Goal: Task Accomplishment & Management: Manage account settings

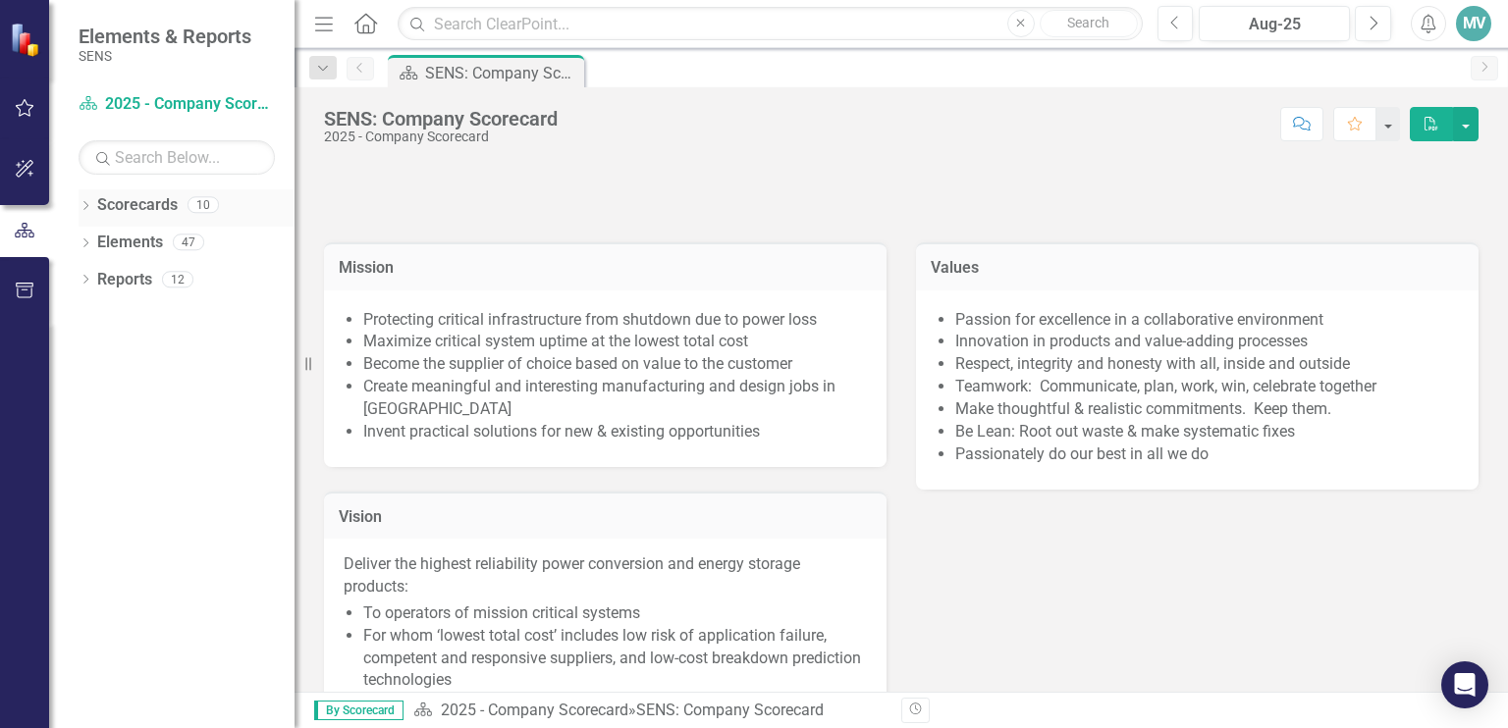
click at [83, 202] on icon "Dropdown" at bounding box center [86, 207] width 14 height 11
click at [94, 239] on icon "Dropdown" at bounding box center [95, 242] width 15 height 12
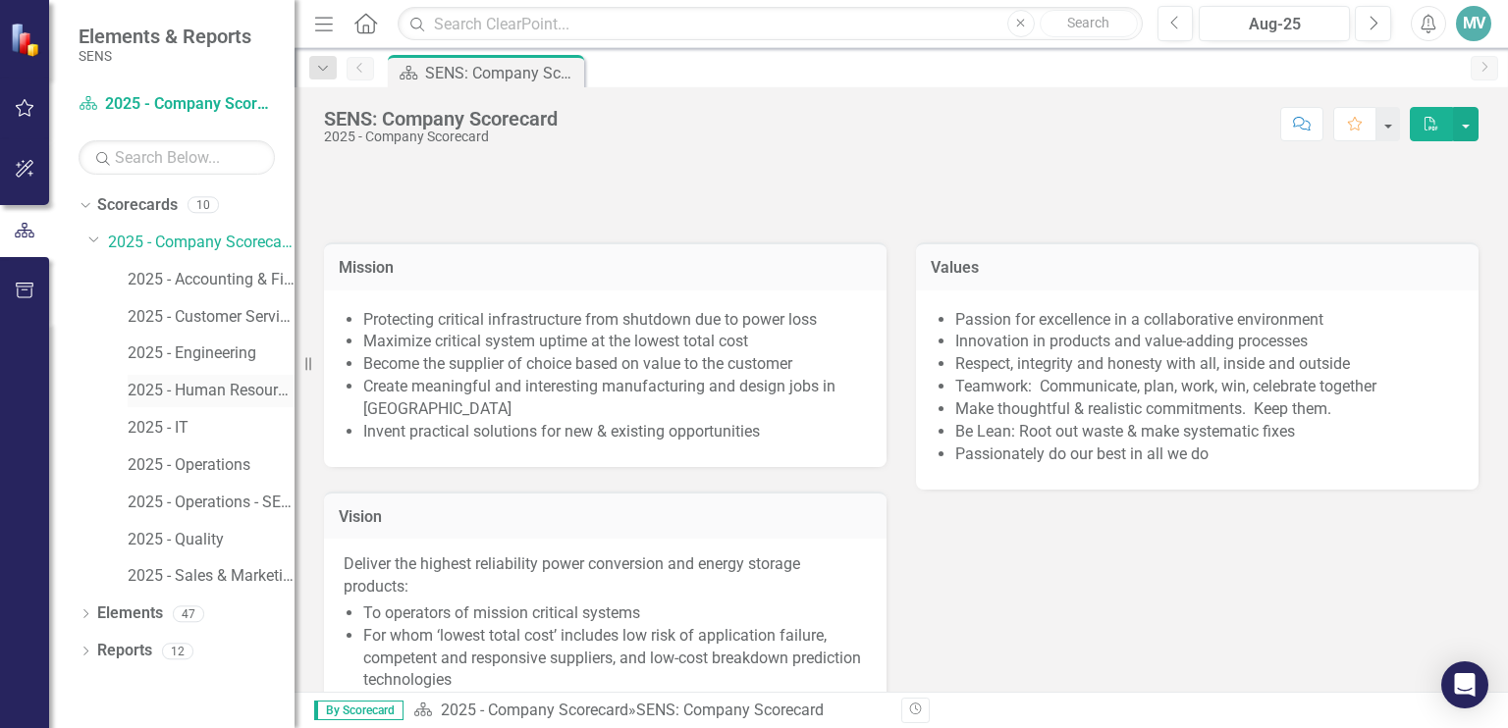
click at [188, 394] on link "2025 - Human Resources" at bounding box center [211, 391] width 167 height 23
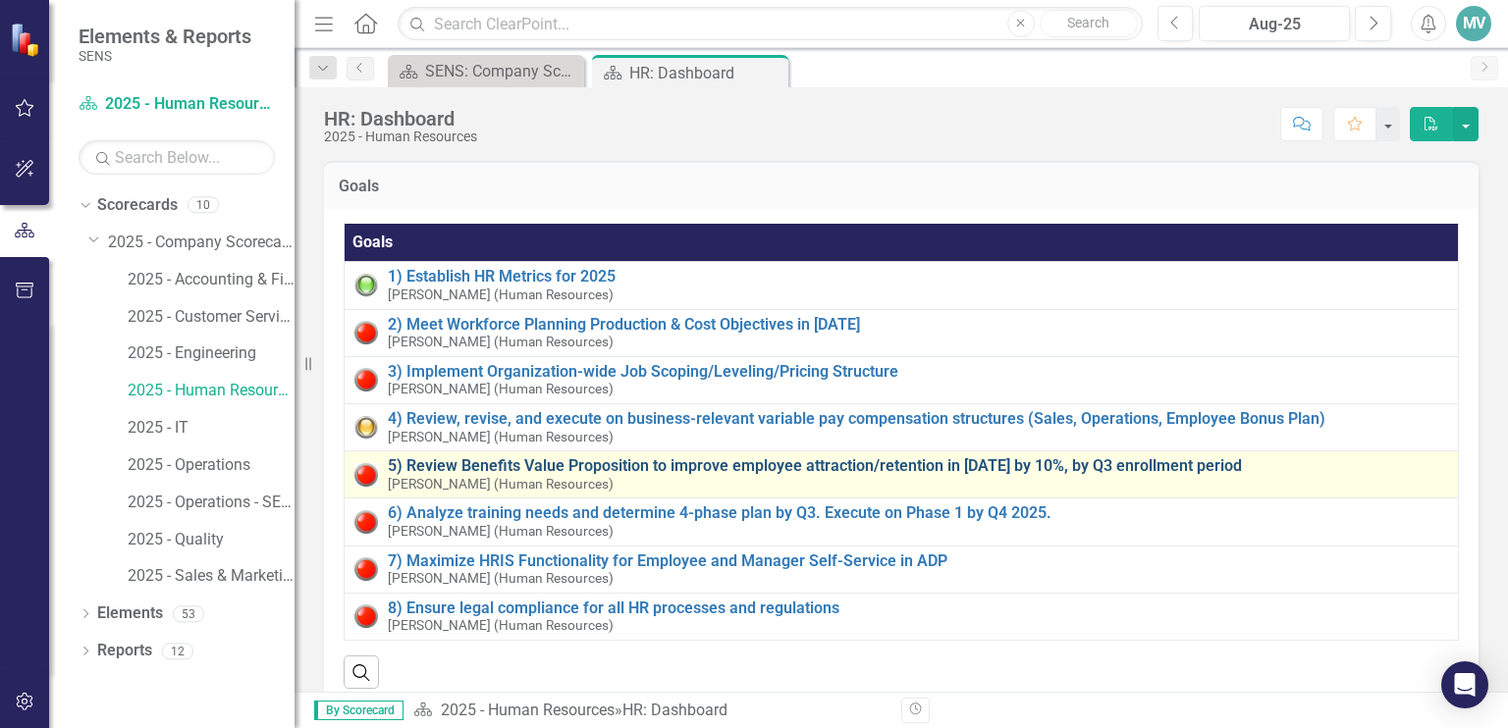
click at [691, 471] on link "5) Review Benefits Value Proposition to improve employee attraction/retention i…" at bounding box center [918, 466] width 1060 height 18
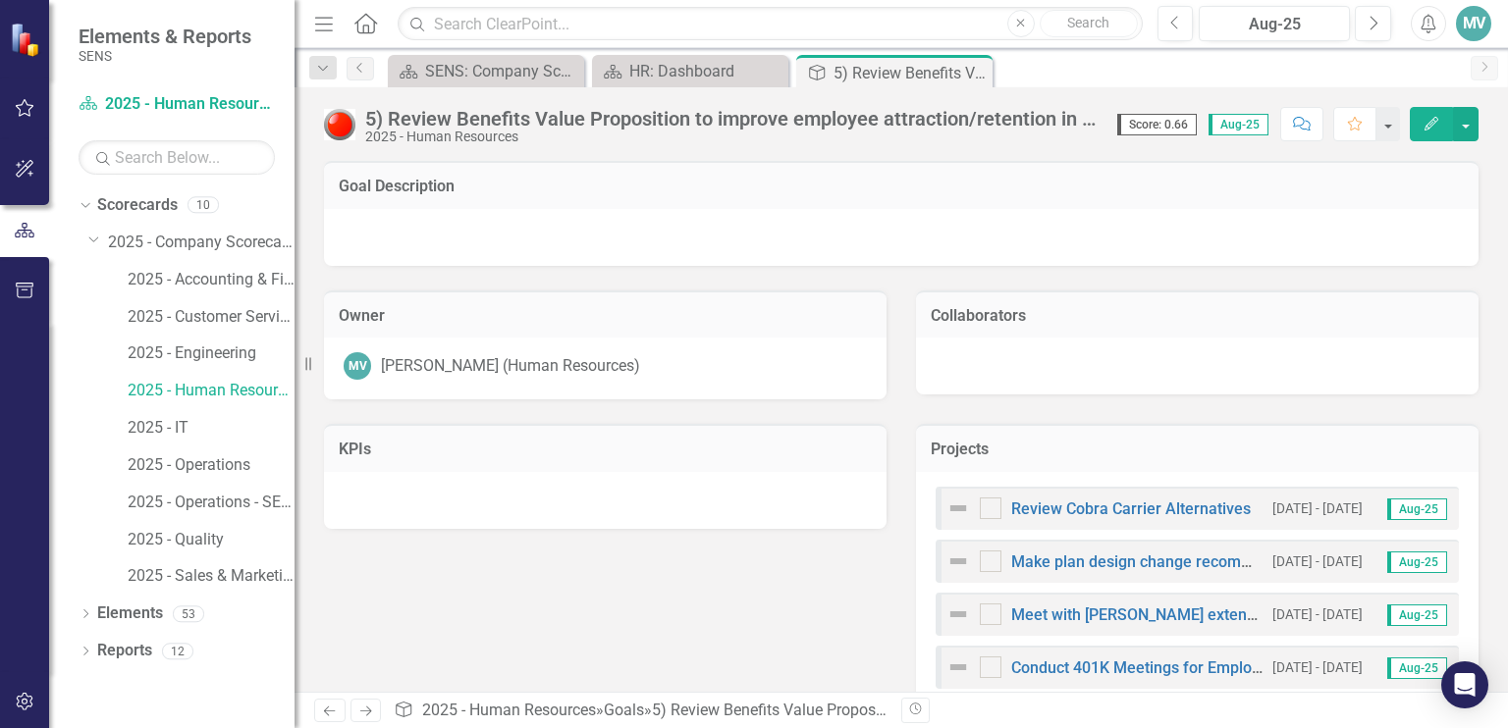
checkbox input "true"
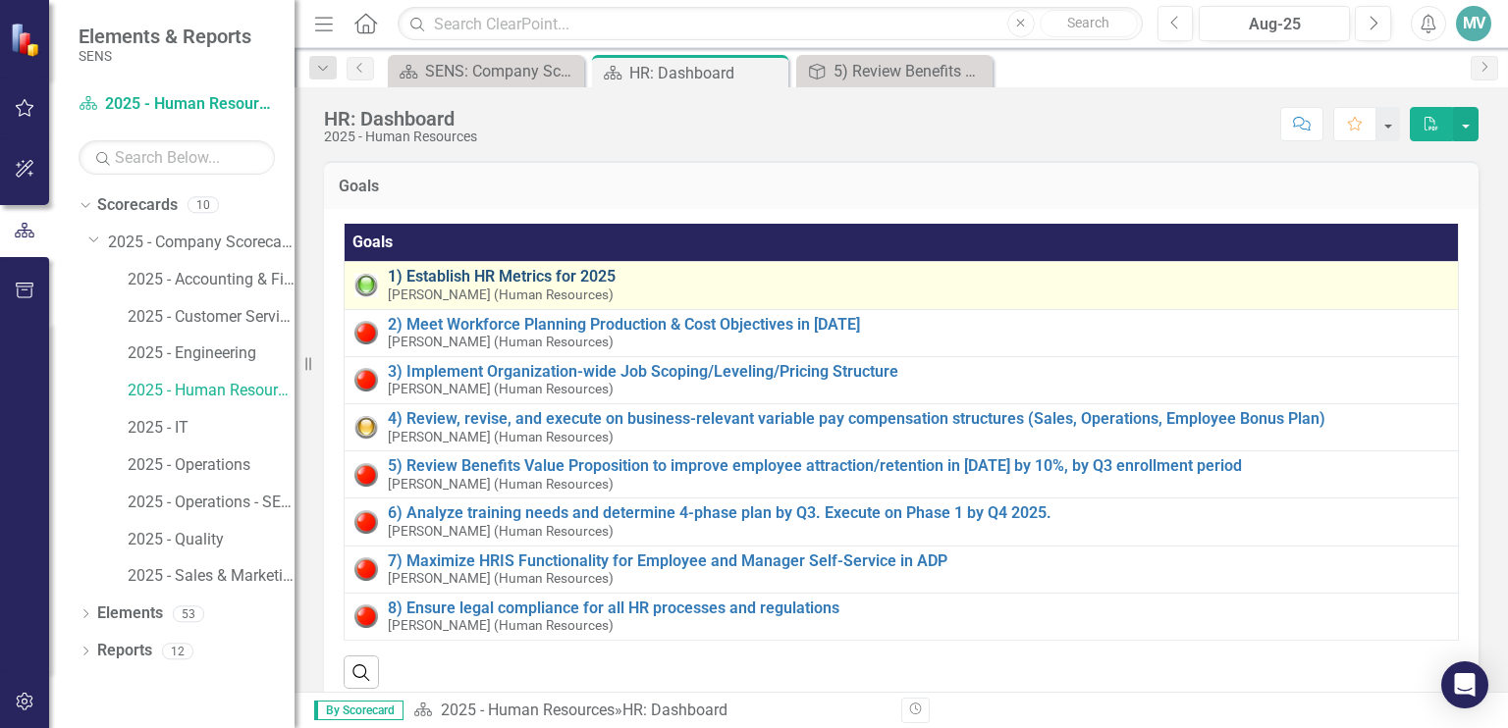
click at [526, 271] on link "1) Establish HR Metrics for 2025" at bounding box center [918, 277] width 1060 height 18
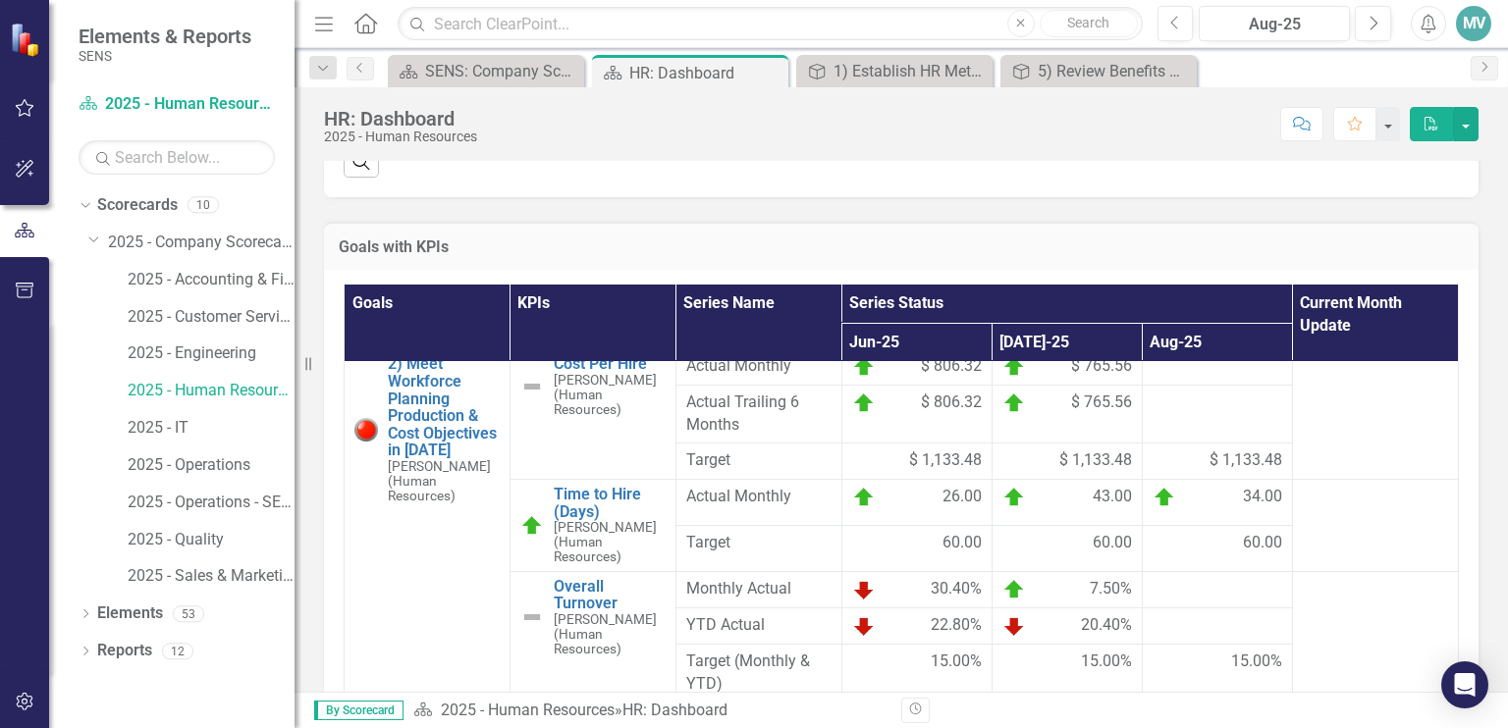
scroll to position [533, 0]
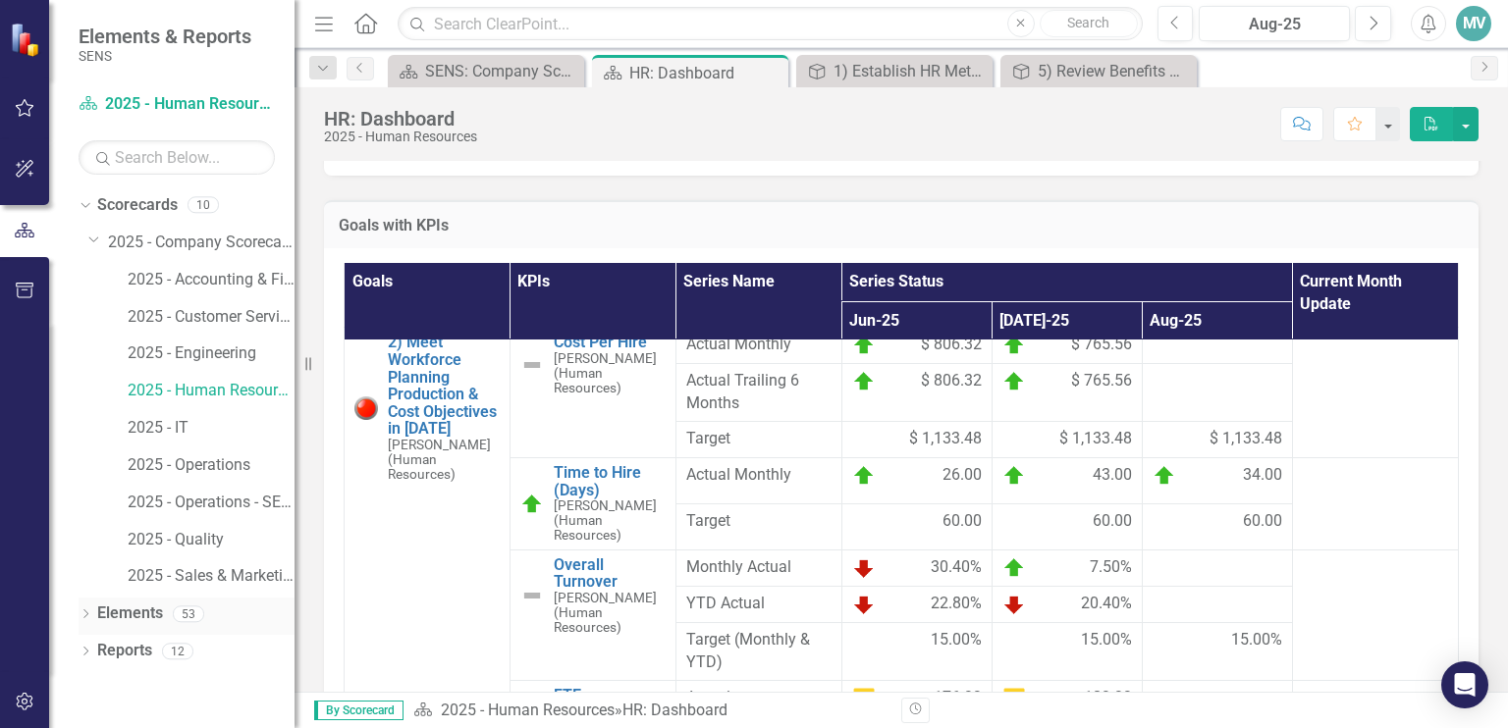
click at [83, 613] on icon "Dropdown" at bounding box center [86, 616] width 14 height 11
click at [145, 684] on link "KPI KPIs" at bounding box center [136, 688] width 59 height 23
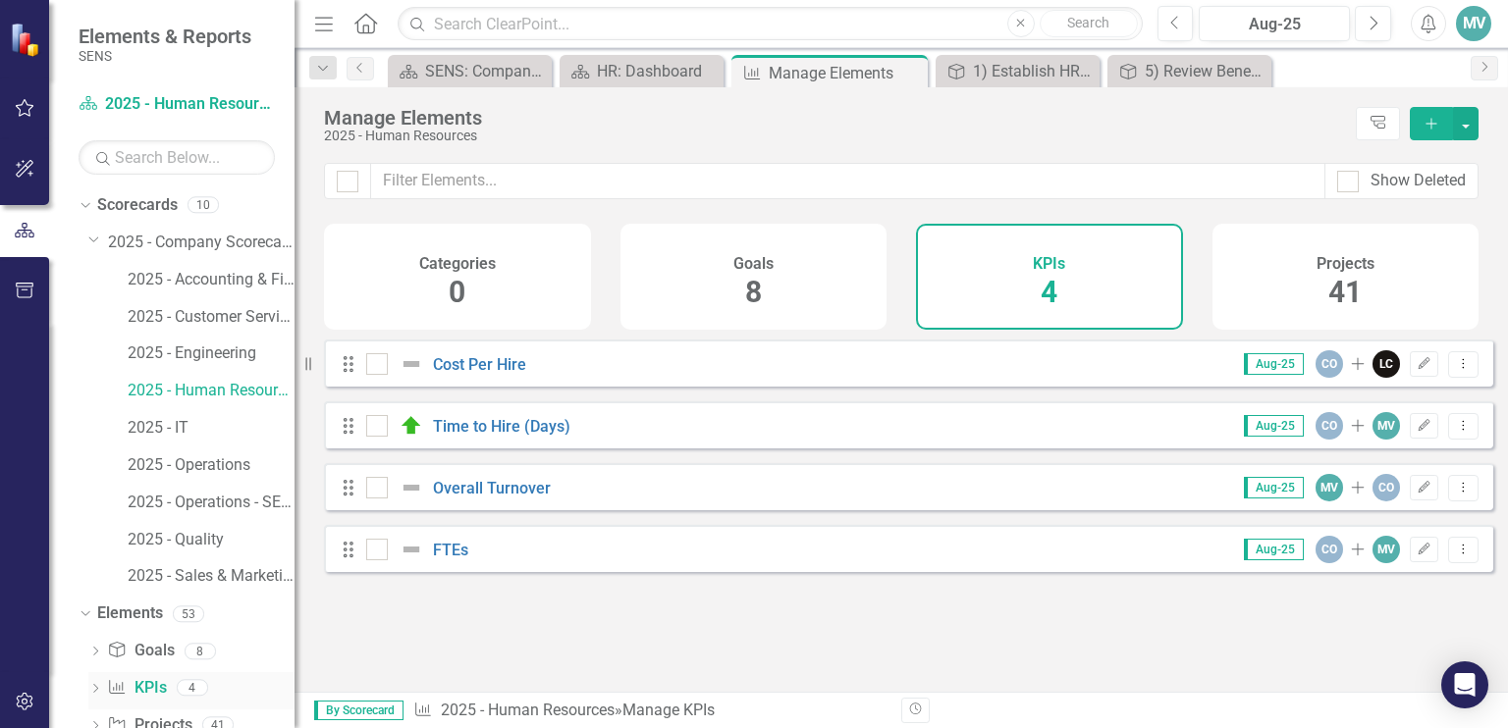
click at [96, 690] on icon "Dropdown" at bounding box center [95, 690] width 14 height 11
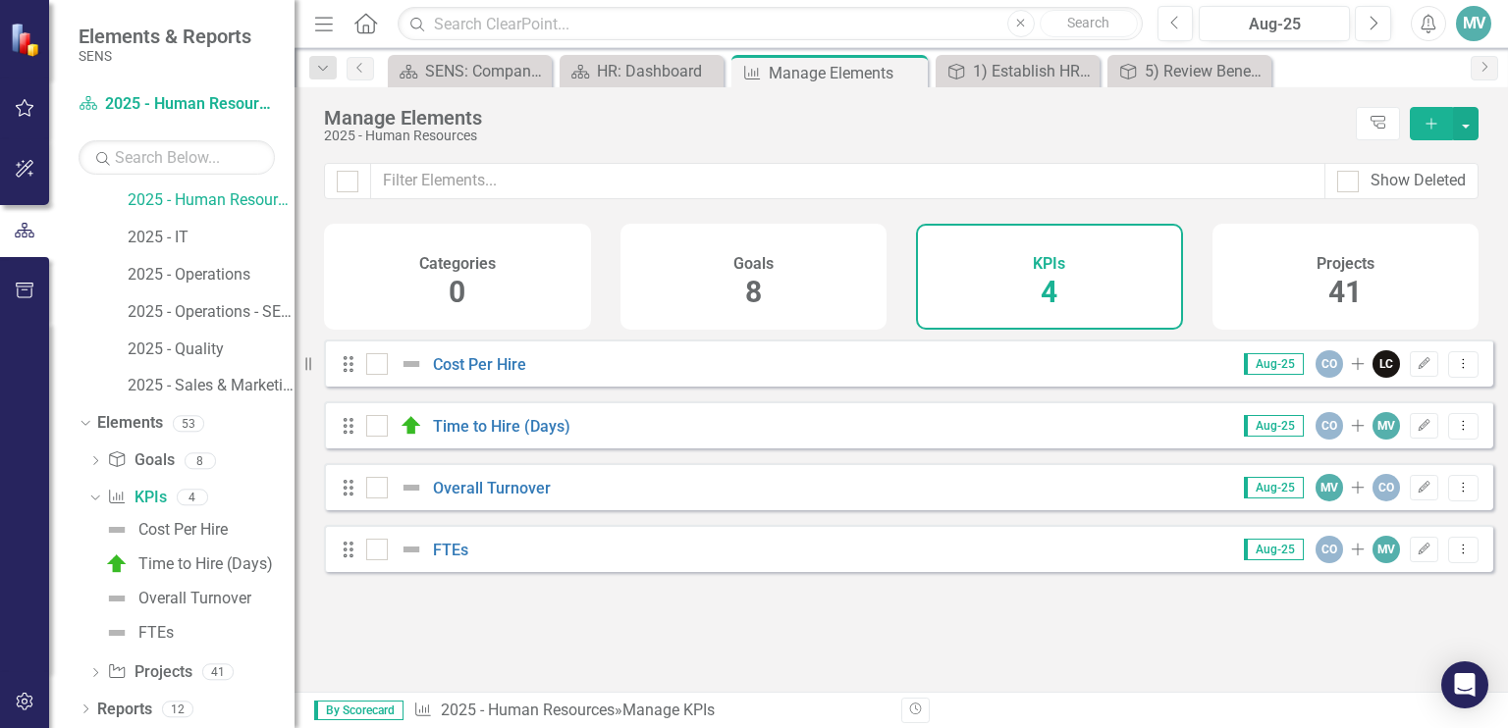
scroll to position [192, 0]
click at [151, 456] on link "Goal Goals" at bounding box center [140, 459] width 67 height 23
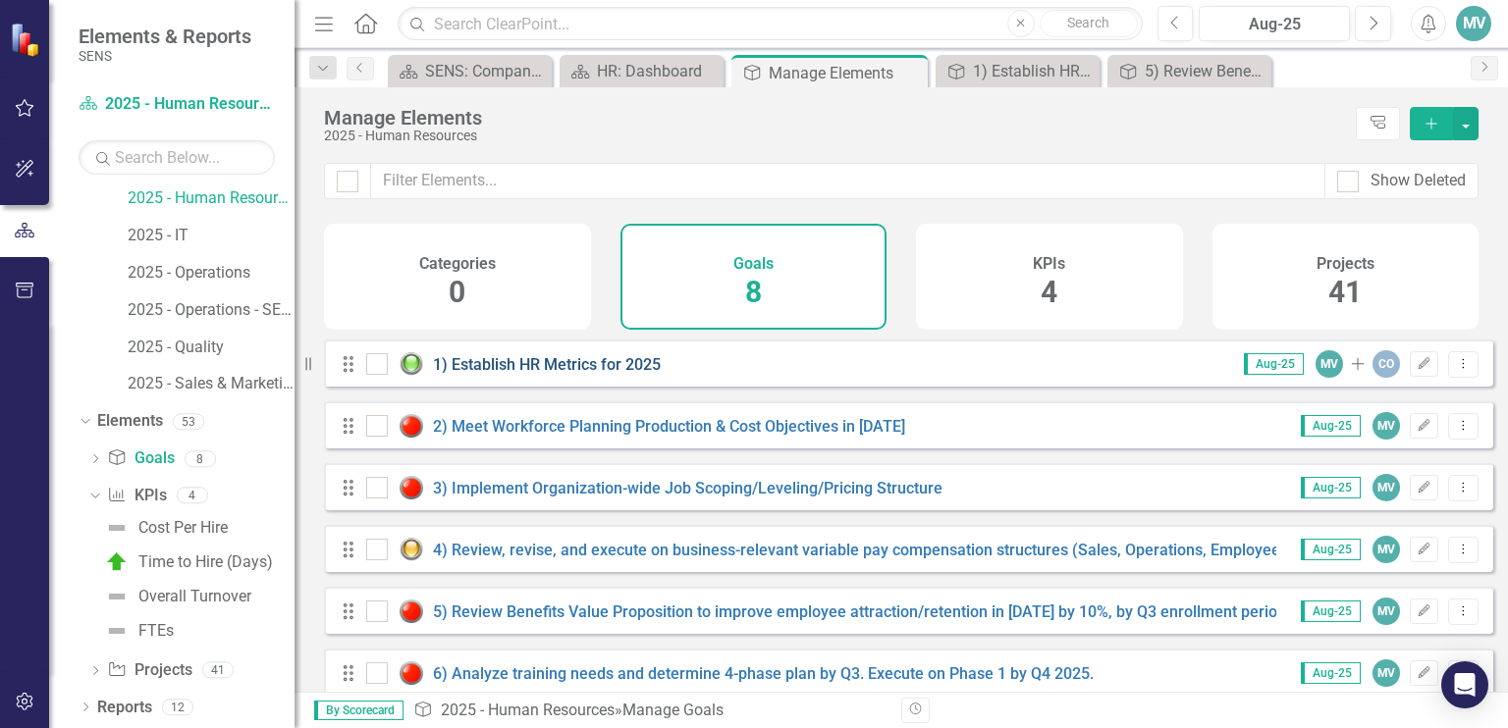
click at [537, 374] on link "1) Establish HR Metrics for 2025" at bounding box center [547, 364] width 228 height 19
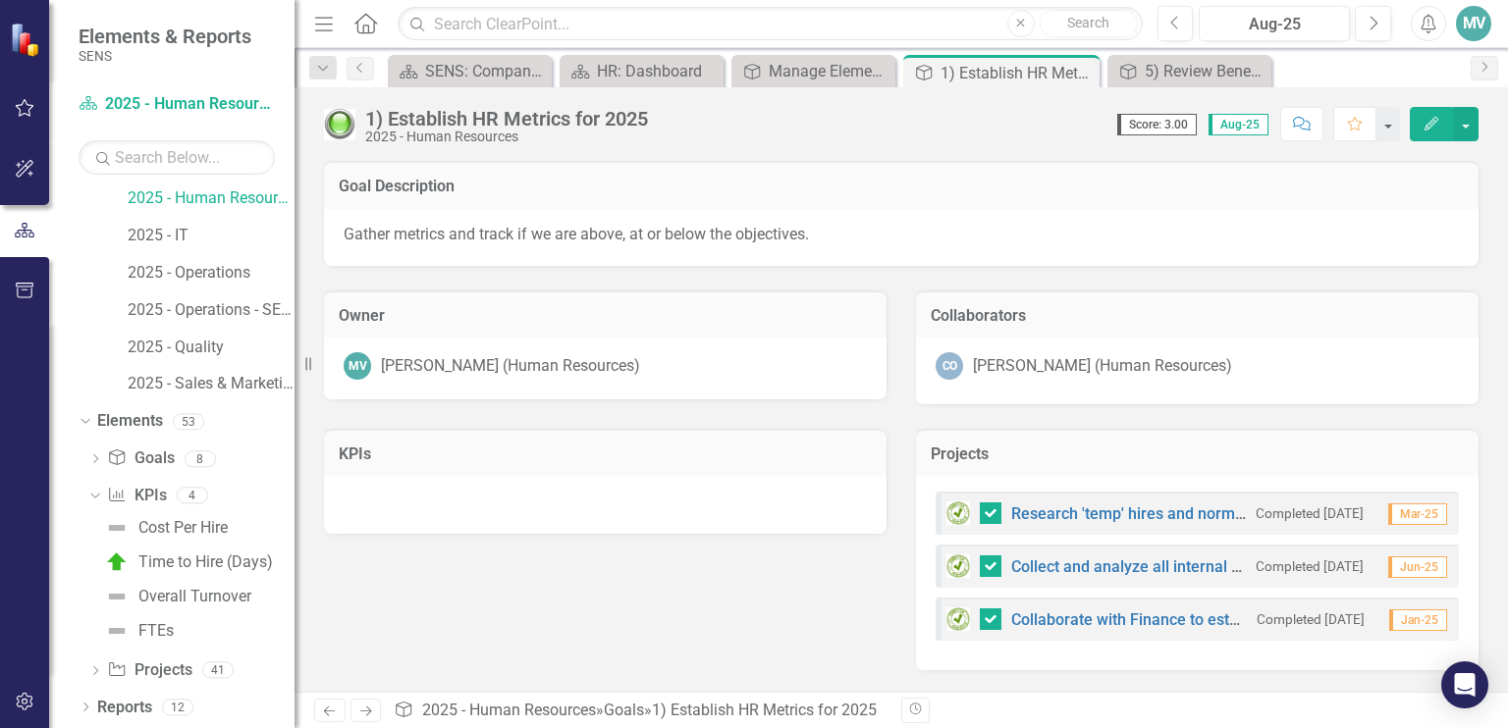
click at [1501, 702] on div "Revision History" at bounding box center [1488, 711] width 1174 height 26
click at [1503, 628] on div "Goal Description Gather metrics and track if we are above, at or below the obje…" at bounding box center [900, 413] width 1213 height 554
click at [94, 459] on icon "Dropdown" at bounding box center [95, 460] width 14 height 11
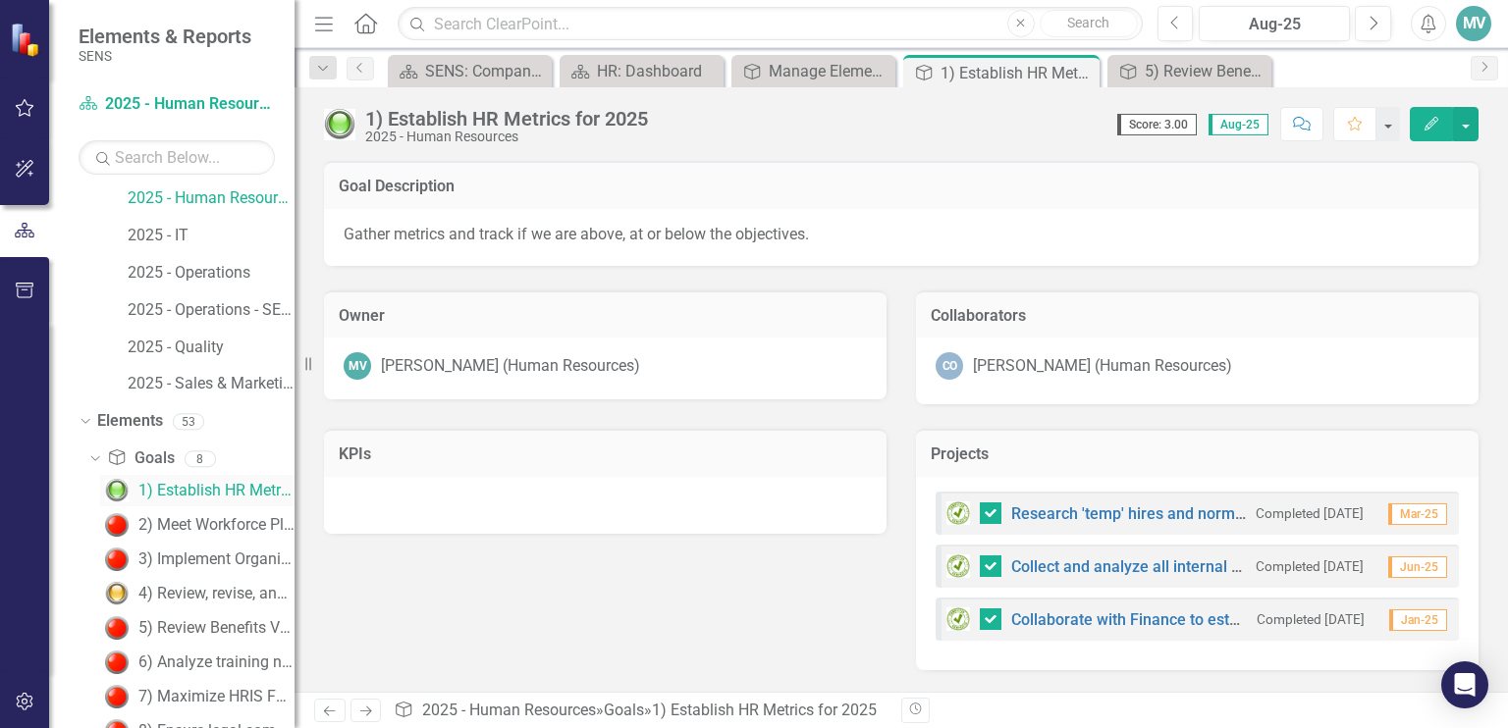
click at [177, 484] on div "1) Establish HR Metrics for 2025" at bounding box center [216, 491] width 156 height 18
click at [208, 103] on link "Scorecard 2025 - Human Resources" at bounding box center [177, 104] width 196 height 23
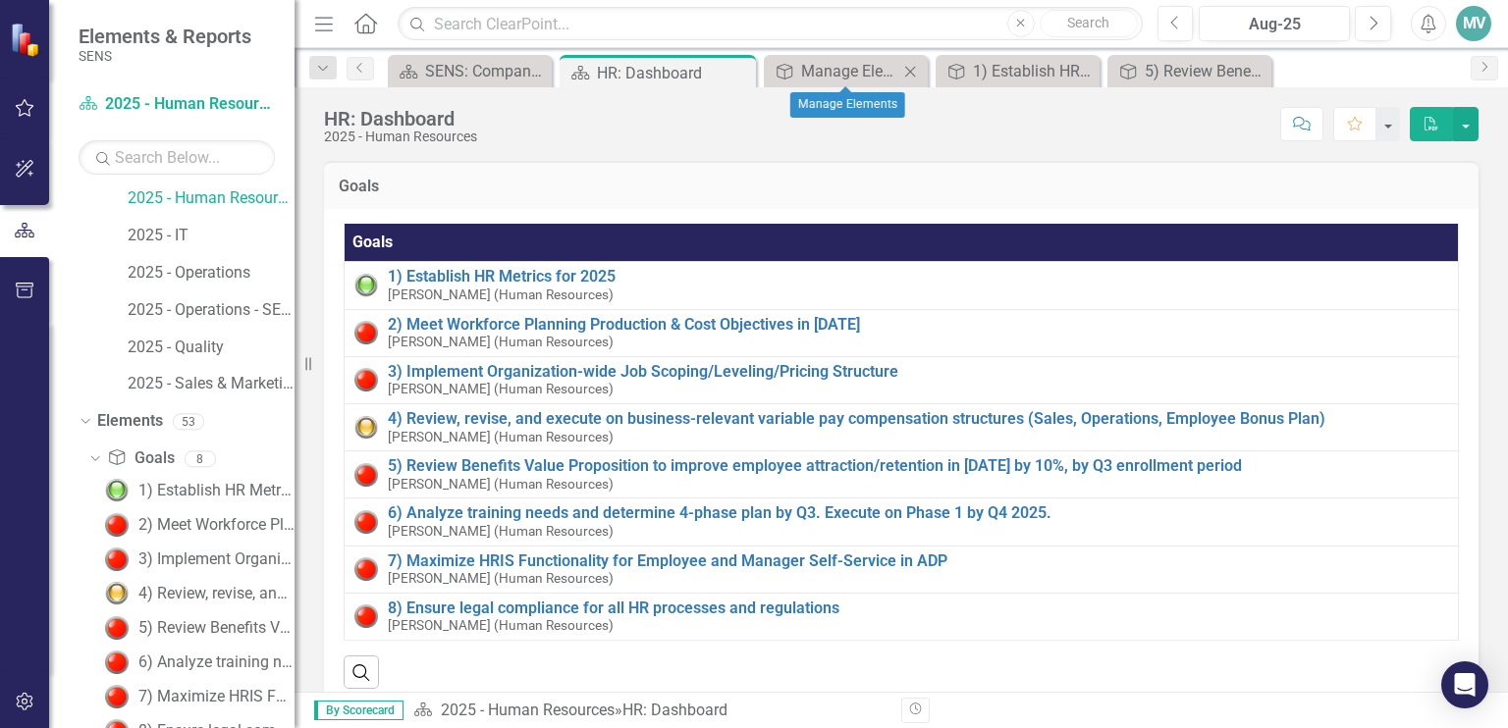
click at [911, 67] on icon "Close" at bounding box center [910, 72] width 20 height 16
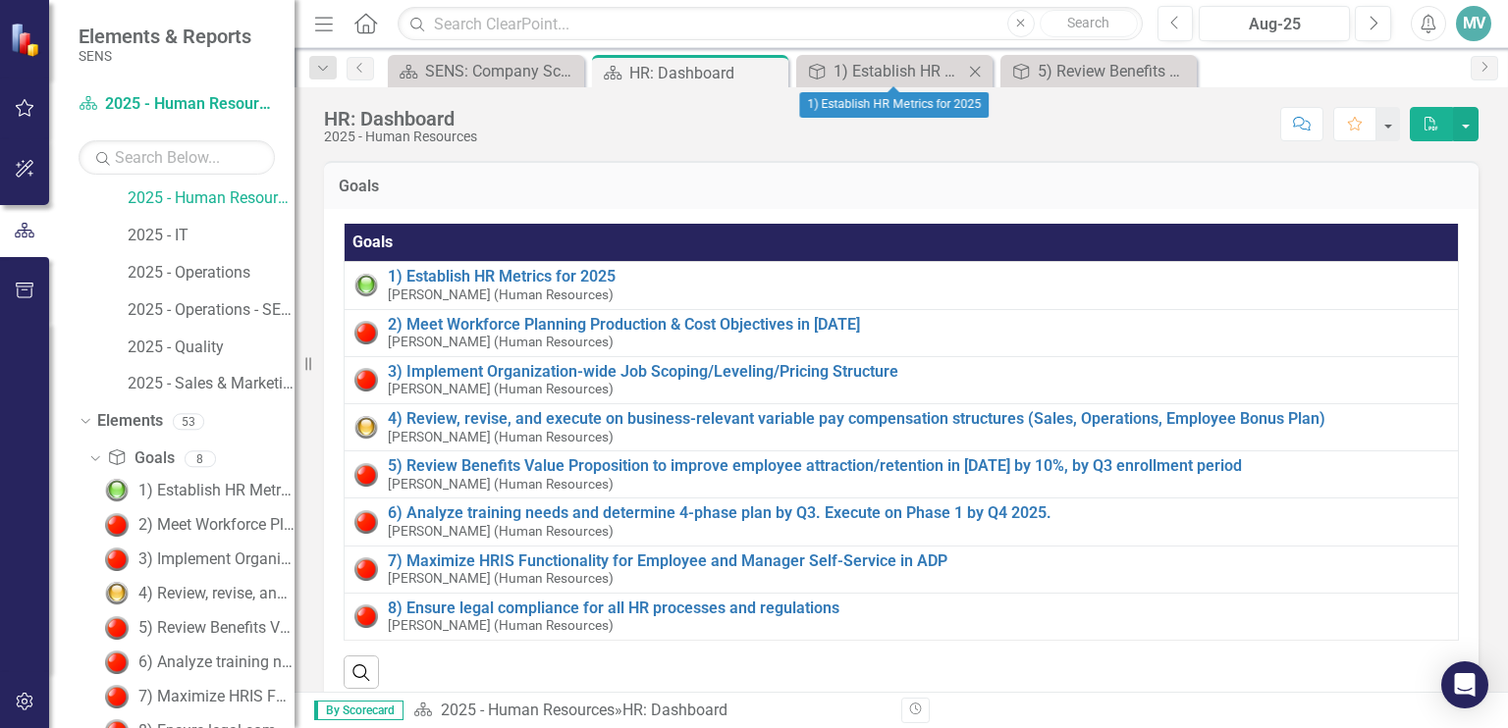
click at [971, 68] on icon "Close" at bounding box center [975, 72] width 20 height 16
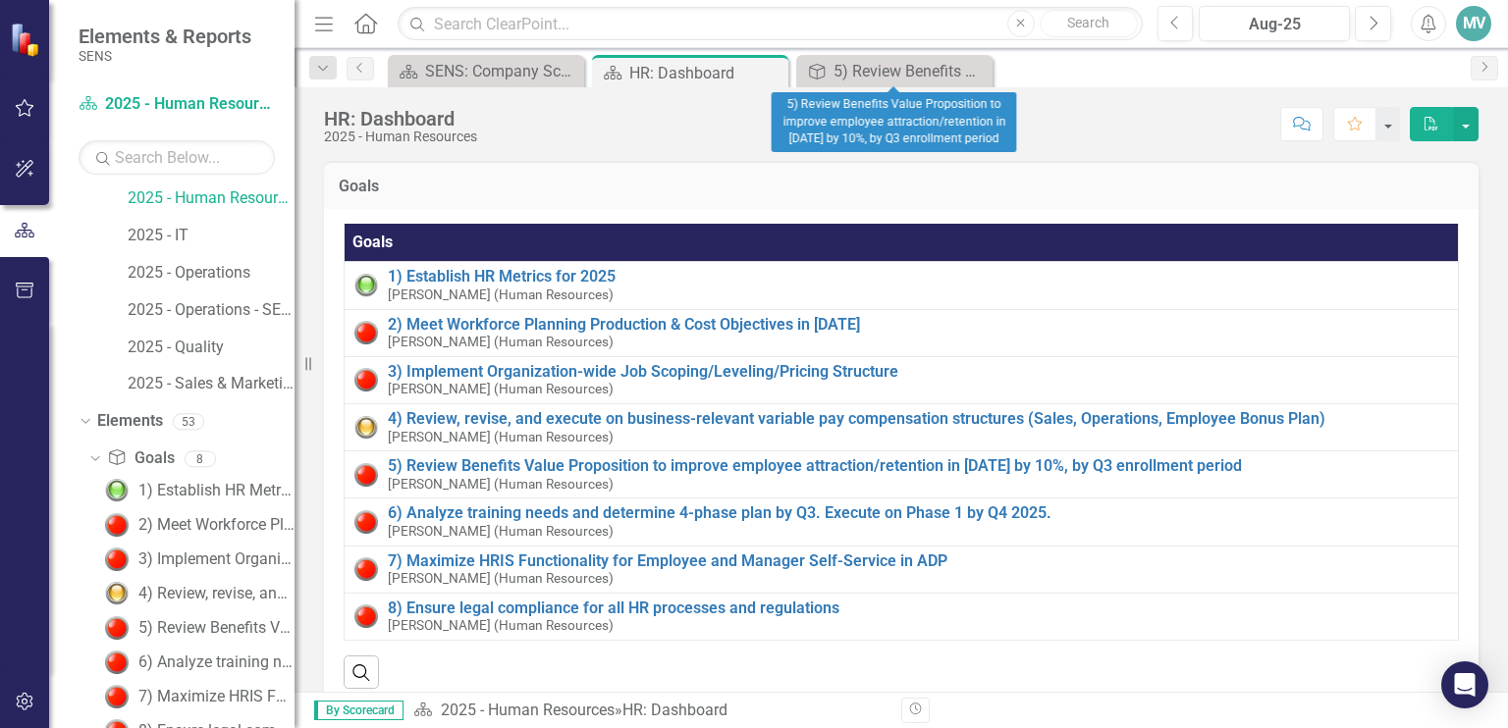
click at [0, 0] on icon "Close" at bounding box center [0, 0] width 0 height 0
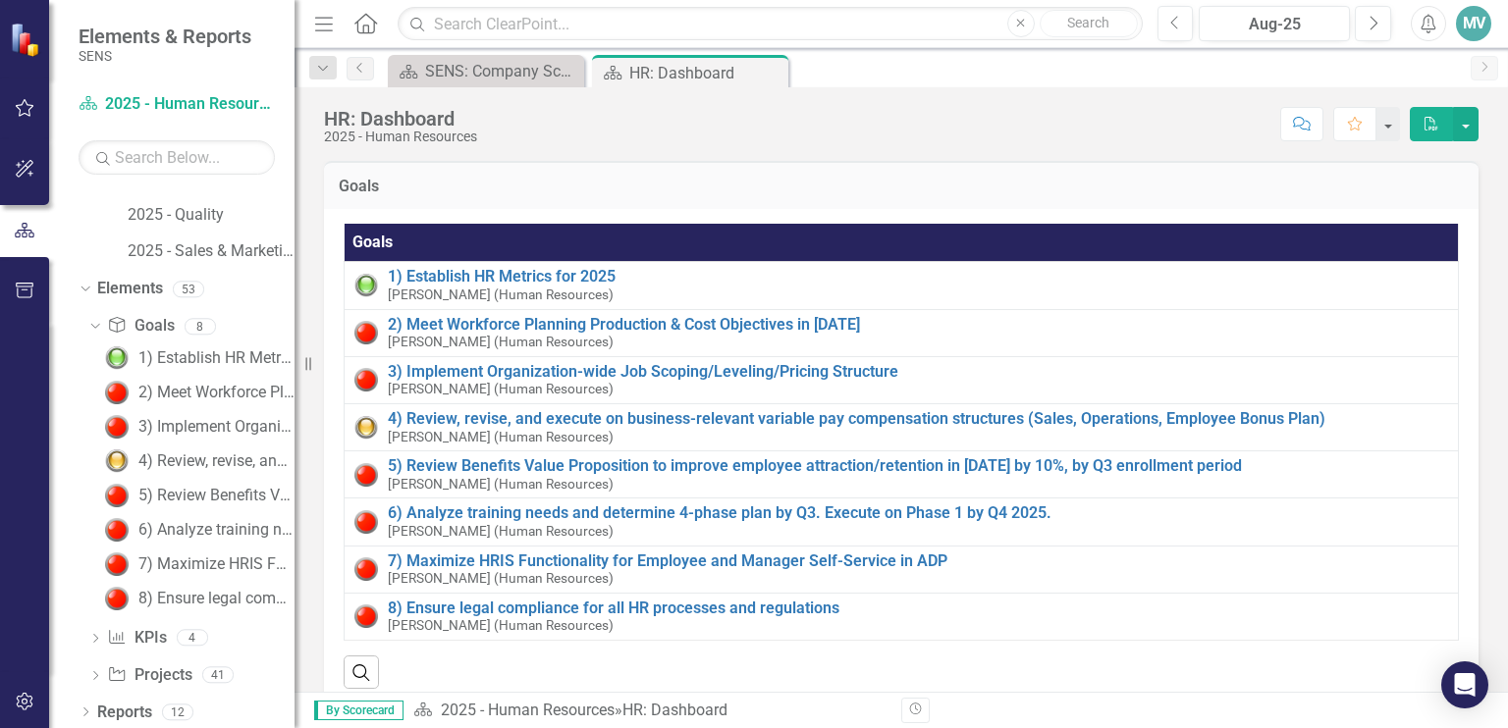
scroll to position [330, 0]
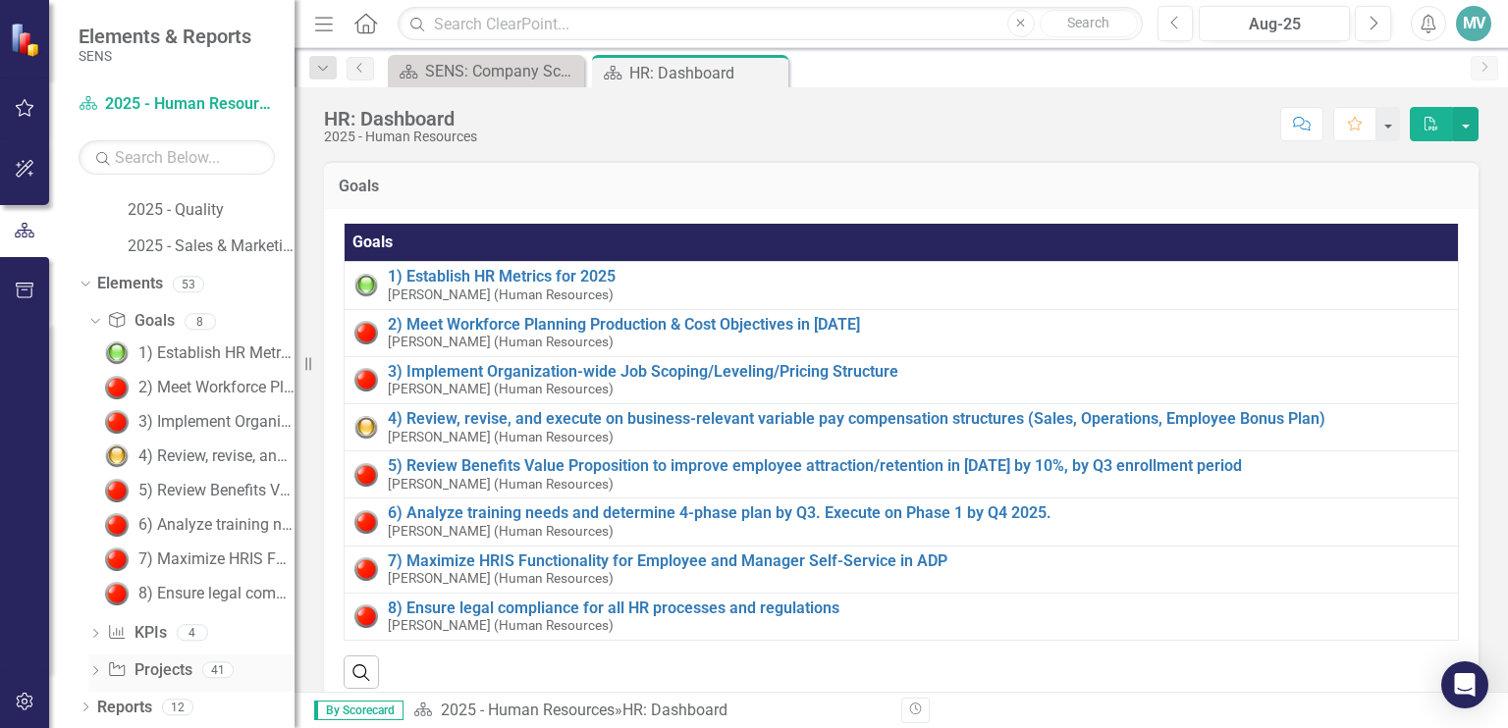
click at [100, 668] on icon "Dropdown" at bounding box center [95, 672] width 14 height 11
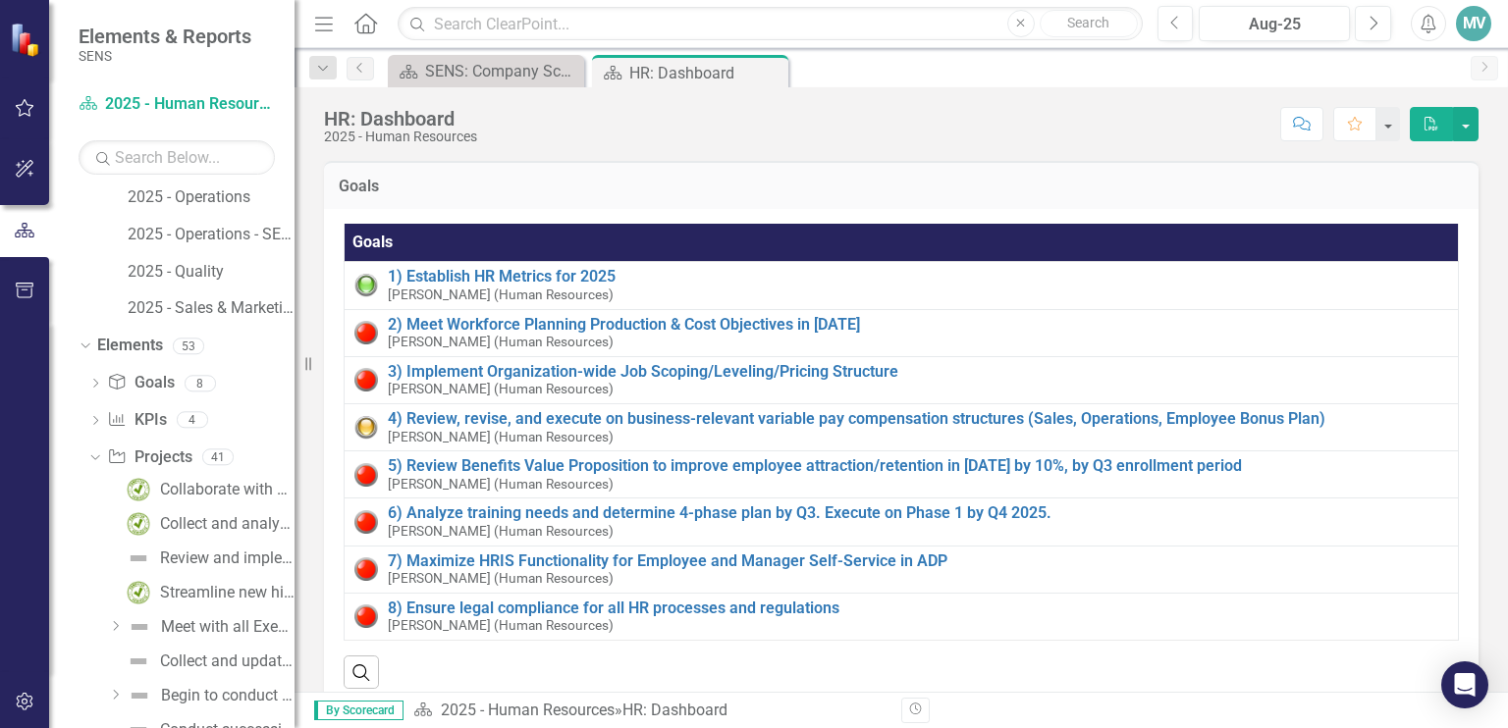
scroll to position [224, 0]
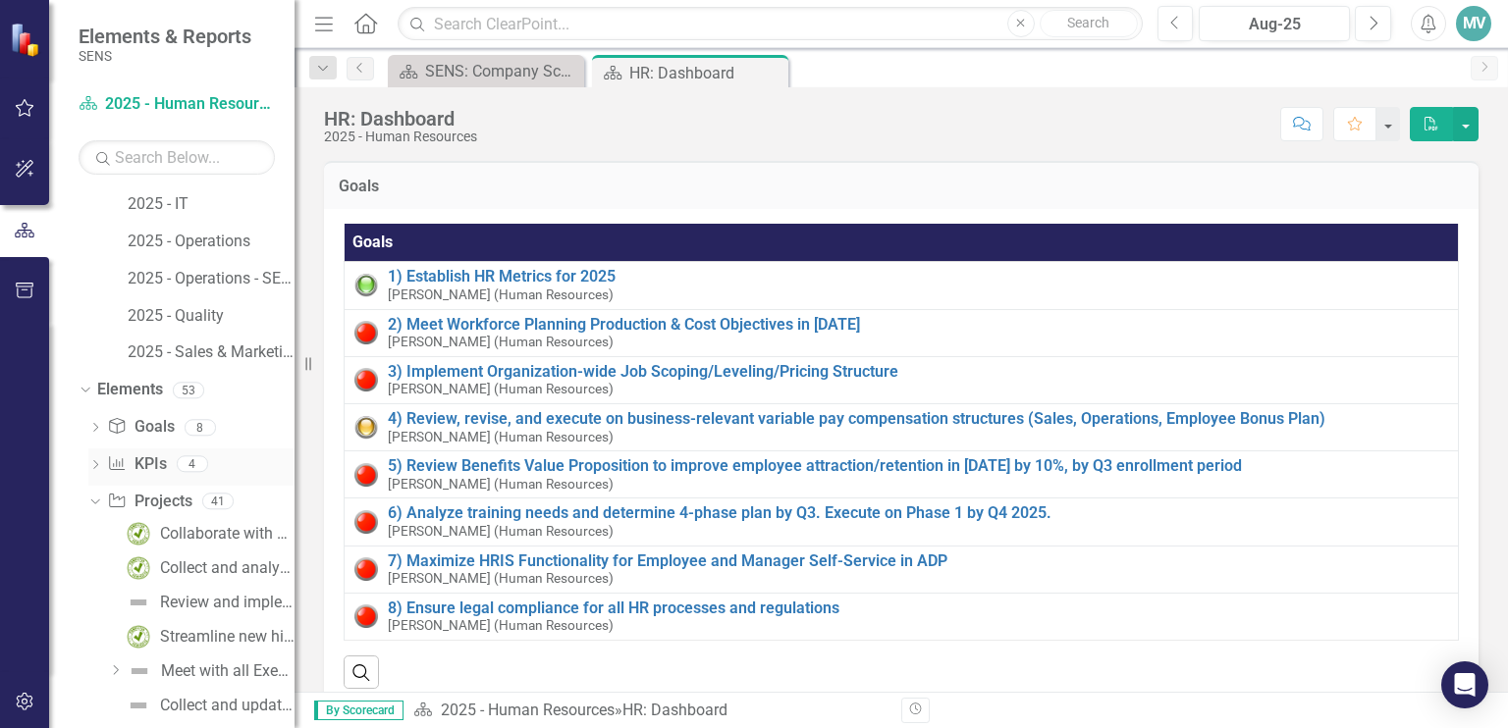
click at [94, 461] on icon "Dropdown" at bounding box center [95, 466] width 14 height 11
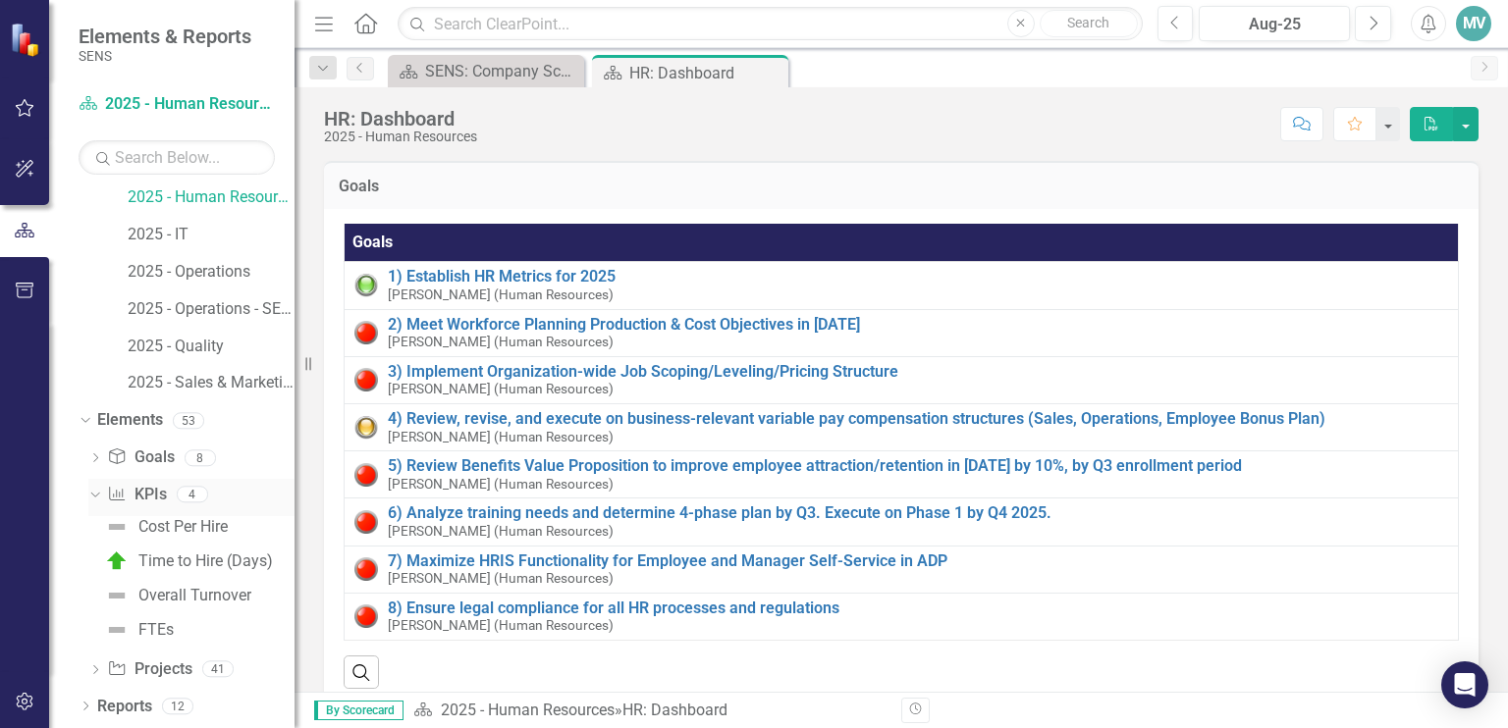
scroll to position [192, 0]
click at [1129, 184] on h3 "Goals" at bounding box center [901, 187] width 1125 height 18
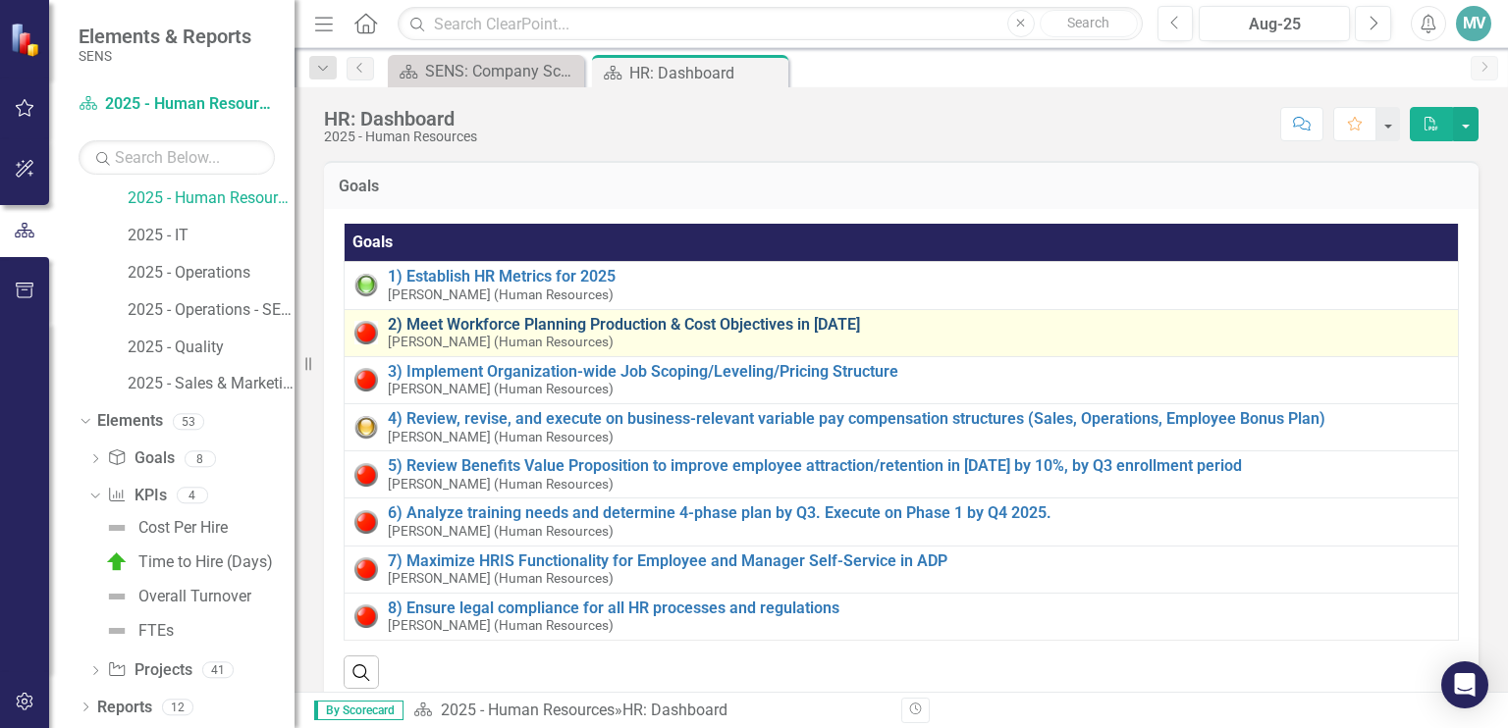
click at [452, 317] on link "2) Meet Workforce Planning Production & Cost Objectives in [DATE]" at bounding box center [918, 325] width 1060 height 18
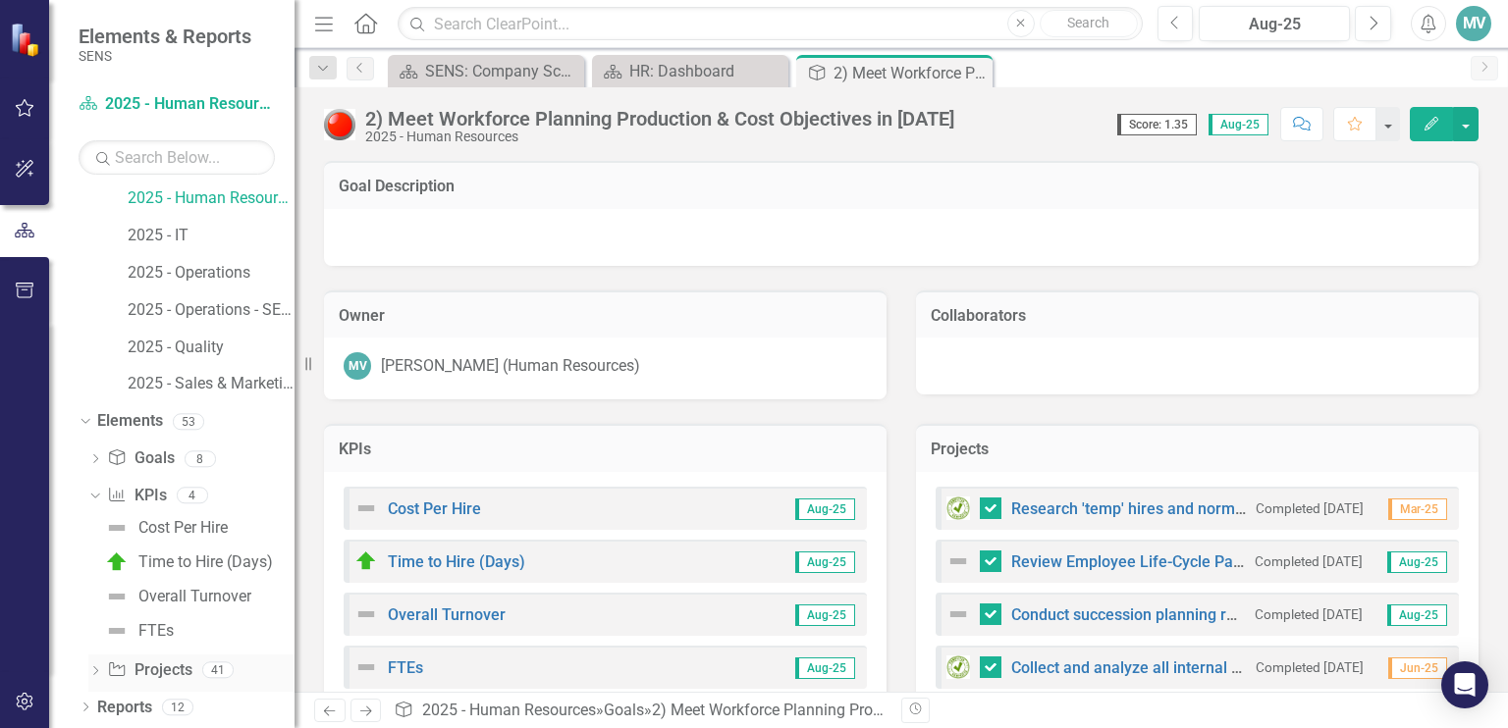
click at [97, 665] on div "Dropdown" at bounding box center [95, 673] width 14 height 17
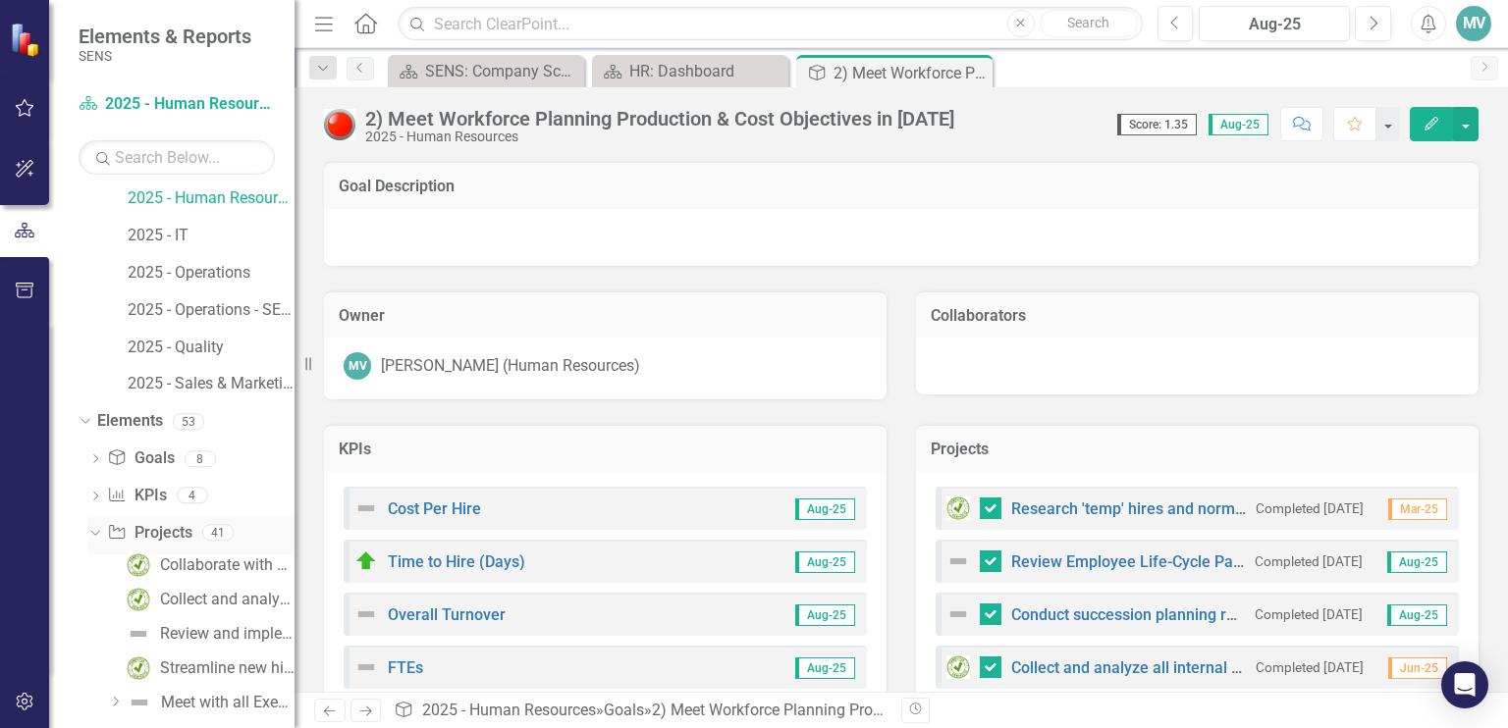
scroll to position [224, 0]
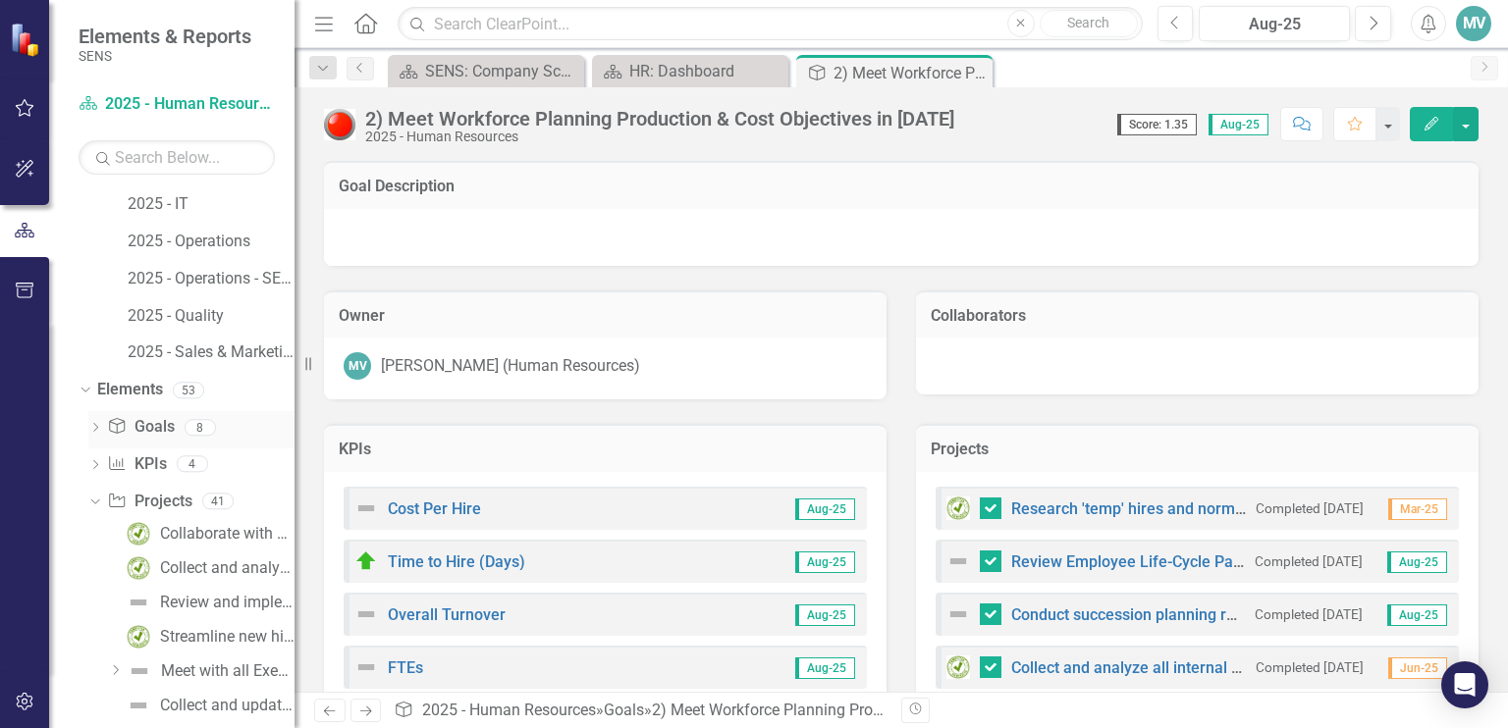
click at [93, 427] on icon "Dropdown" at bounding box center [95, 429] width 14 height 11
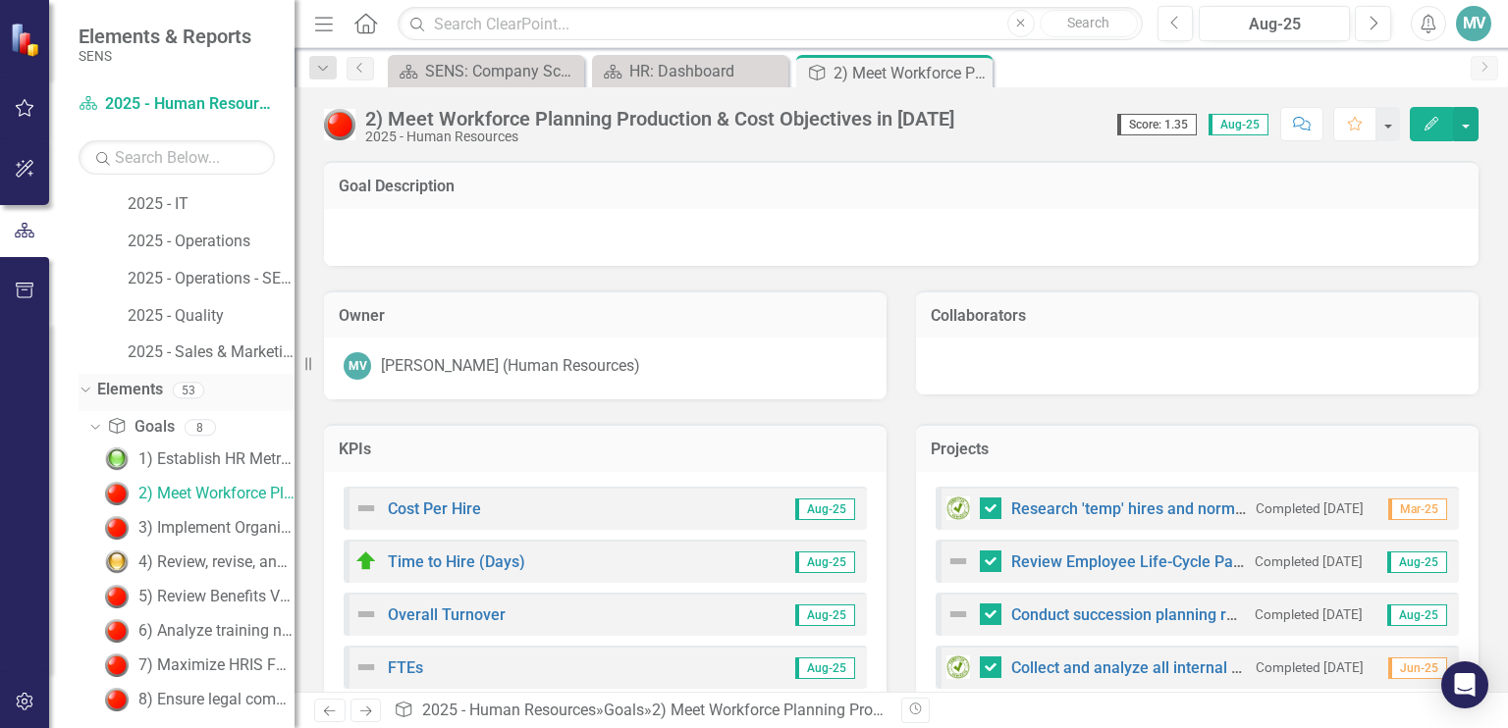
click at [85, 390] on icon at bounding box center [84, 390] width 9 height 5
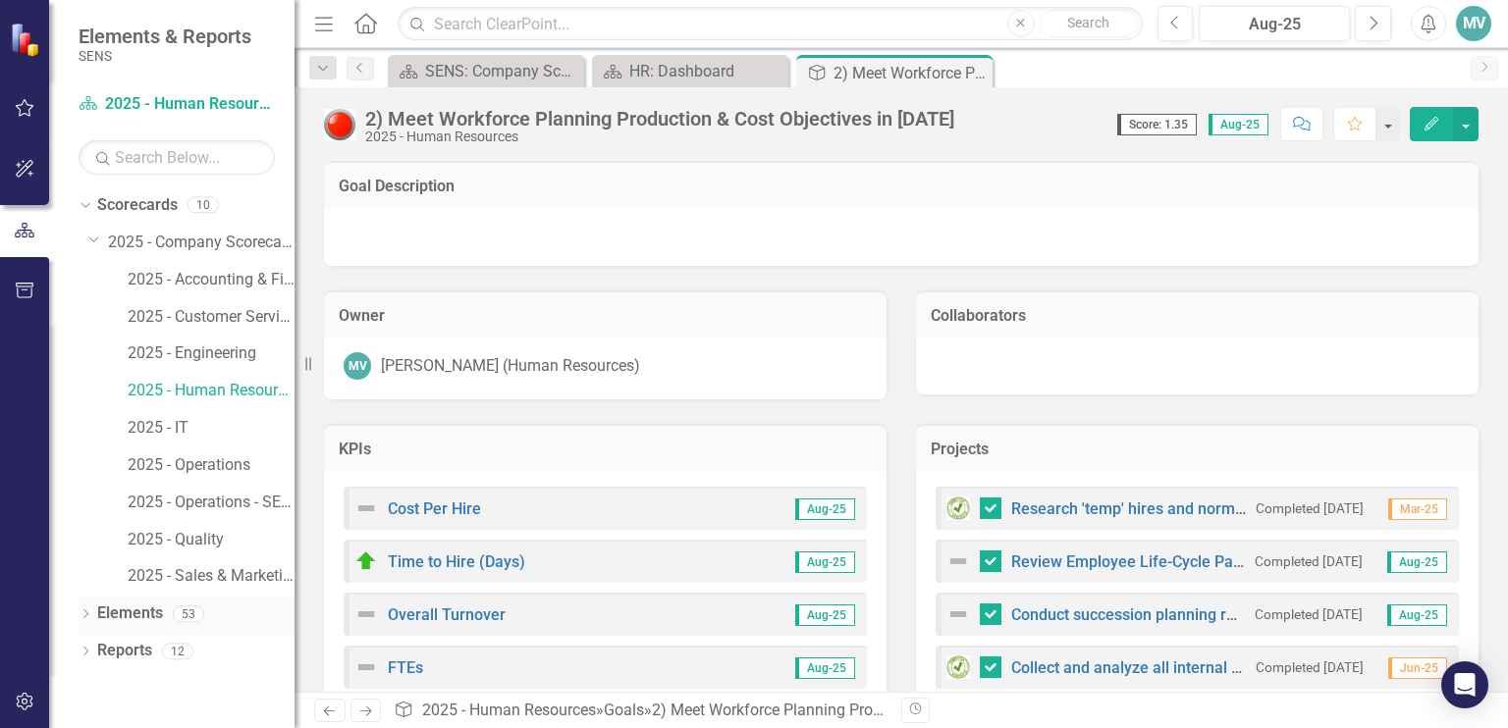
scroll to position [0, 0]
click at [82, 612] on icon "Dropdown" at bounding box center [86, 616] width 14 height 11
click at [1272, 220] on div at bounding box center [901, 237] width 1154 height 57
click at [1171, 293] on div "Collaborators" at bounding box center [1197, 315] width 562 height 48
click at [1243, 239] on div at bounding box center [901, 237] width 1154 height 57
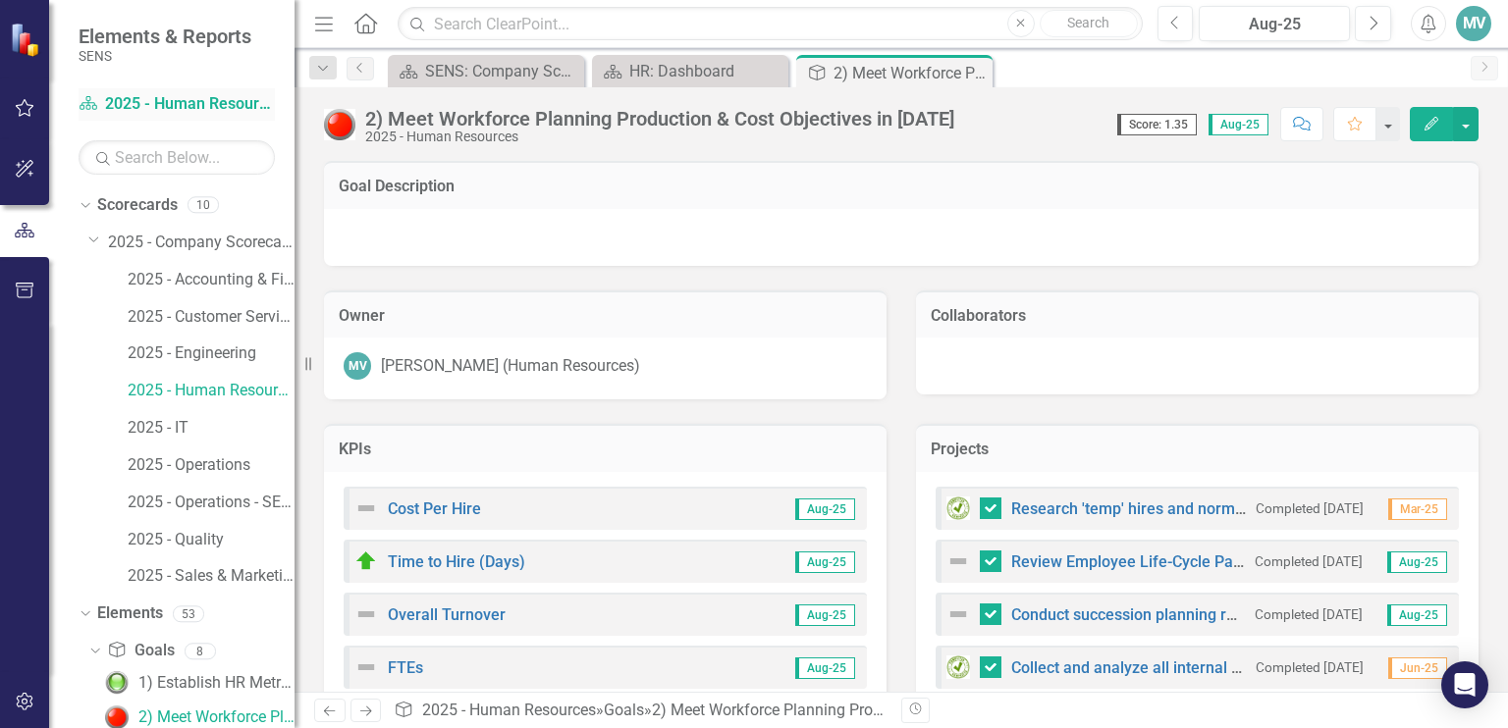
click at [162, 100] on link "Scorecard 2025 - Human Resources" at bounding box center [177, 104] width 196 height 23
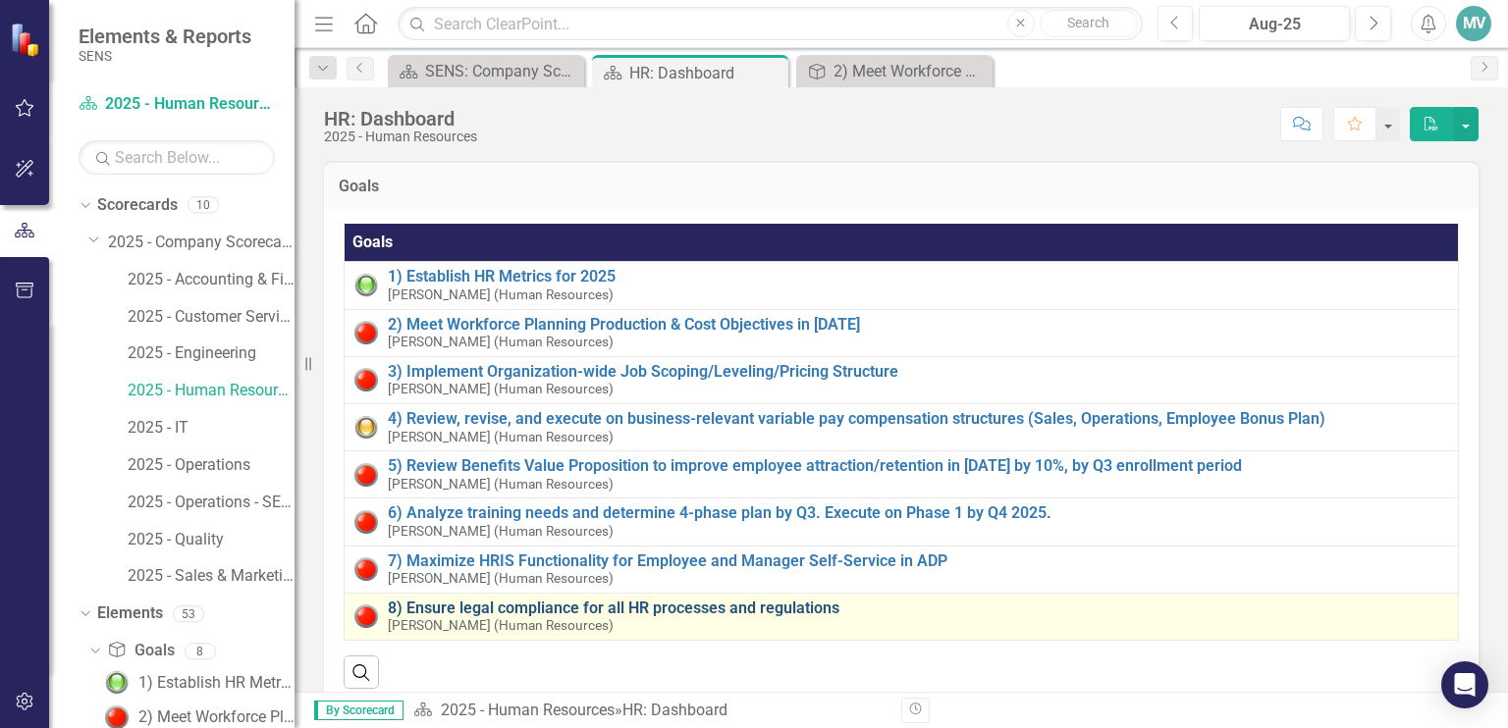
click at [638, 605] on link "8) Ensure legal compliance for all HR processes and regulations" at bounding box center [918, 609] width 1060 height 18
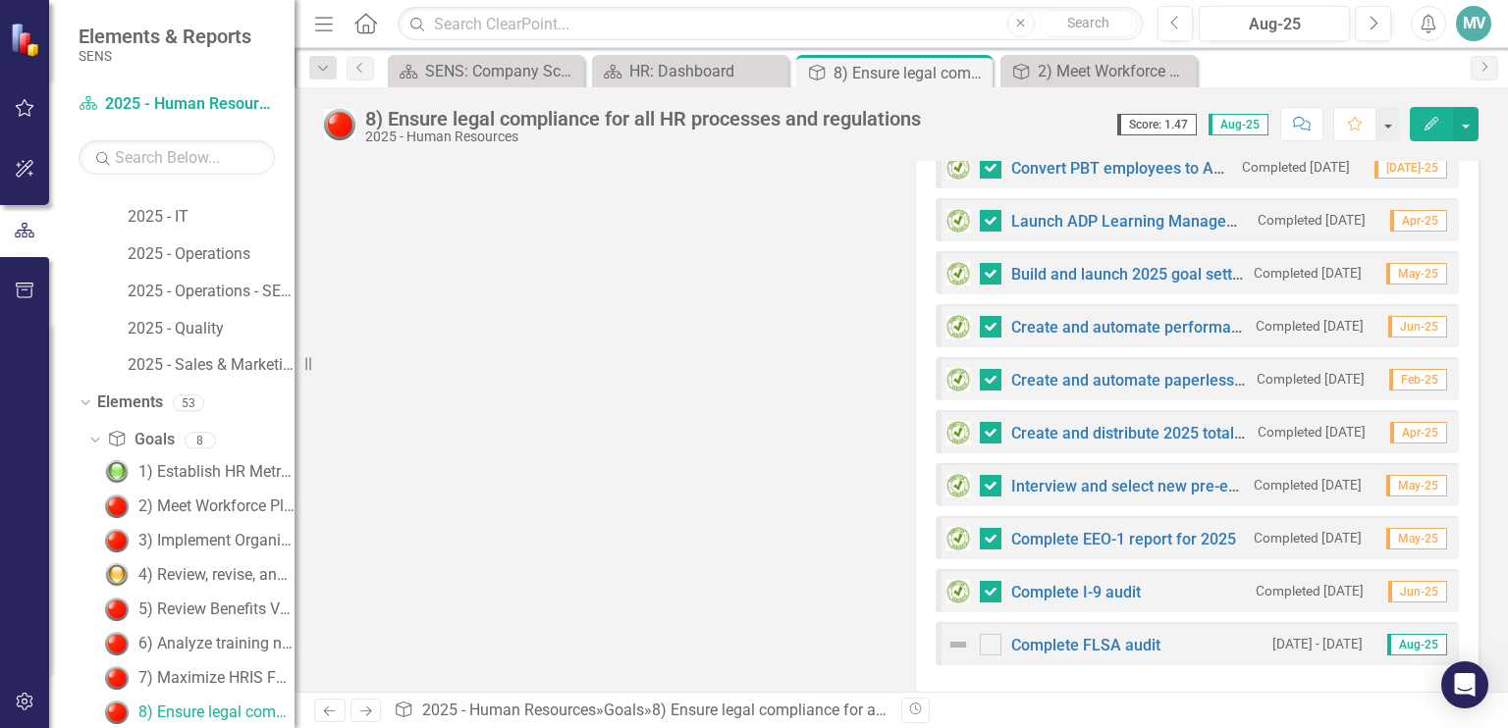
scroll to position [975, 0]
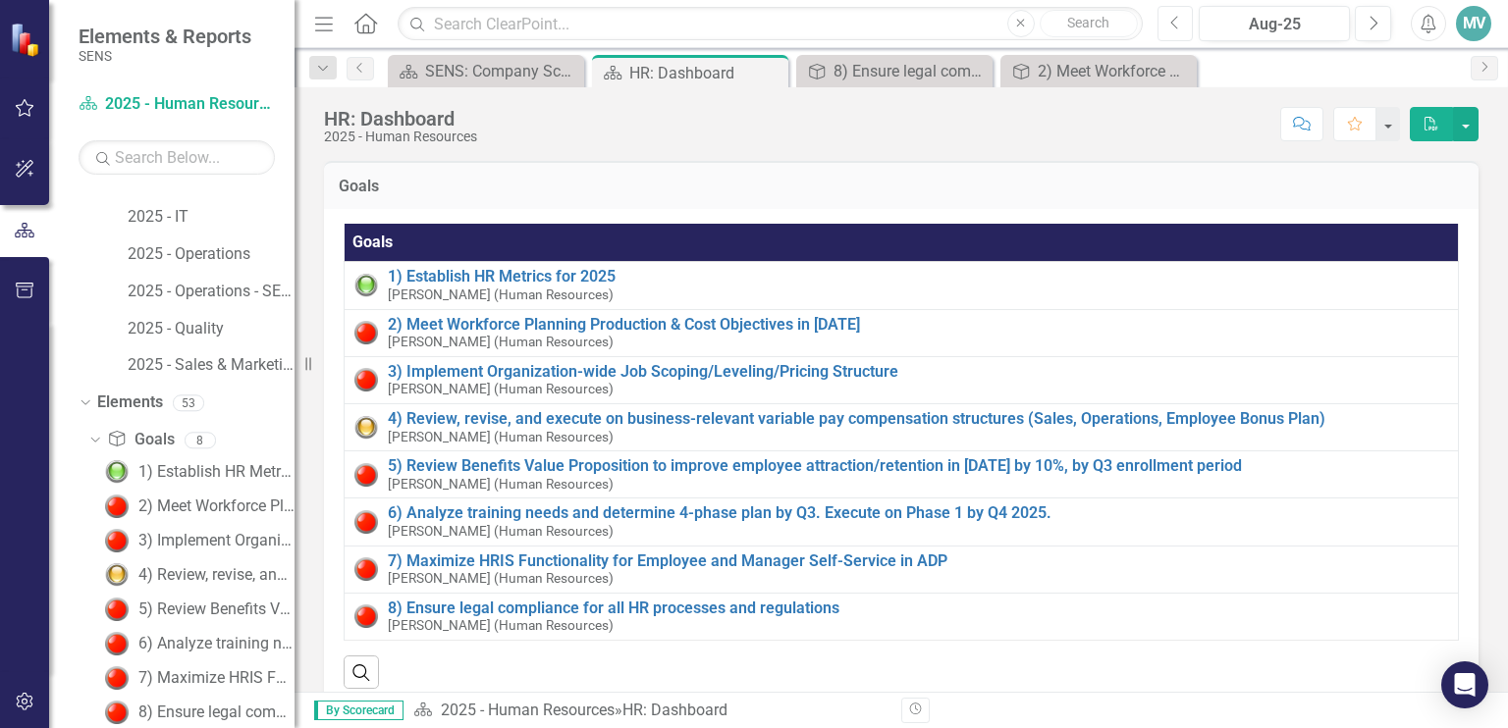
click at [1157, 18] on button "Previous" at bounding box center [1175, 23] width 36 height 35
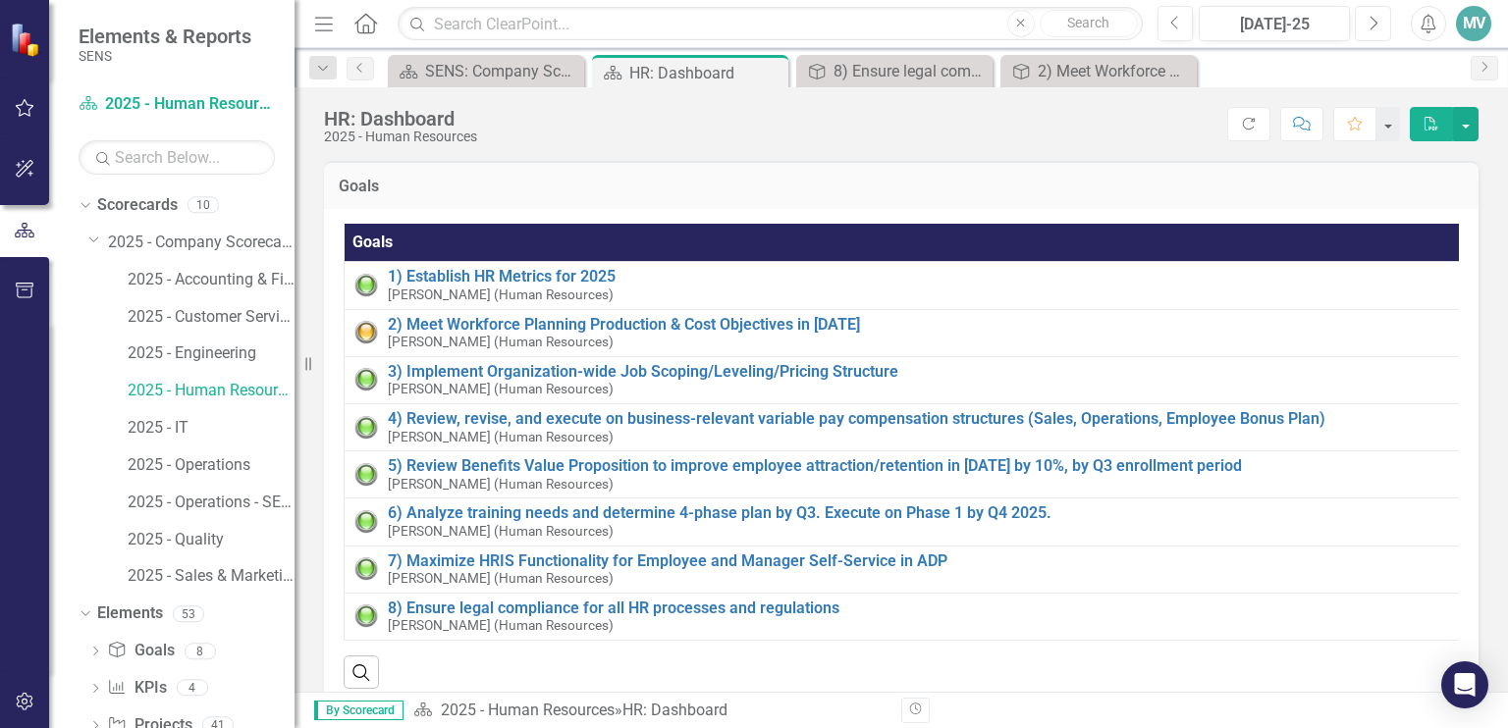
click at [1373, 24] on icon "Next" at bounding box center [1372, 24] width 11 height 18
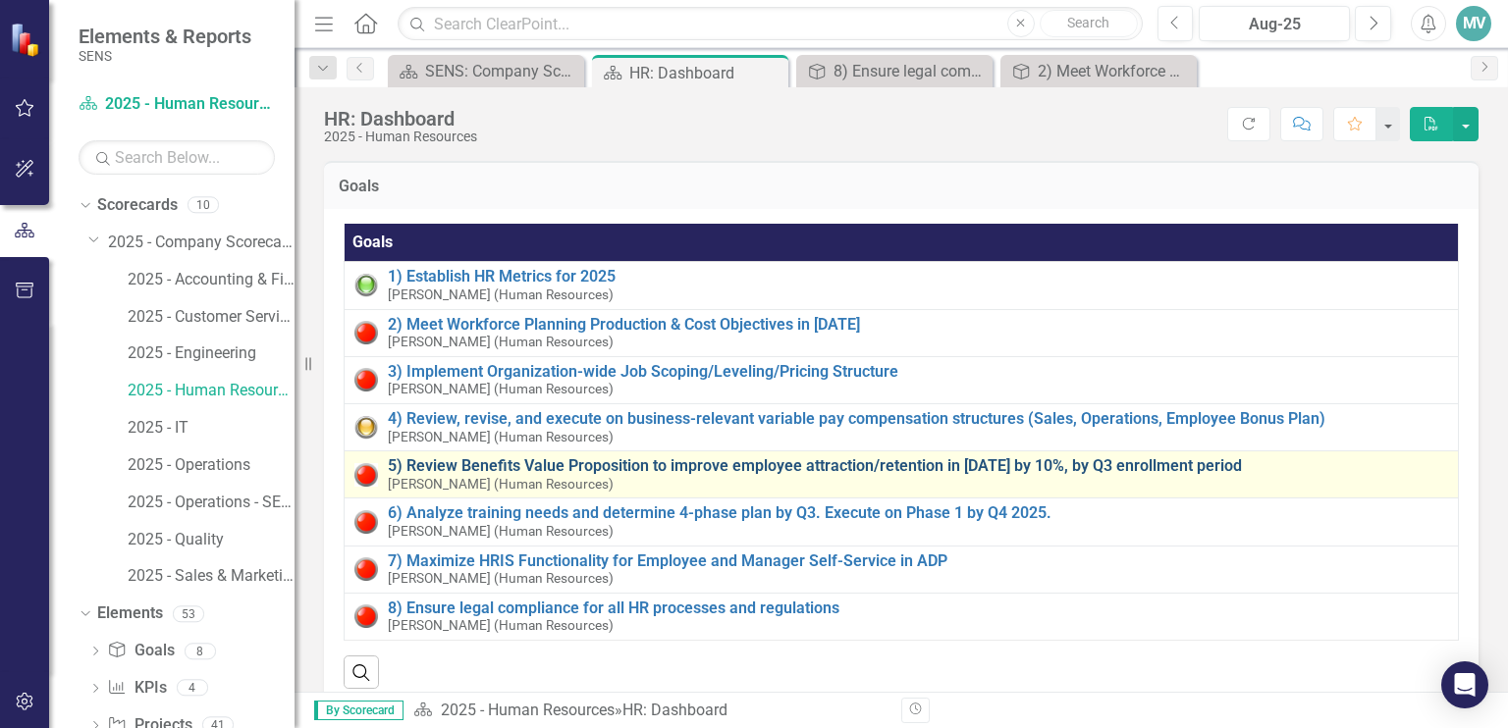
click at [477, 471] on link "5) Review Benefits Value Proposition to improve employee attraction/retention i…" at bounding box center [918, 466] width 1060 height 18
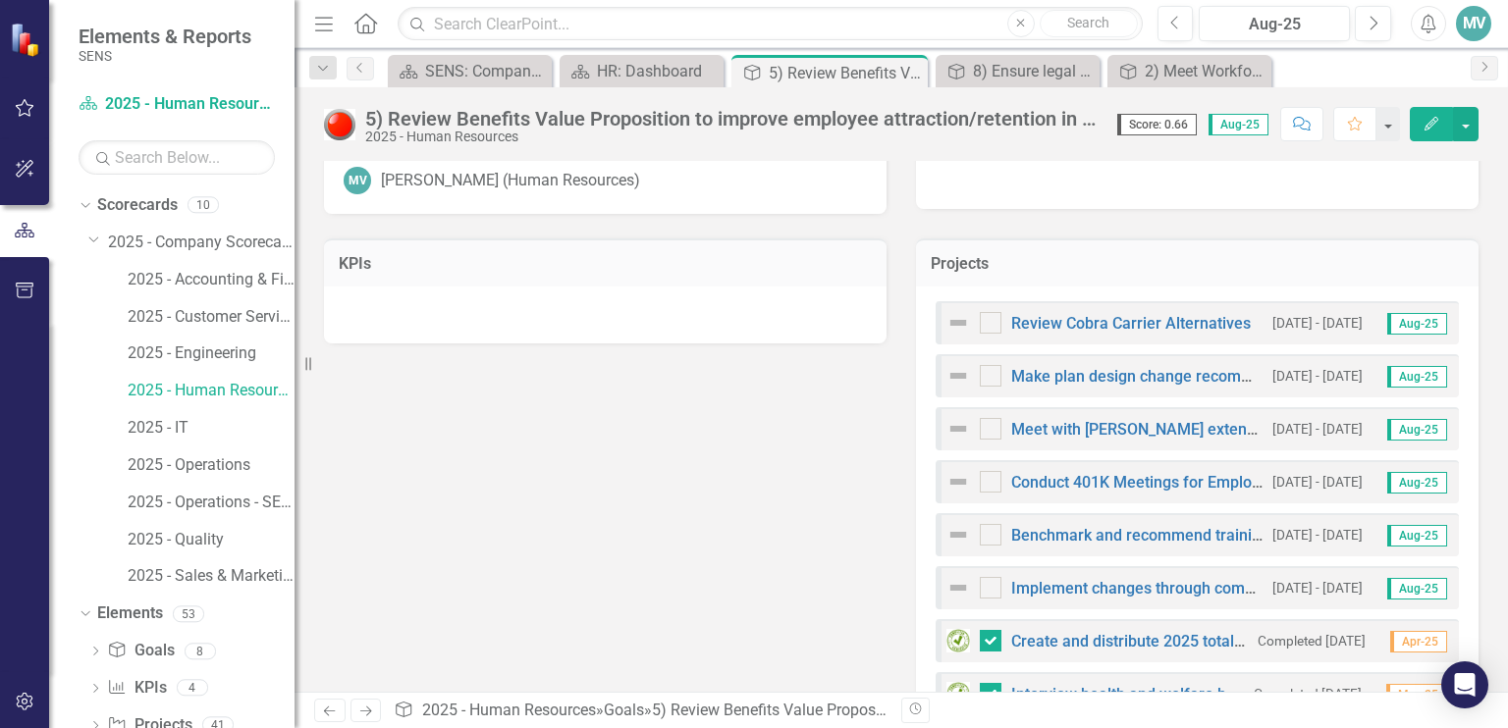
scroll to position [192, 0]
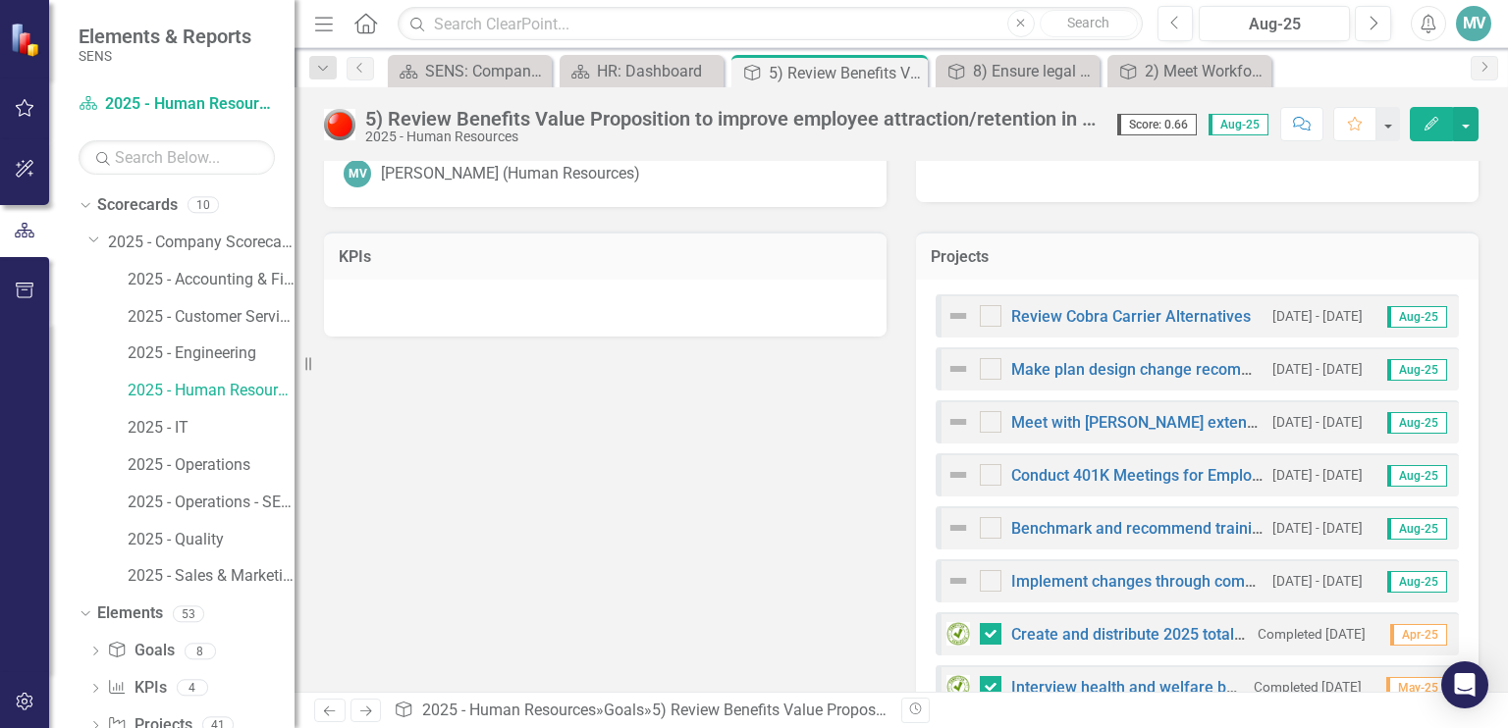
click at [935, 319] on div "Review Cobra Carrier Alternatives [DATE] - [DATE] Aug-25" at bounding box center [1196, 315] width 523 height 43
click at [946, 317] on img at bounding box center [958, 316] width 24 height 24
click at [1115, 318] on link "Review Cobra Carrier Alternatives" at bounding box center [1130, 316] width 239 height 19
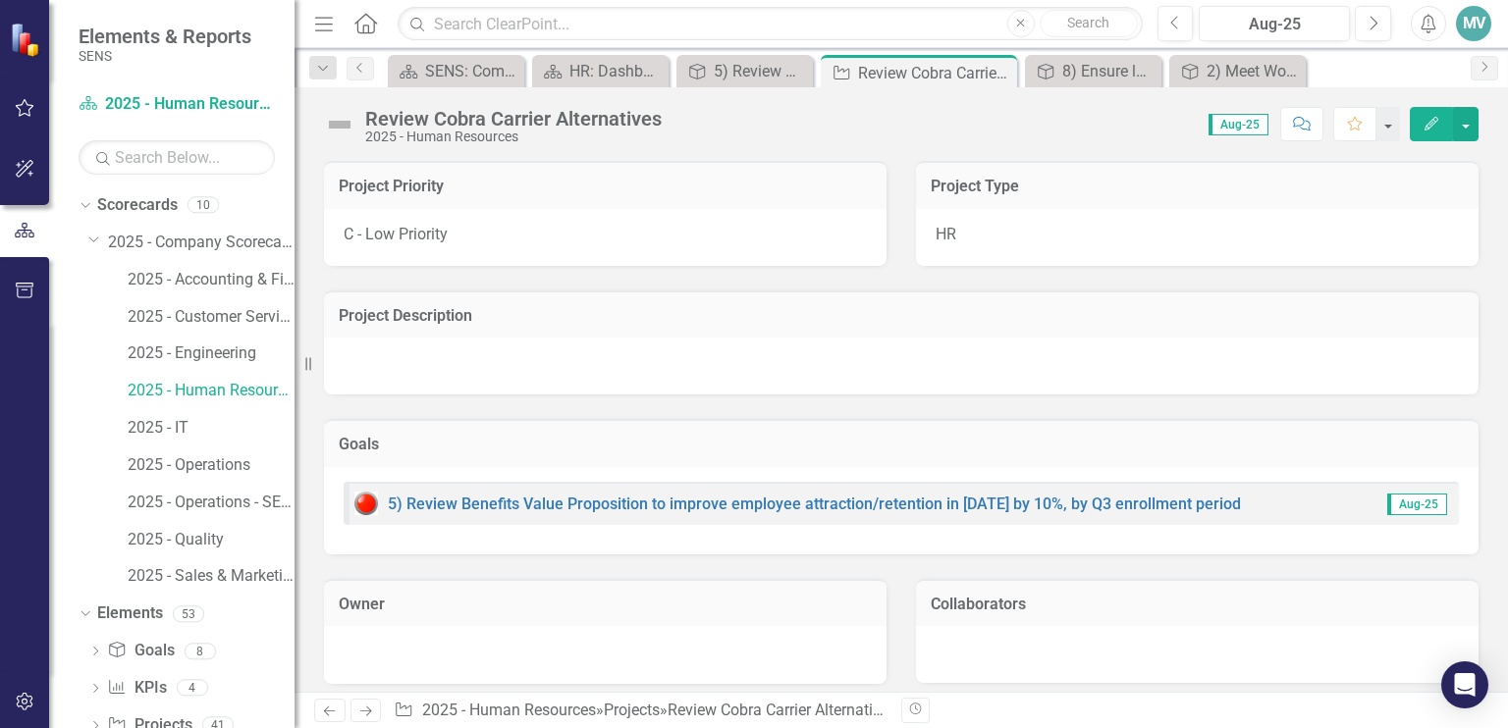
click at [1429, 130] on icon "Edit" at bounding box center [1431, 124] width 18 height 14
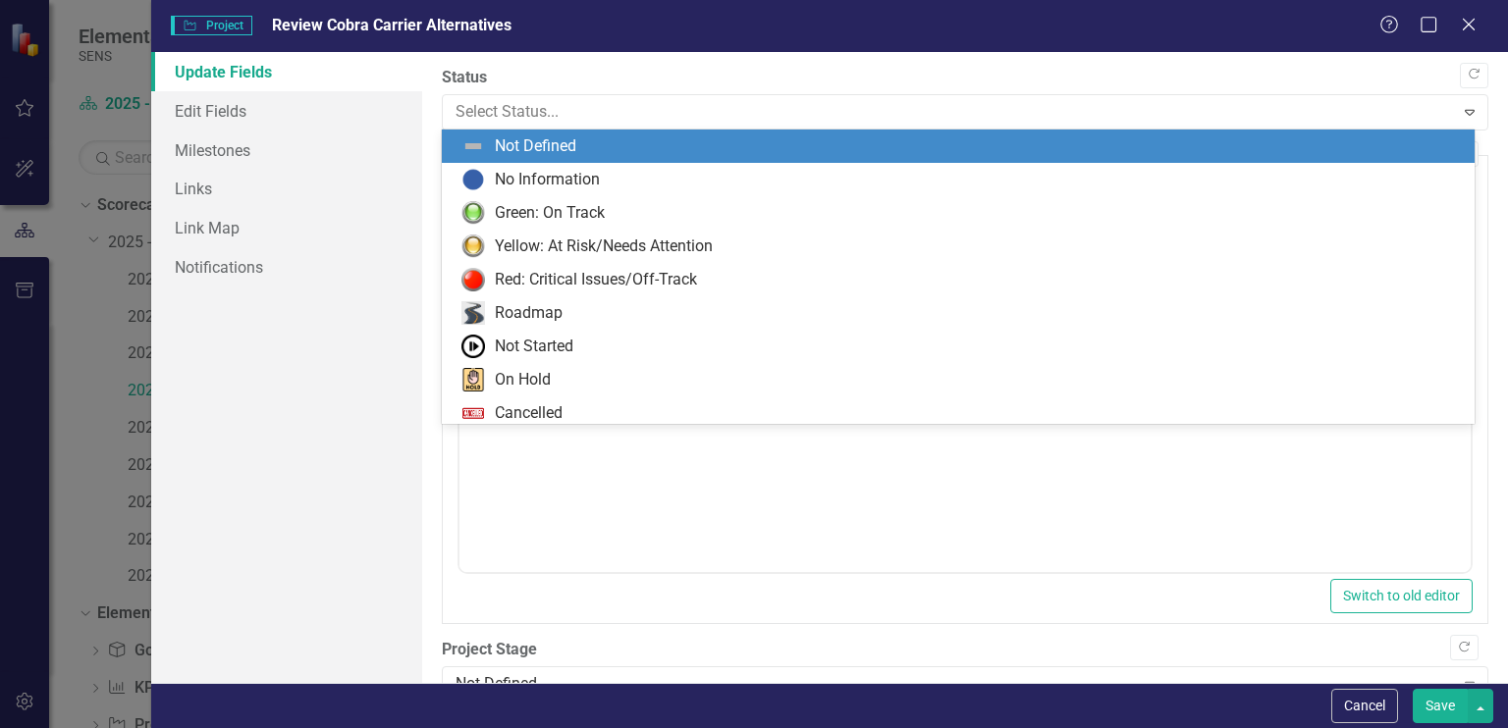
click at [527, 380] on div "On Hold" at bounding box center [523, 380] width 56 height 23
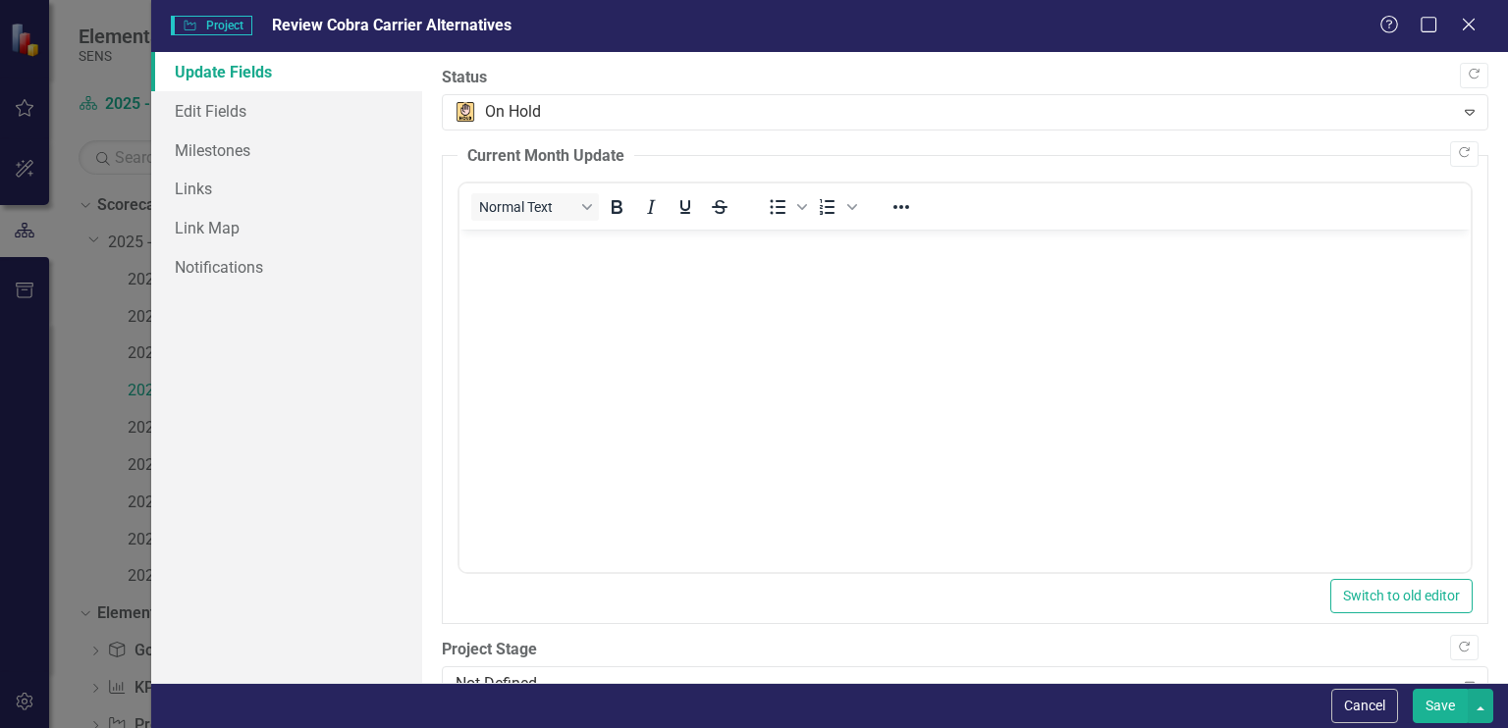
click at [1441, 711] on button "Save" at bounding box center [1439, 706] width 55 height 34
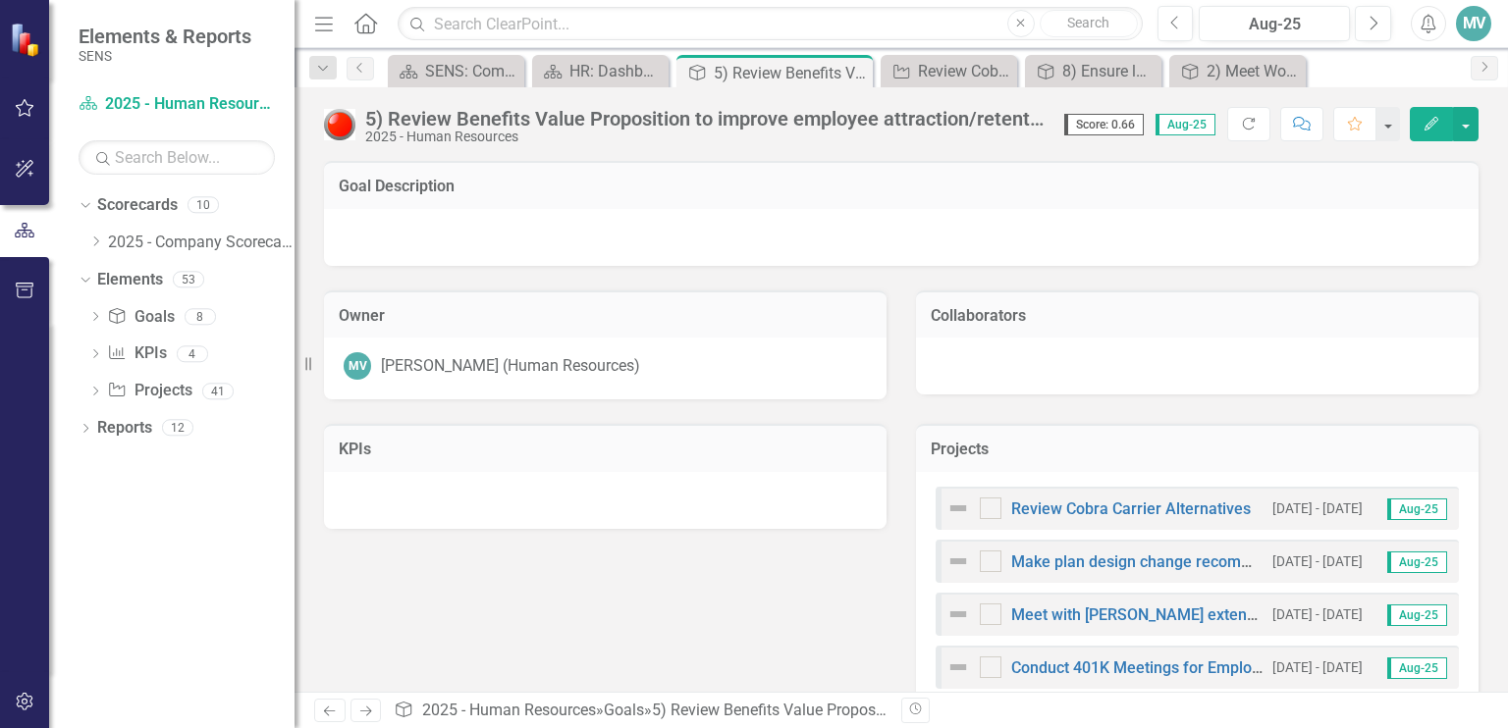
checkbox input "false"
checkbox input "true"
checkbox input "false"
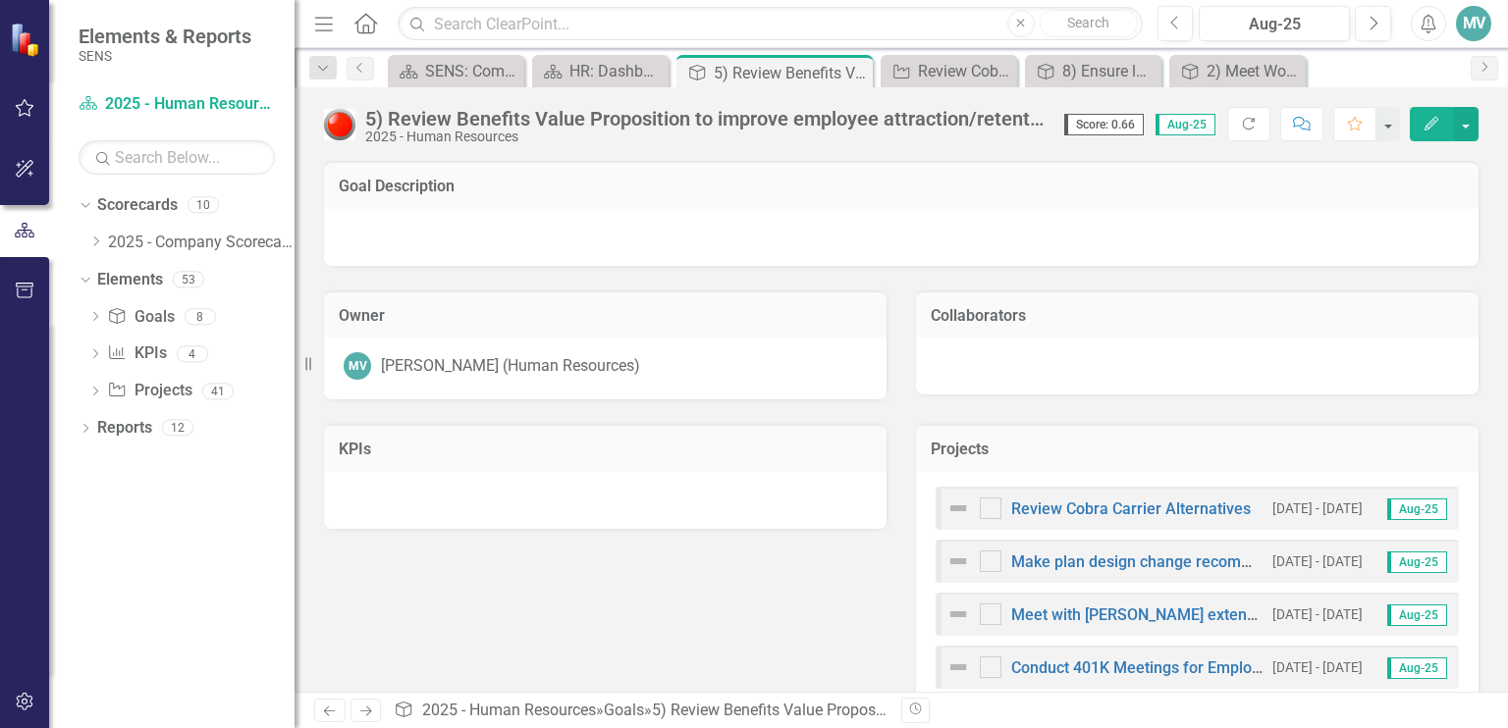
checkbox input "false"
checkbox input "true"
click at [1115, 568] on link "Make plan design change recommendations for Executive review/approval by [DATE]" at bounding box center [1310, 562] width 599 height 19
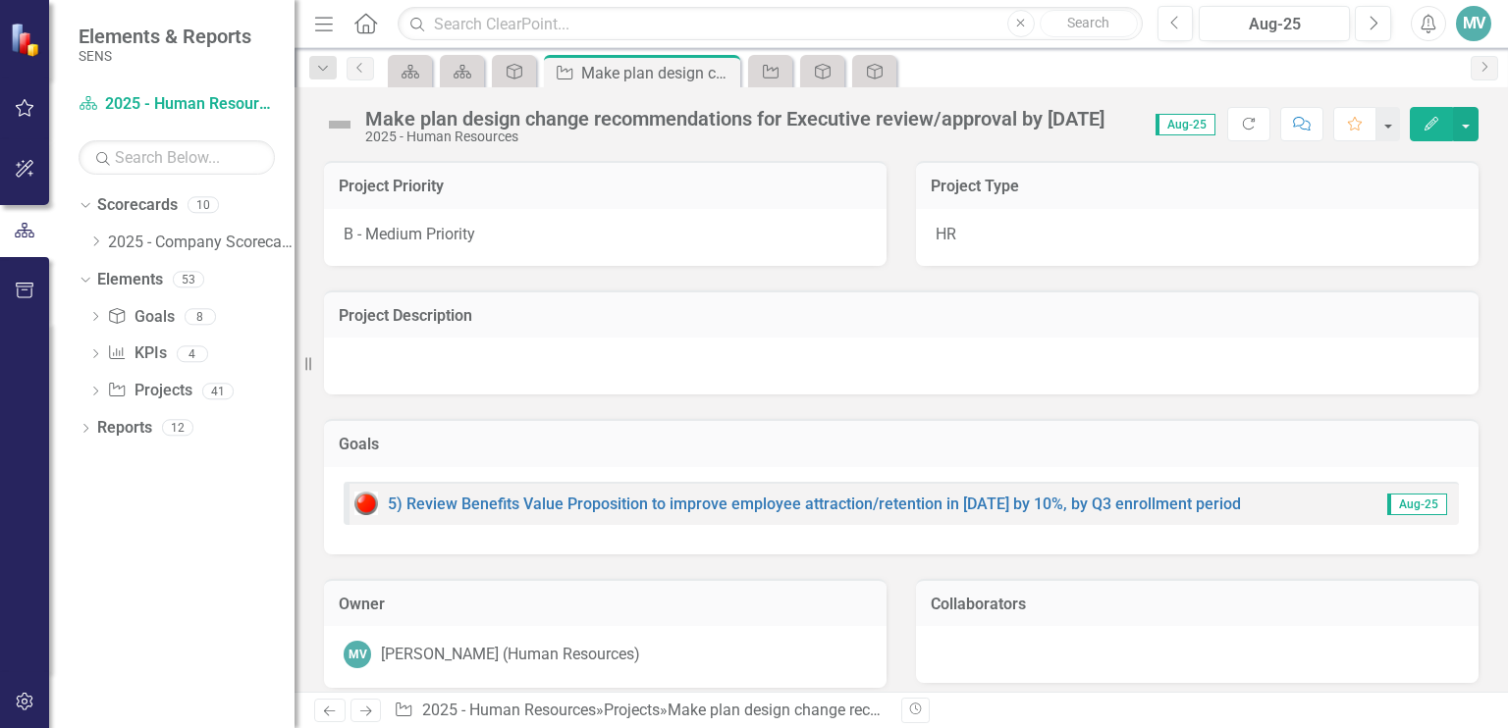
click at [1429, 137] on button "Edit" at bounding box center [1431, 124] width 43 height 34
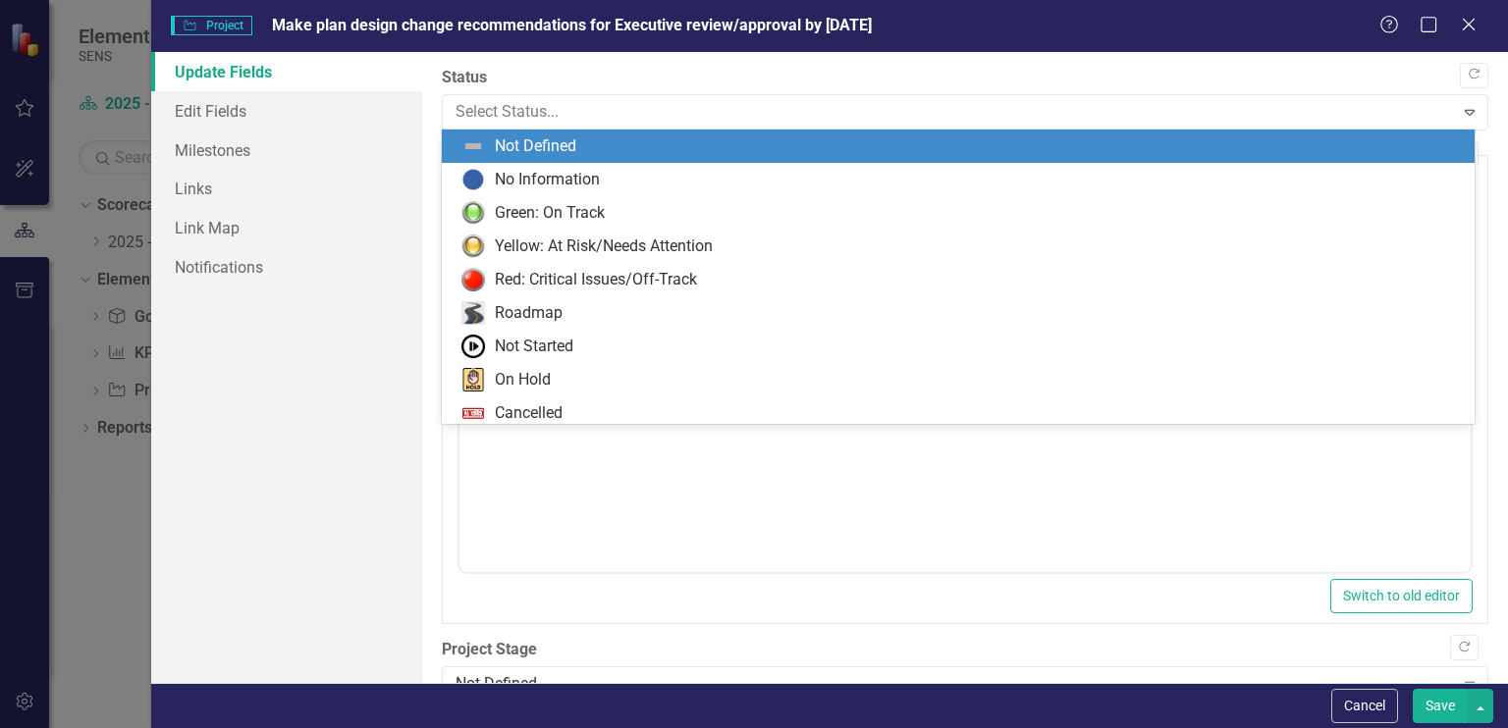
click at [581, 216] on div "Green: On Track" at bounding box center [550, 213] width 110 height 23
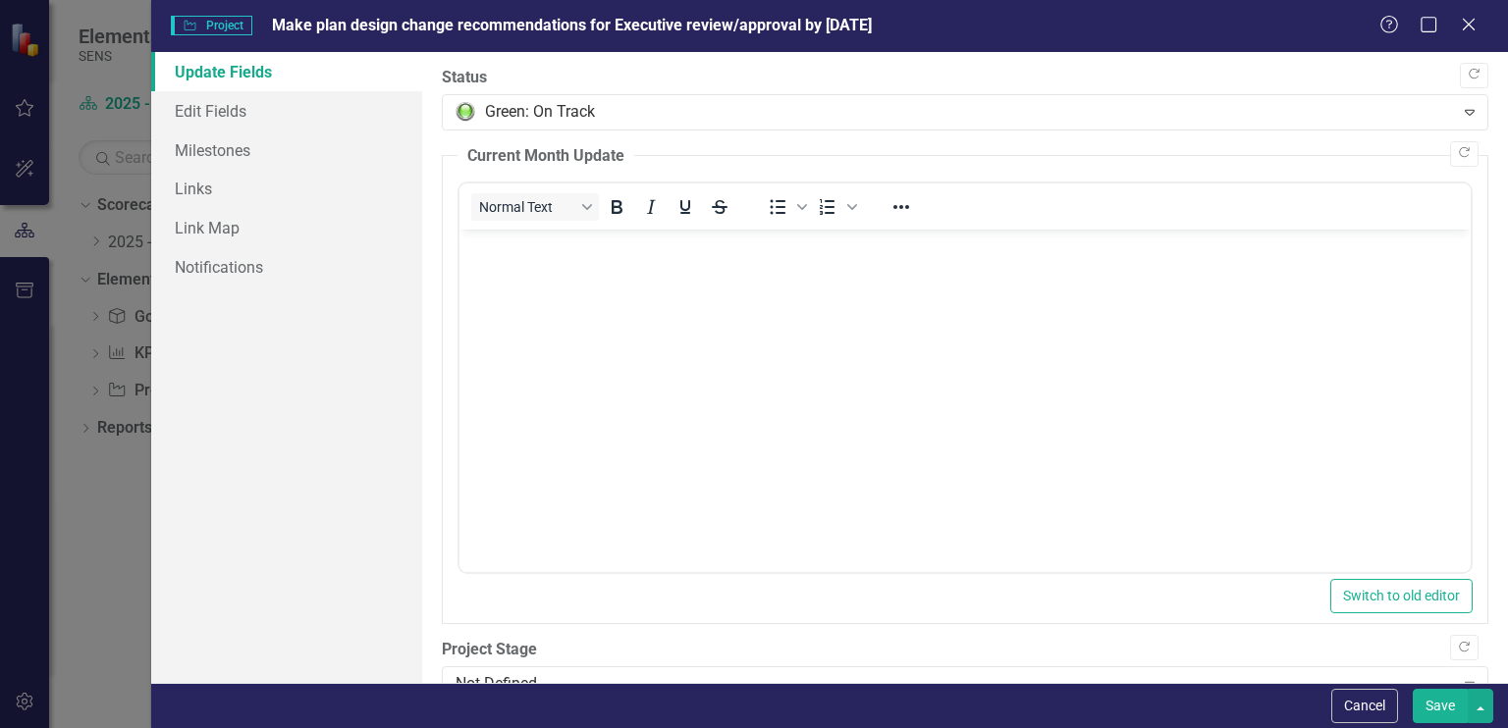
click at [1449, 711] on button "Save" at bounding box center [1439, 706] width 55 height 34
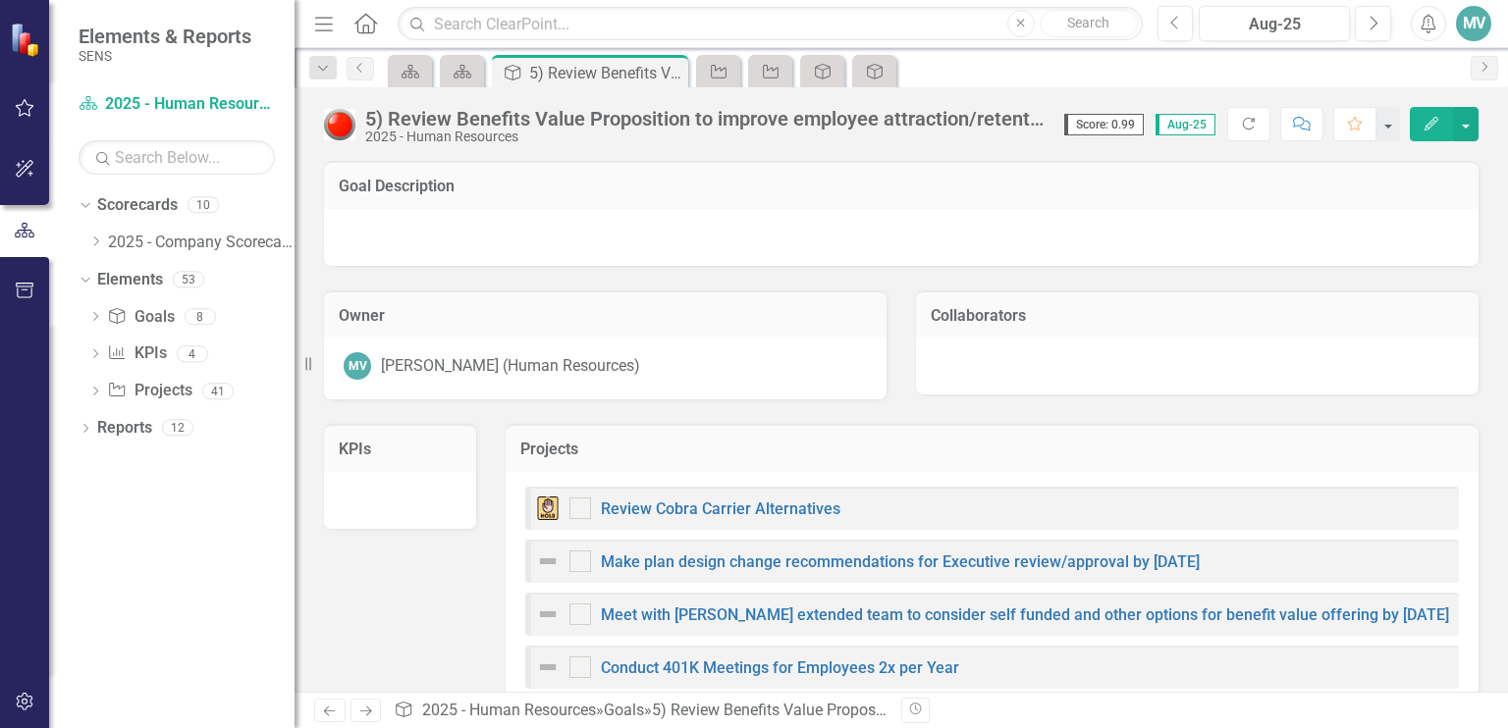
checkbox input "false"
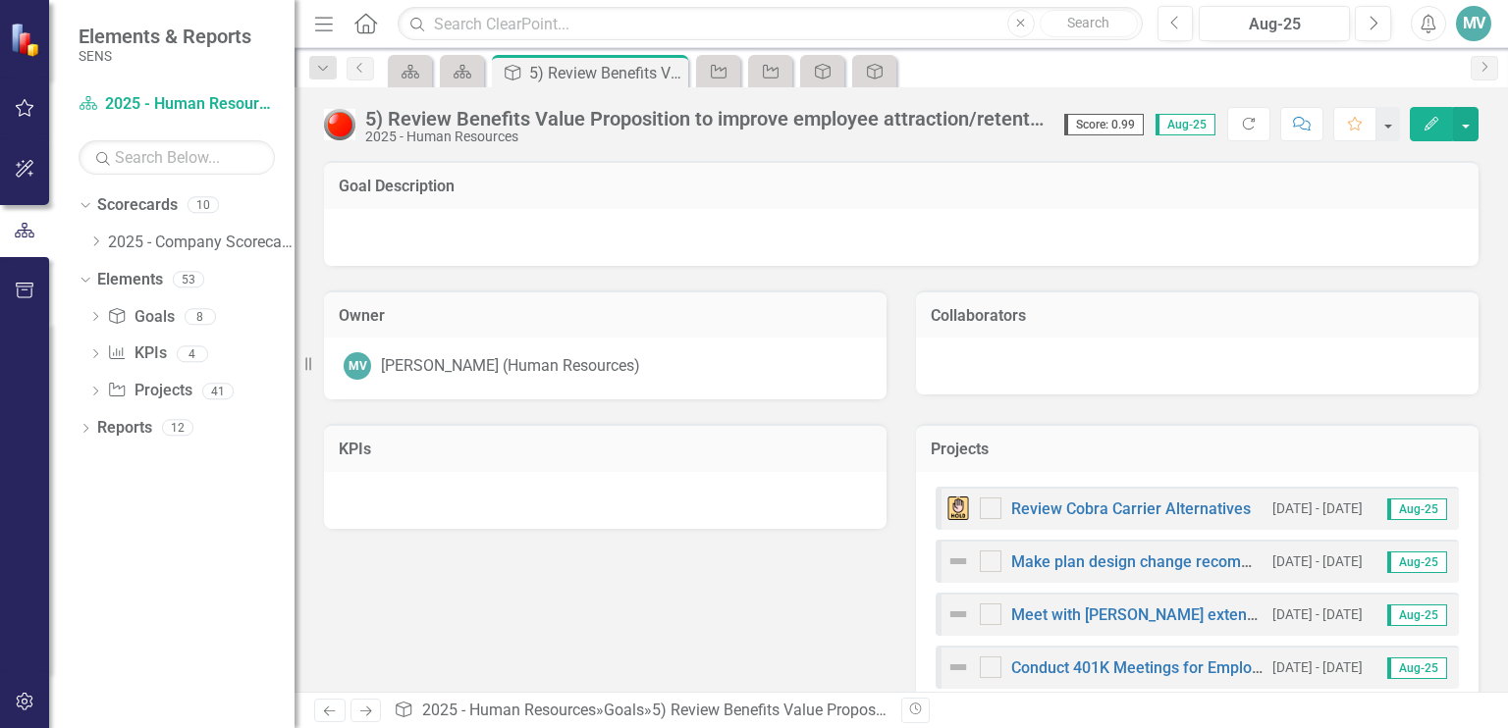
checkbox input "true"
click at [1103, 621] on link "Meet with [PERSON_NAME] extended team to consider self funded and other options…" at bounding box center [1435, 615] width 848 height 19
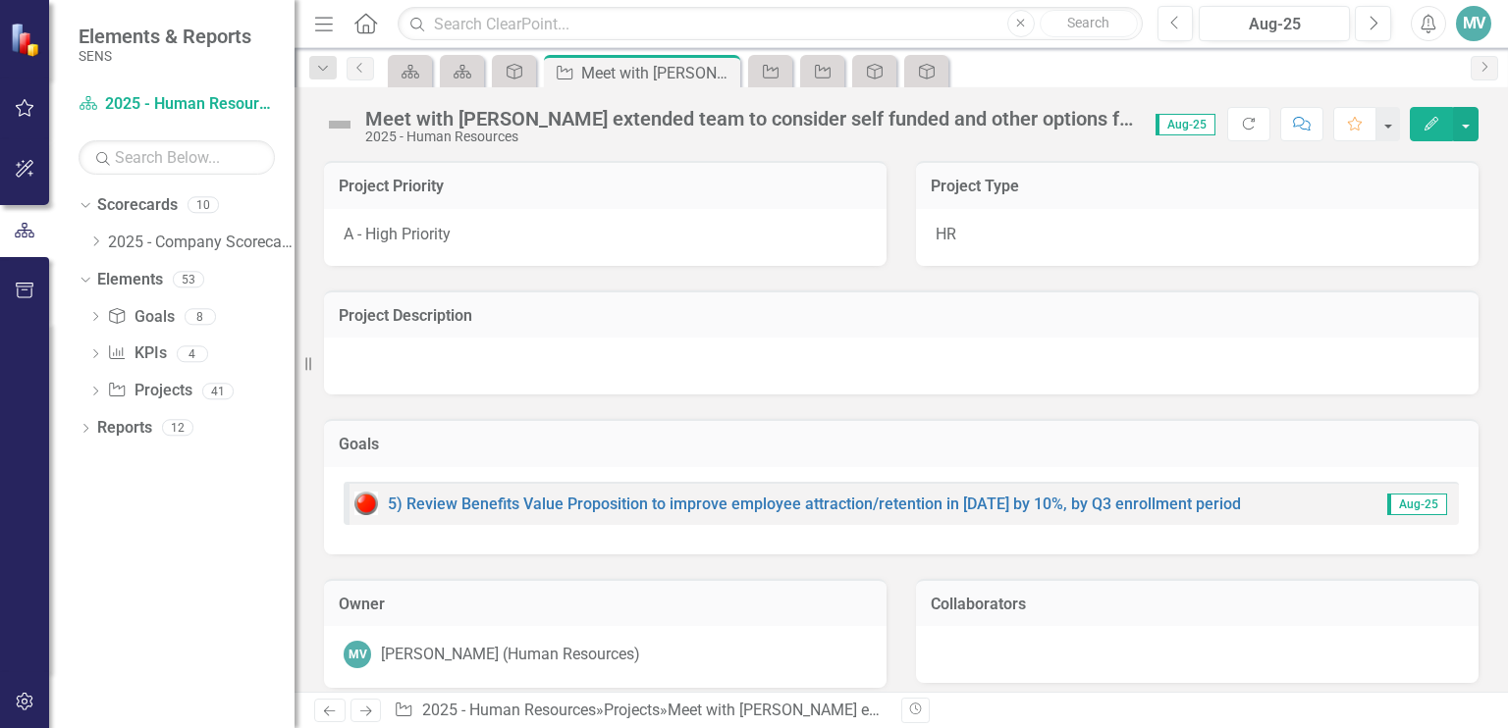
click at [1431, 124] on icon "Edit" at bounding box center [1431, 124] width 18 height 14
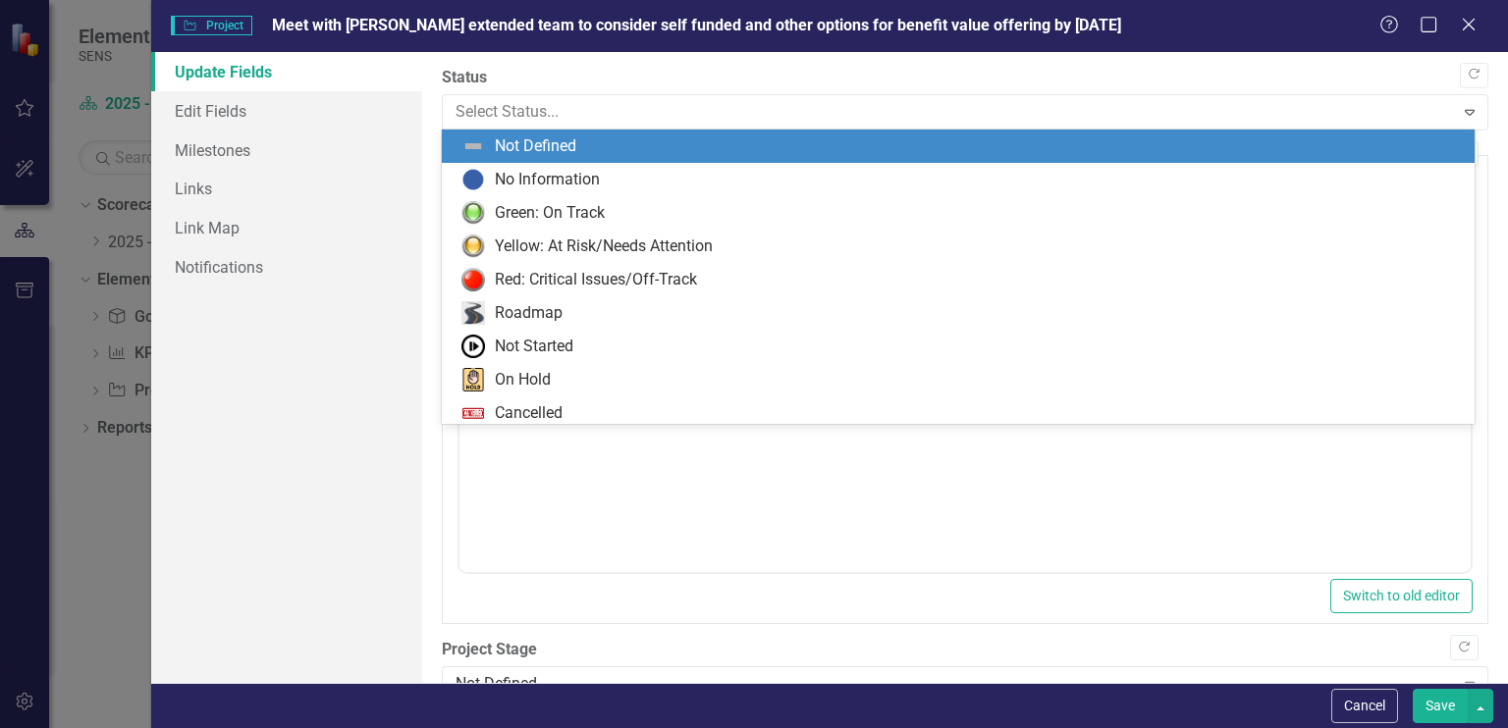
click at [569, 228] on div "Green: On Track" at bounding box center [958, 212] width 1033 height 33
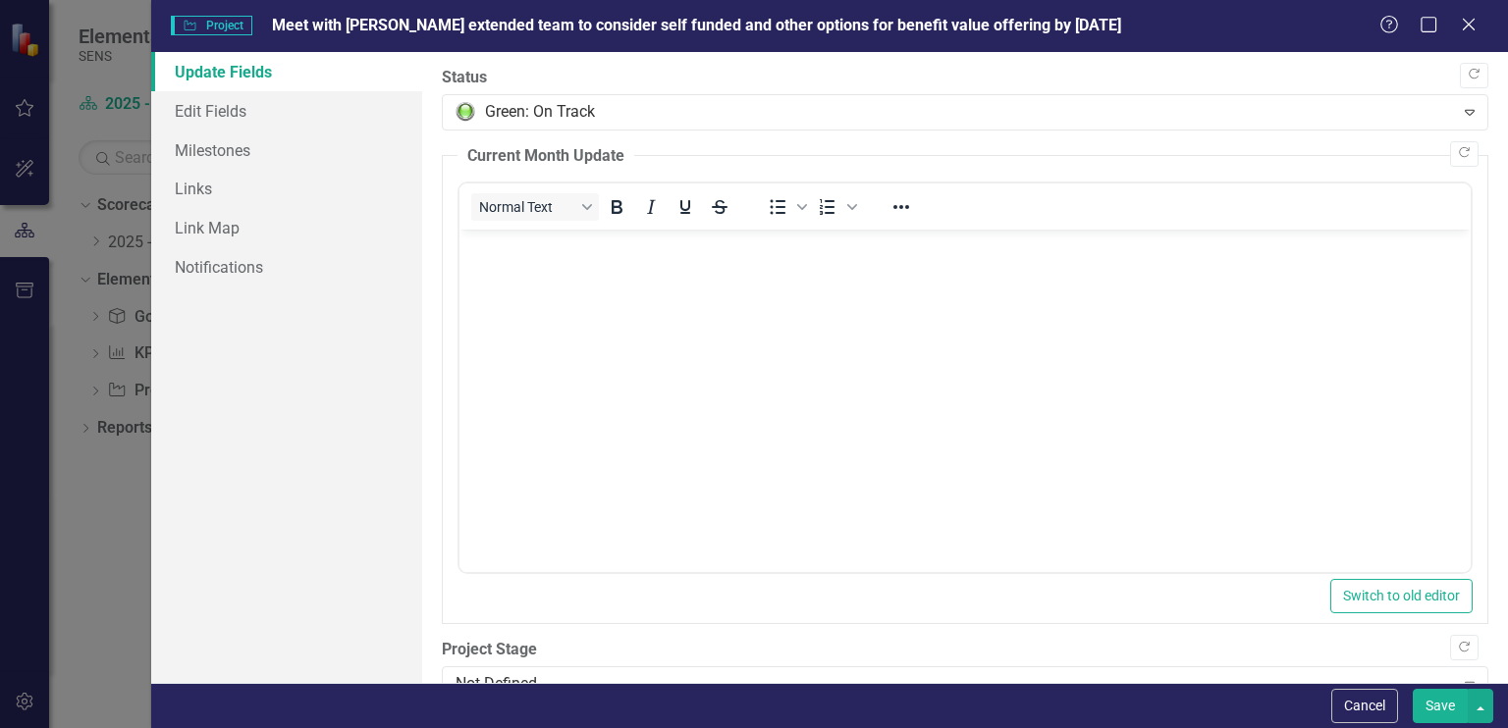
click at [1446, 714] on button "Save" at bounding box center [1439, 706] width 55 height 34
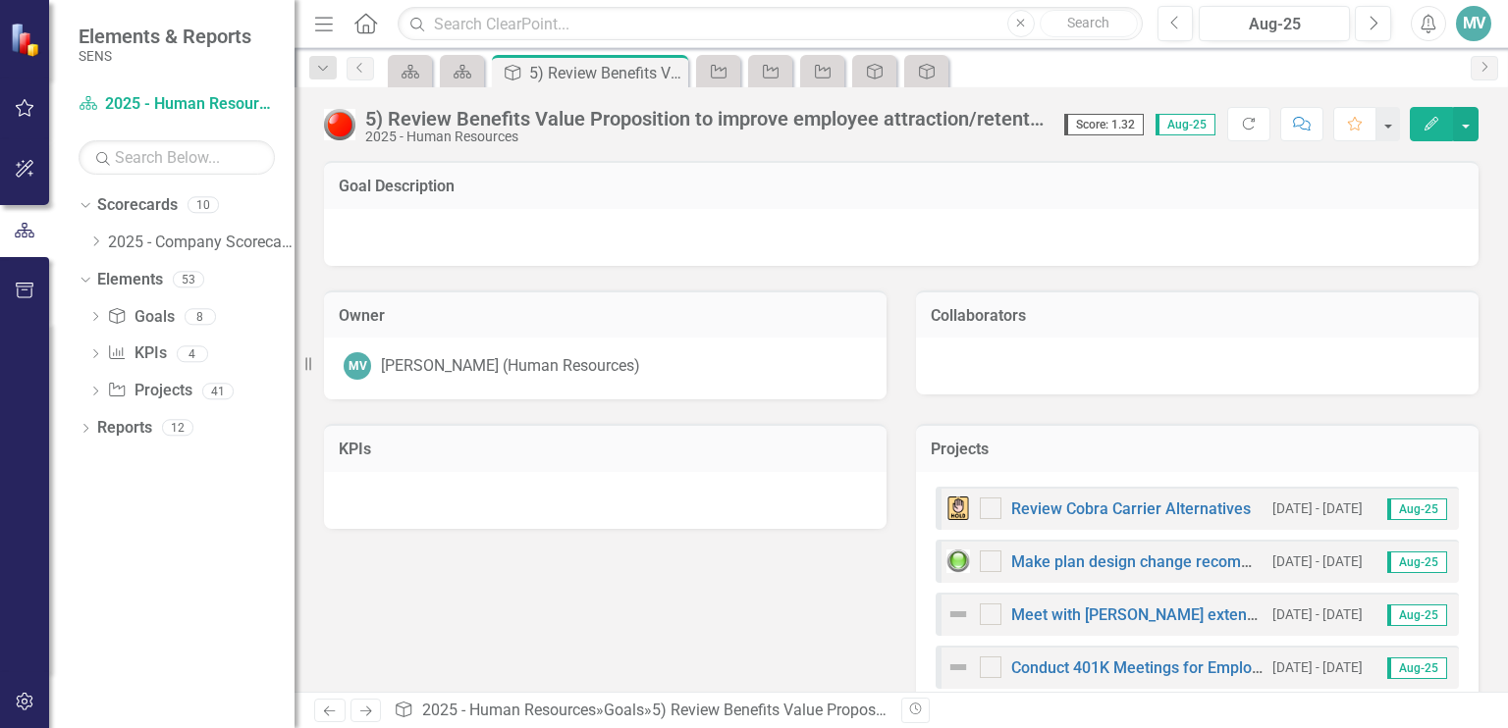
checkbox input "false"
checkbox input "true"
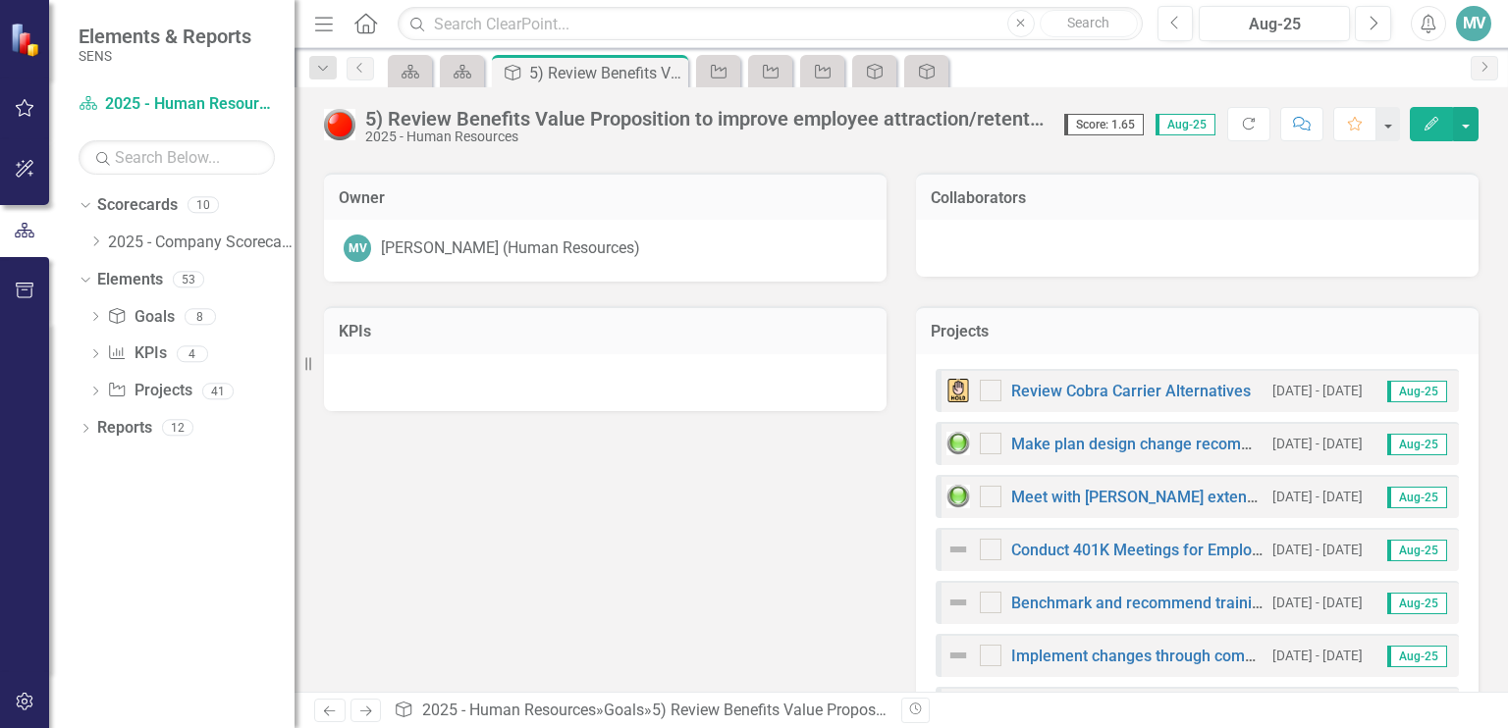
scroll to position [125, 0]
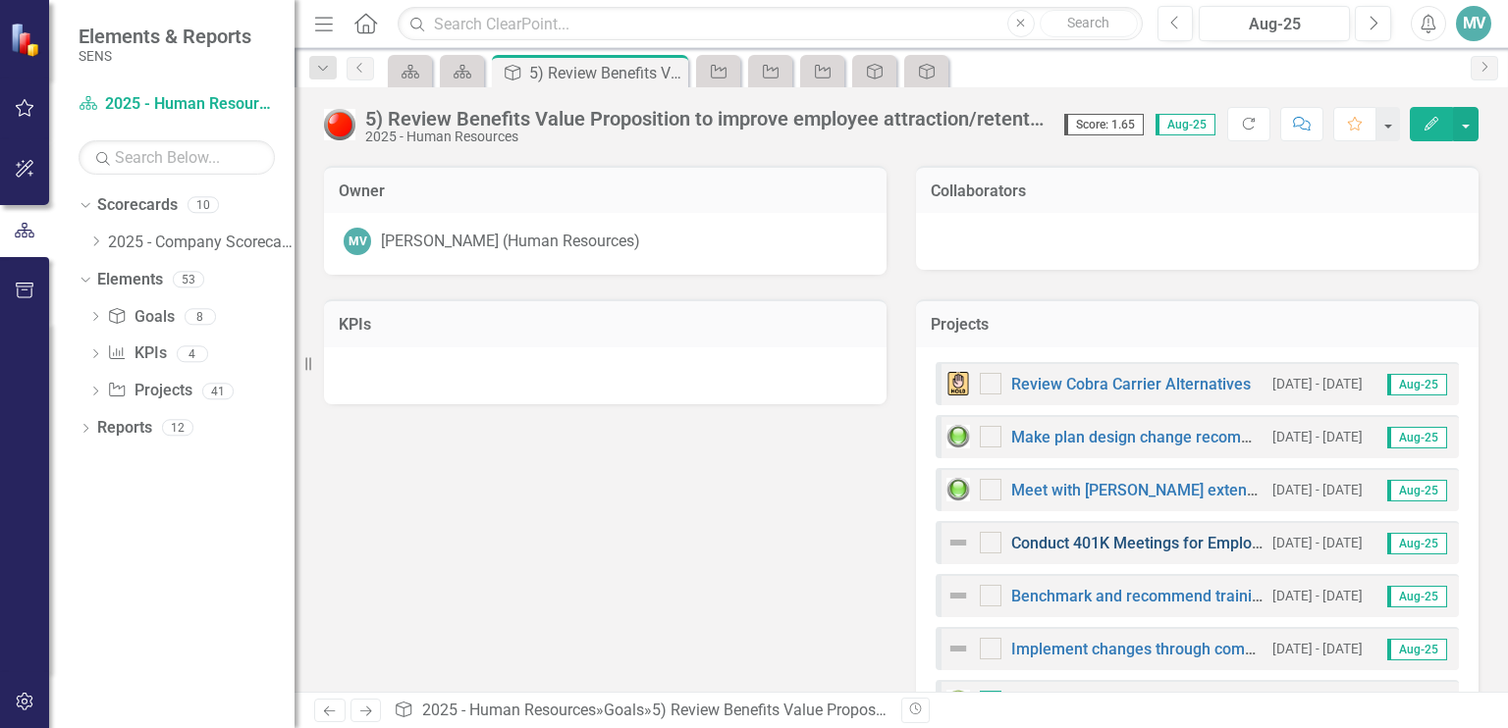
click at [1150, 548] on link "Conduct 401K Meetings for Employees 2x per Year" at bounding box center [1190, 543] width 358 height 19
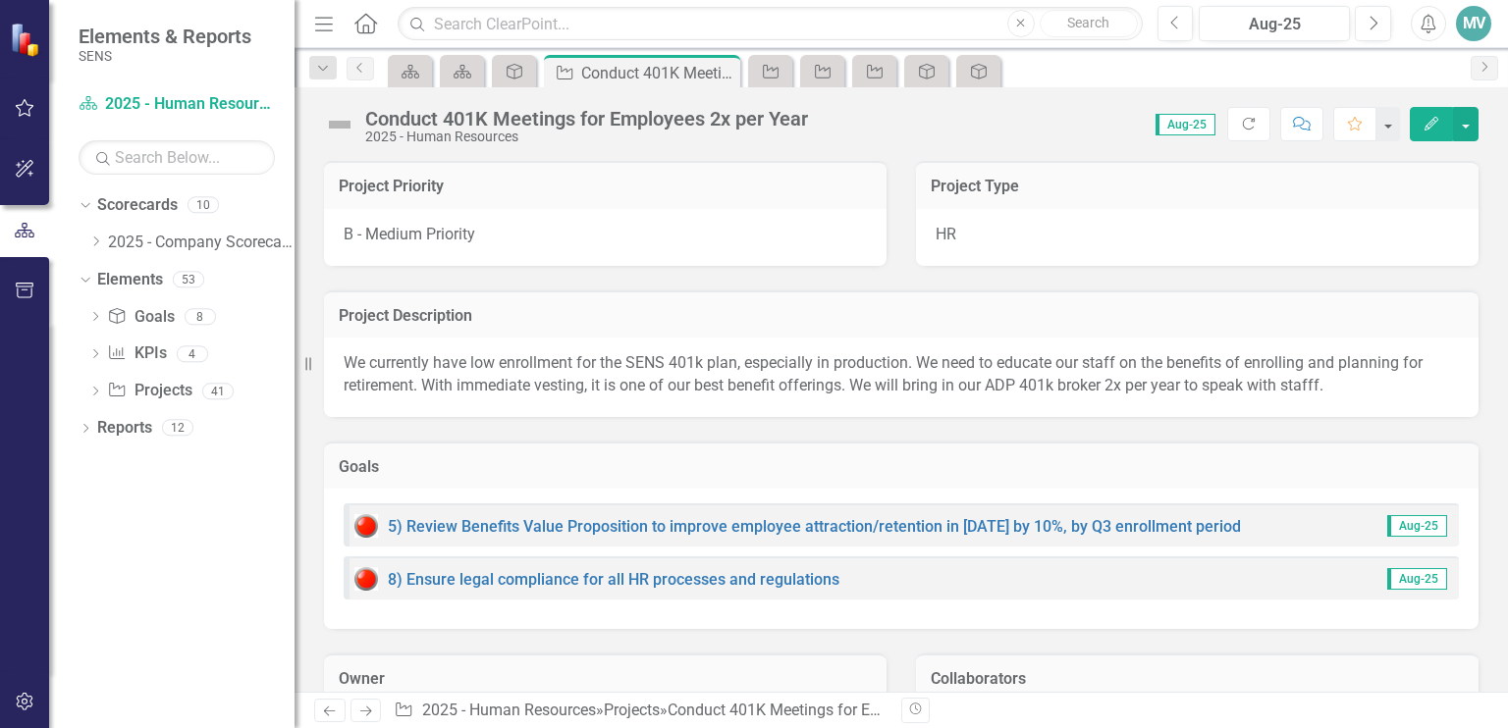
click at [1431, 124] on icon "Edit" at bounding box center [1431, 124] width 18 height 14
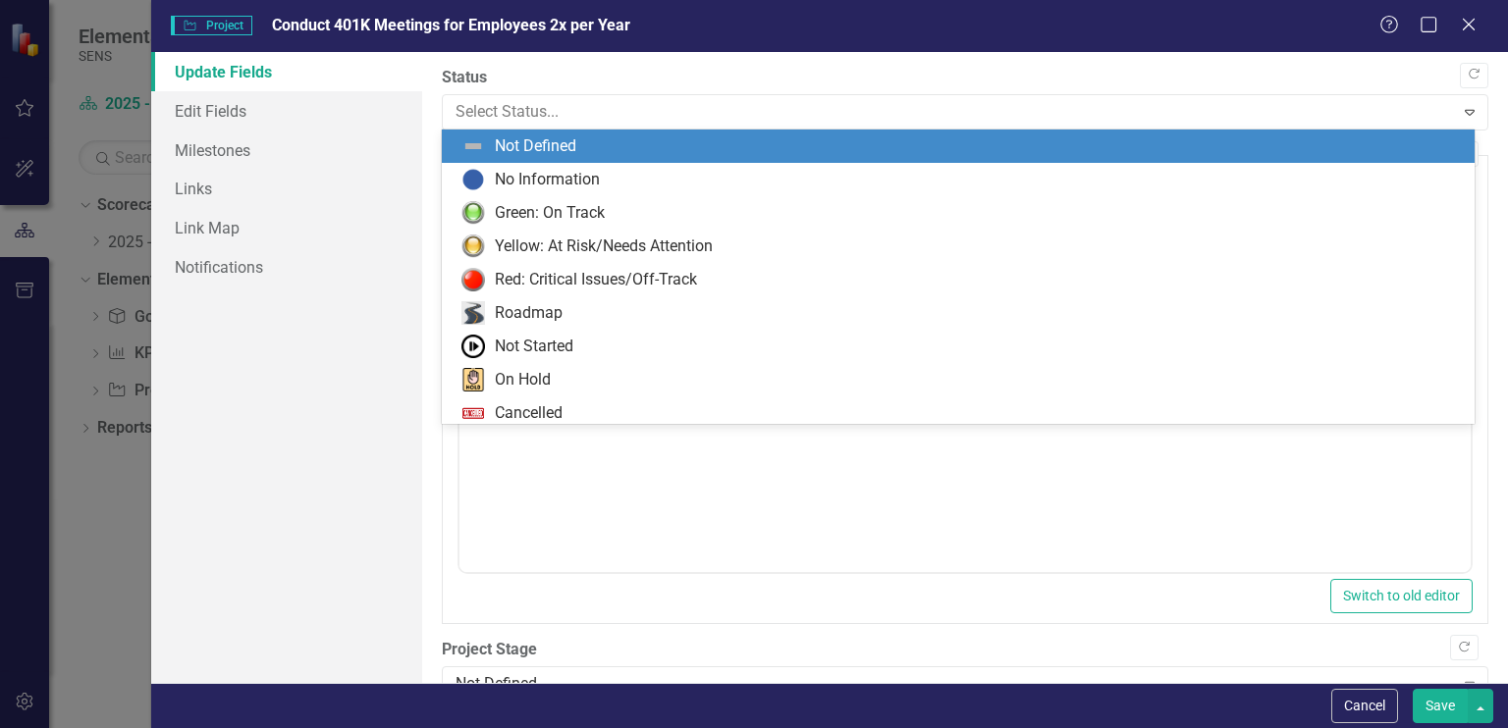
click at [546, 216] on div "Green: On Track" at bounding box center [550, 213] width 110 height 23
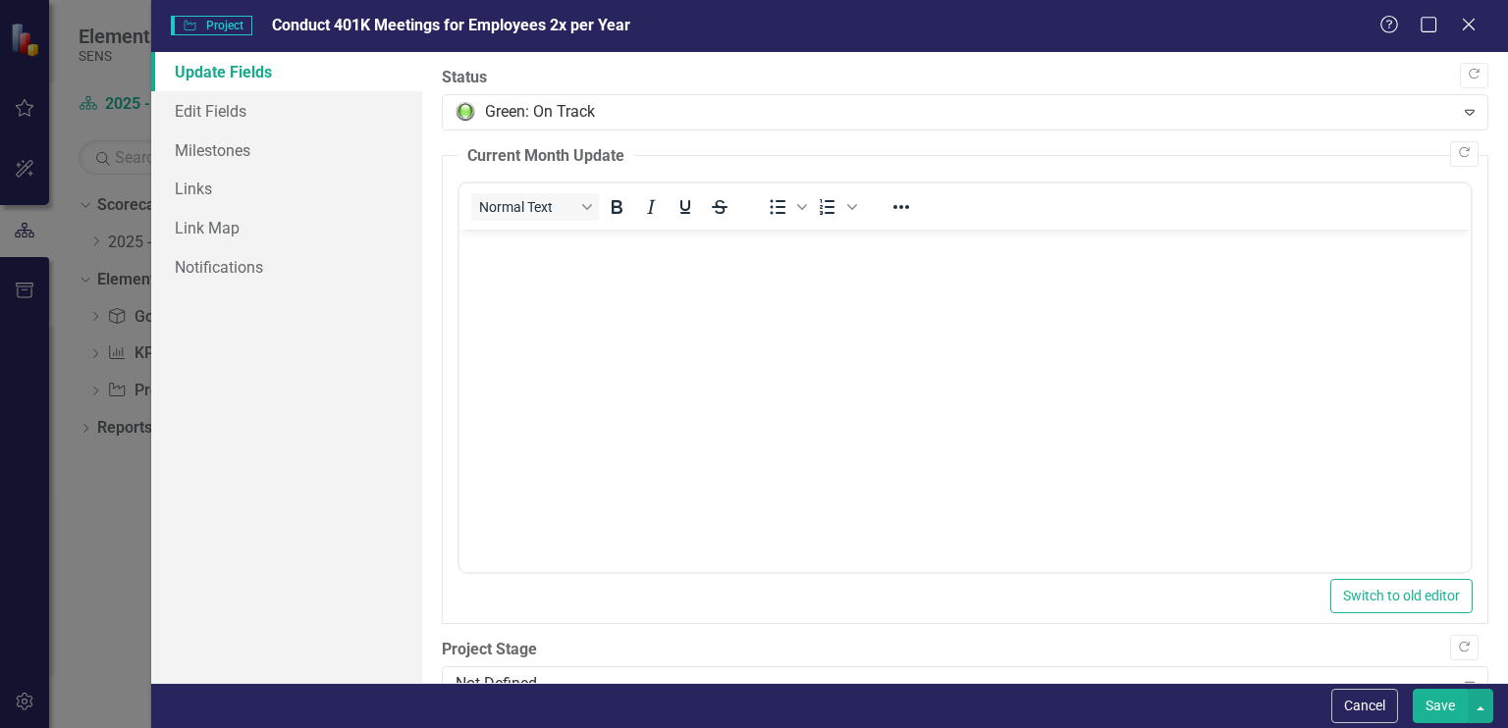
click at [533, 274] on body "Rich Text Area. Press ALT-0 for help." at bounding box center [964, 377] width 1011 height 294
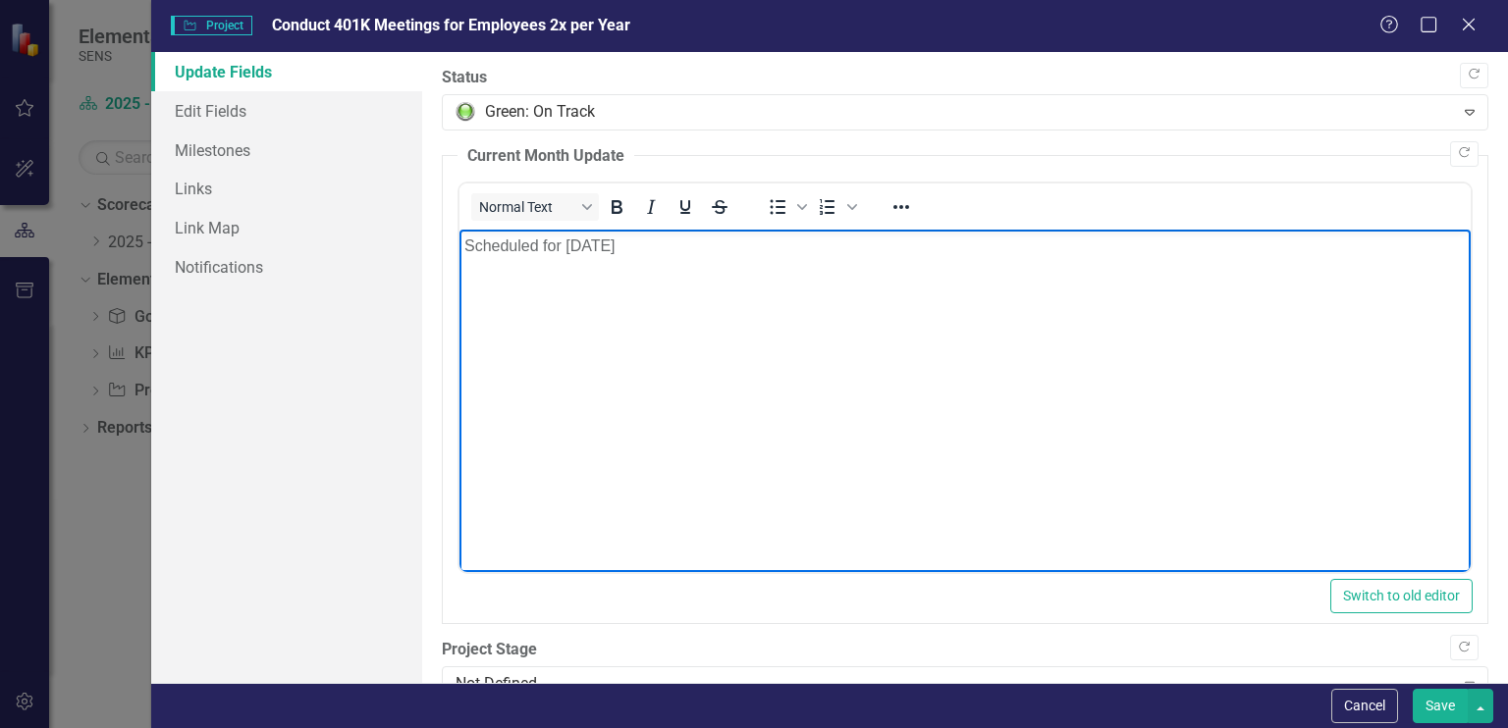
click at [1445, 711] on button "Save" at bounding box center [1439, 706] width 55 height 34
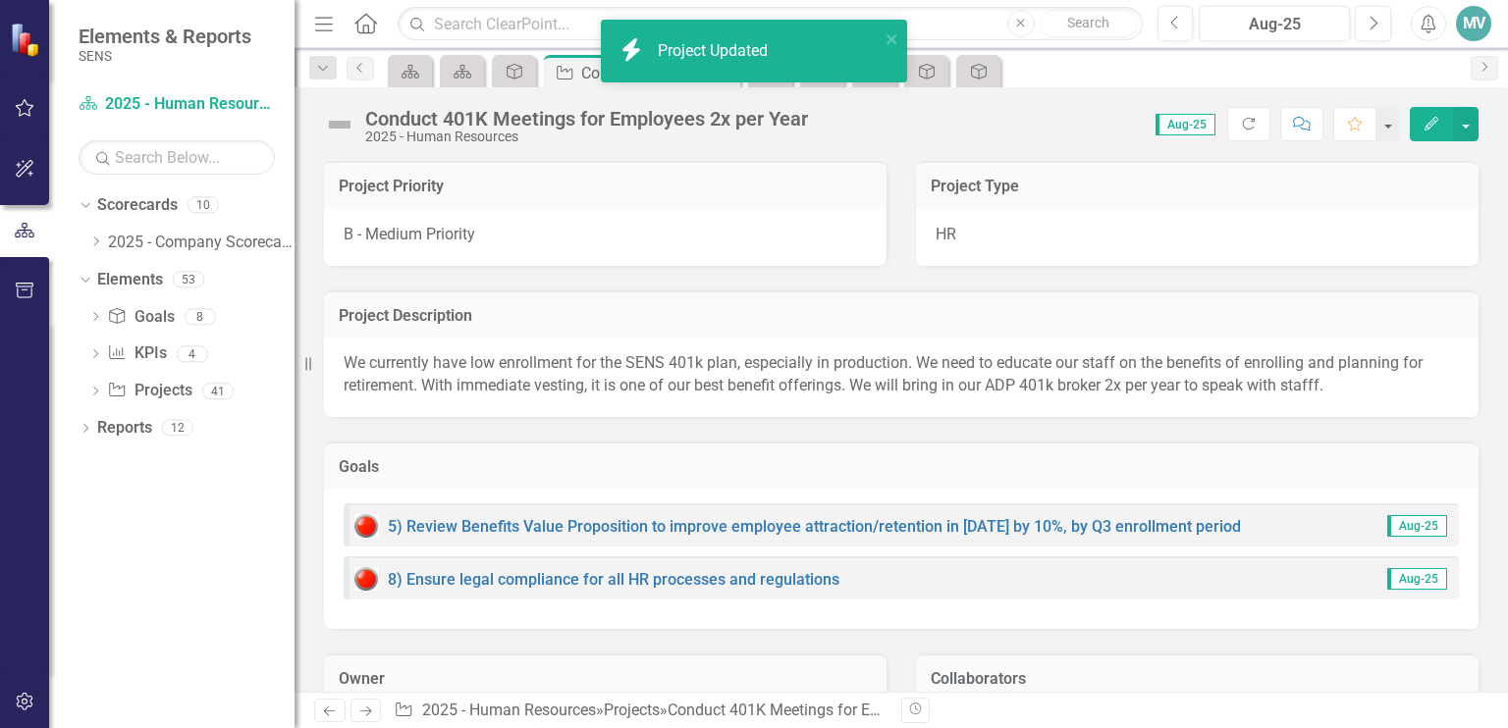
checkbox input "true"
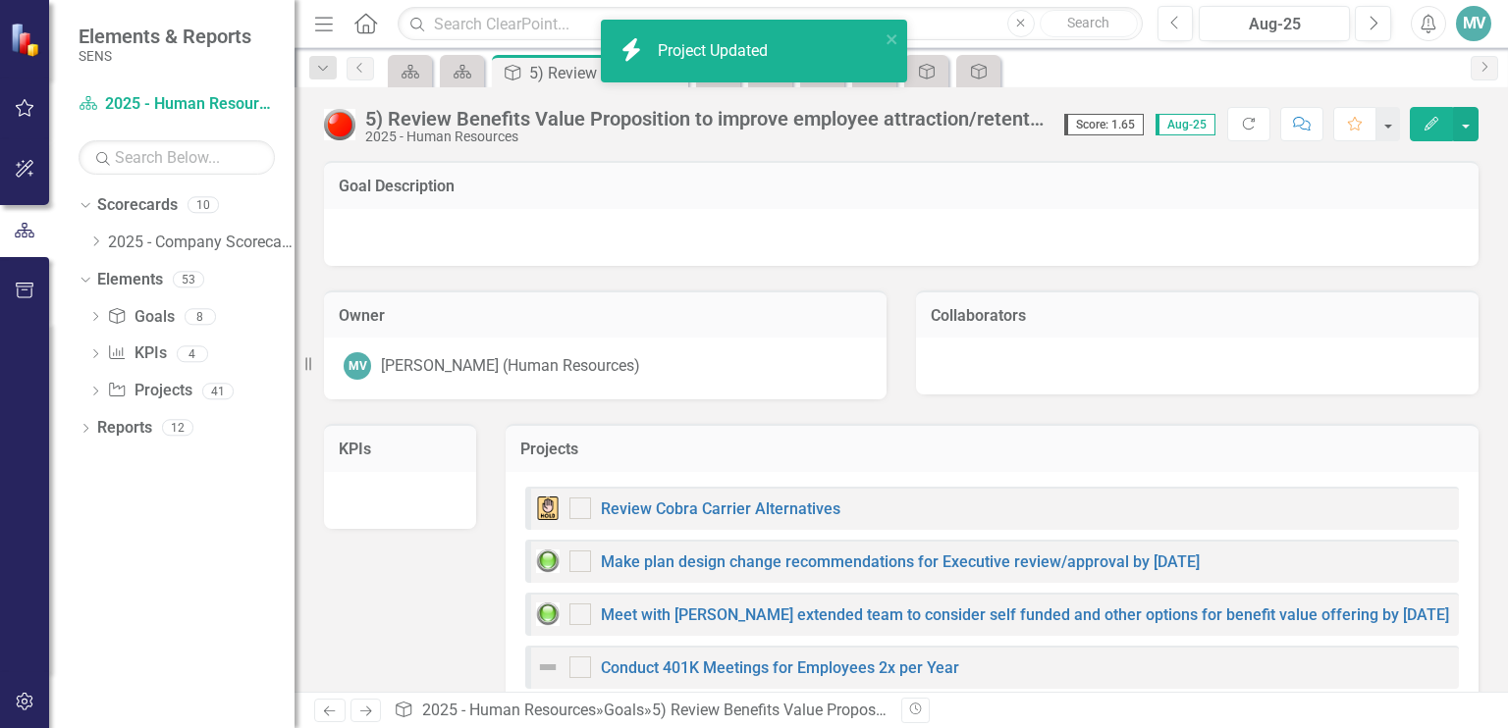
checkbox input "false"
checkbox input "true"
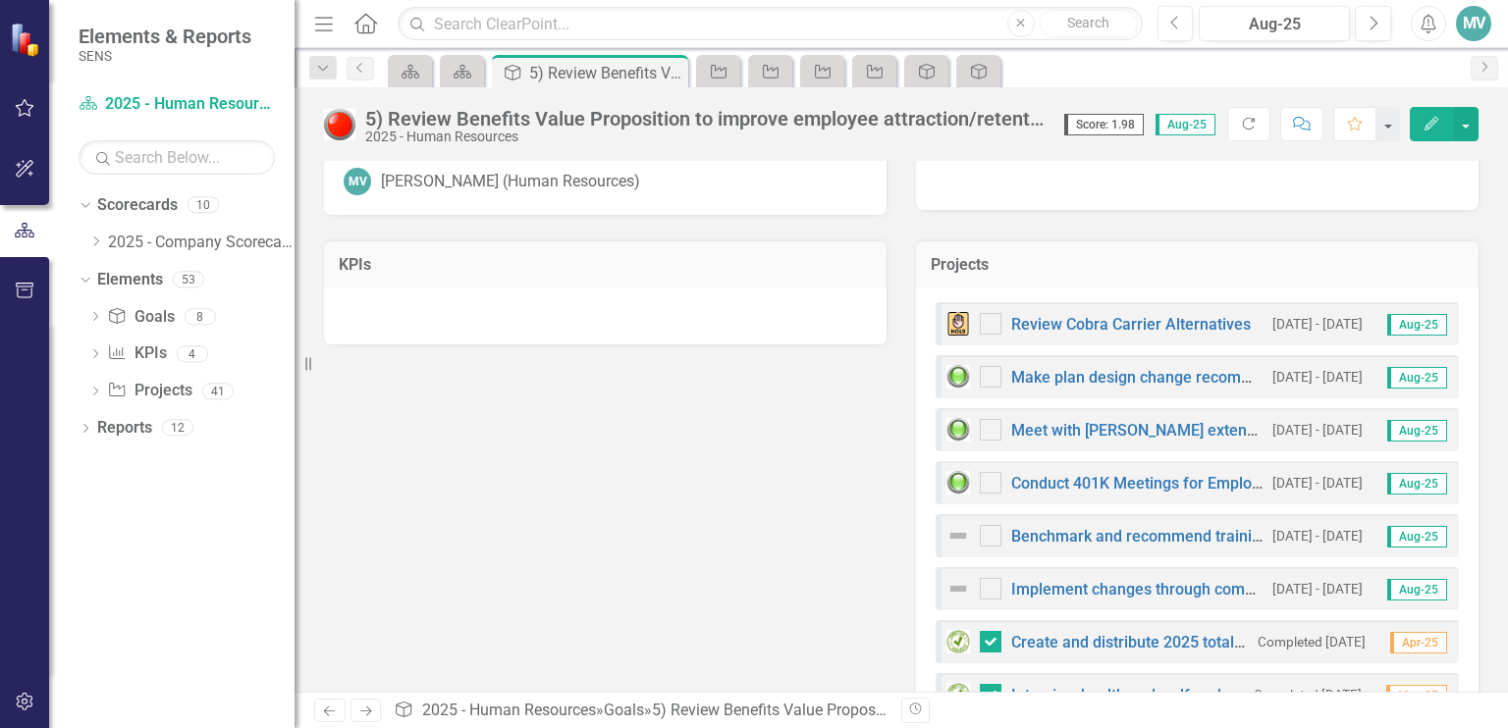
scroll to position [198, 0]
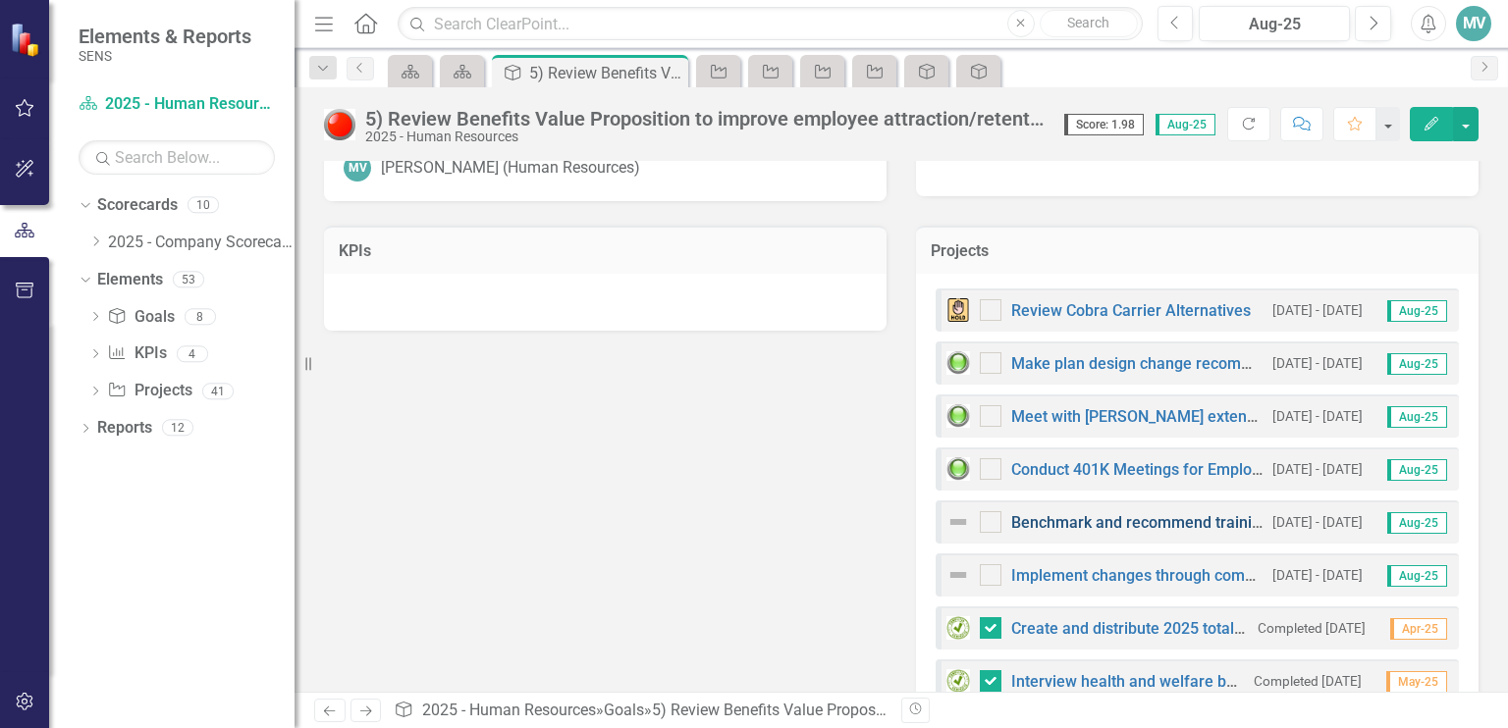
click at [1139, 523] on link "Benchmark and recommend training reimbursement benefit for certifications/matri…" at bounding box center [1425, 522] width 828 height 19
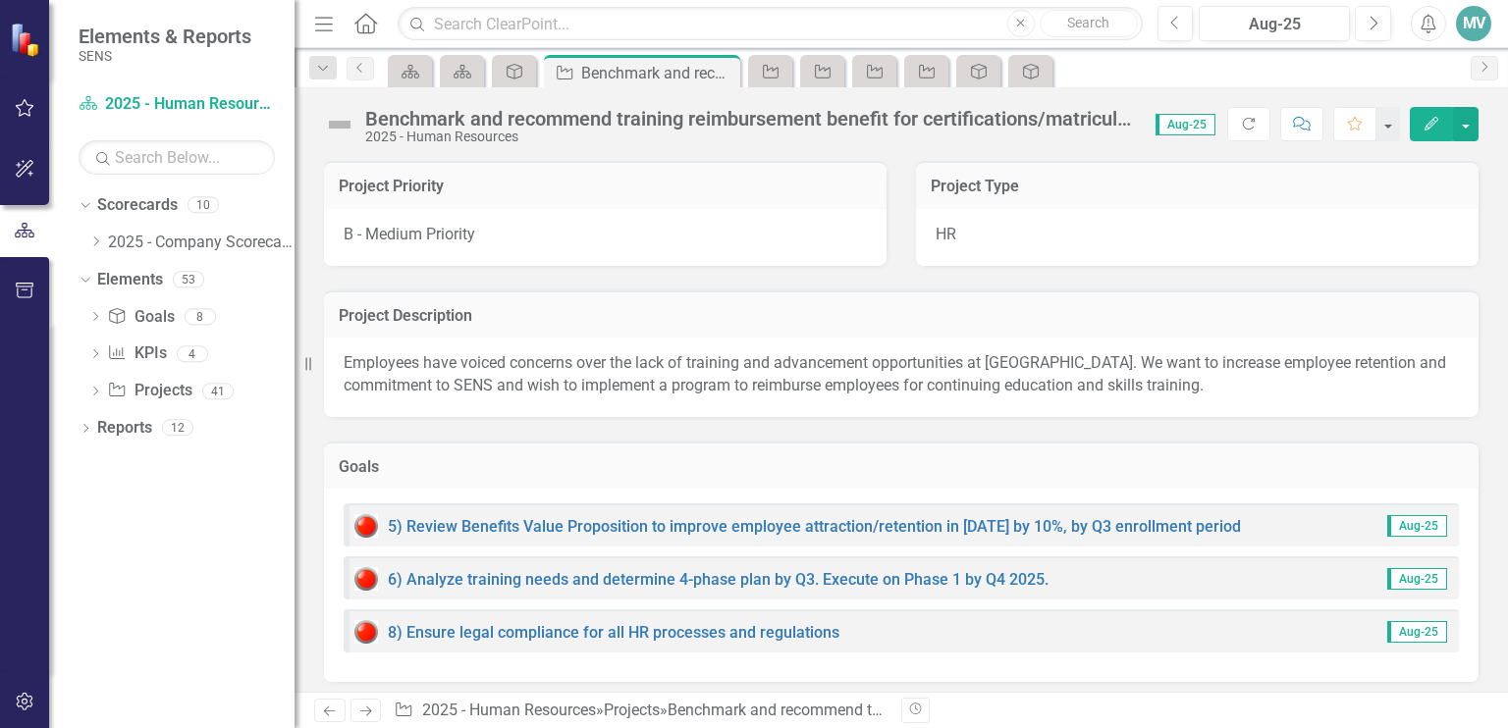
click at [1431, 125] on icon "Edit" at bounding box center [1431, 124] width 18 height 14
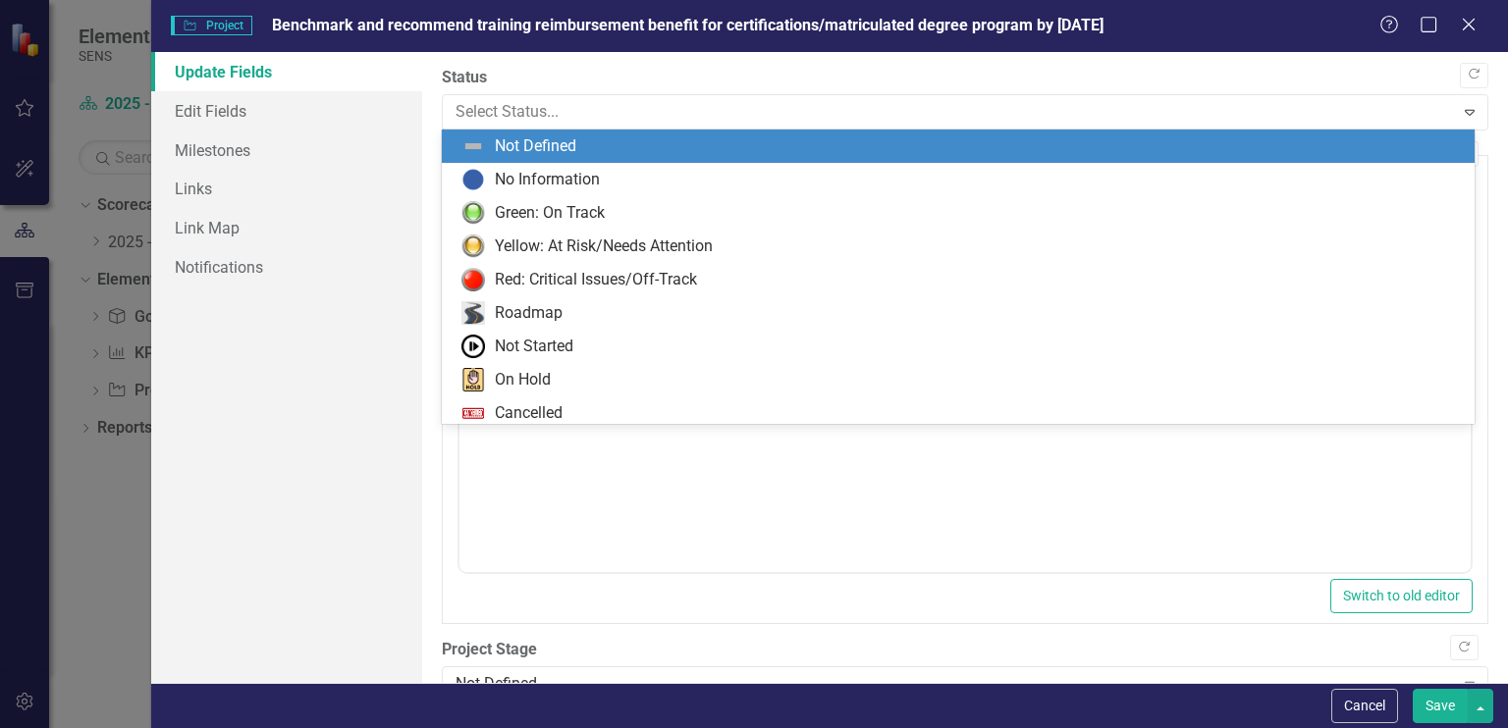
click at [587, 216] on div "Green: On Track" at bounding box center [550, 213] width 110 height 23
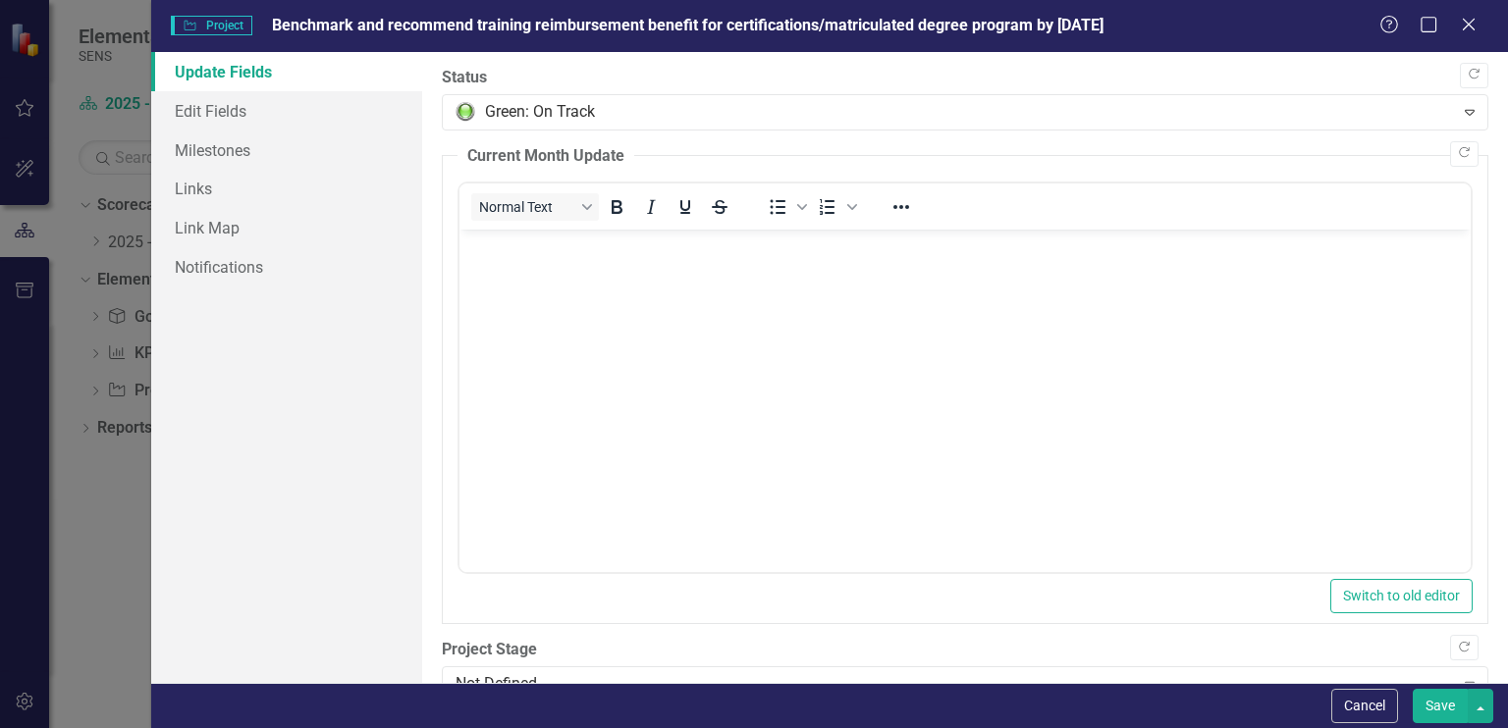
click at [1440, 719] on button "Save" at bounding box center [1439, 706] width 55 height 34
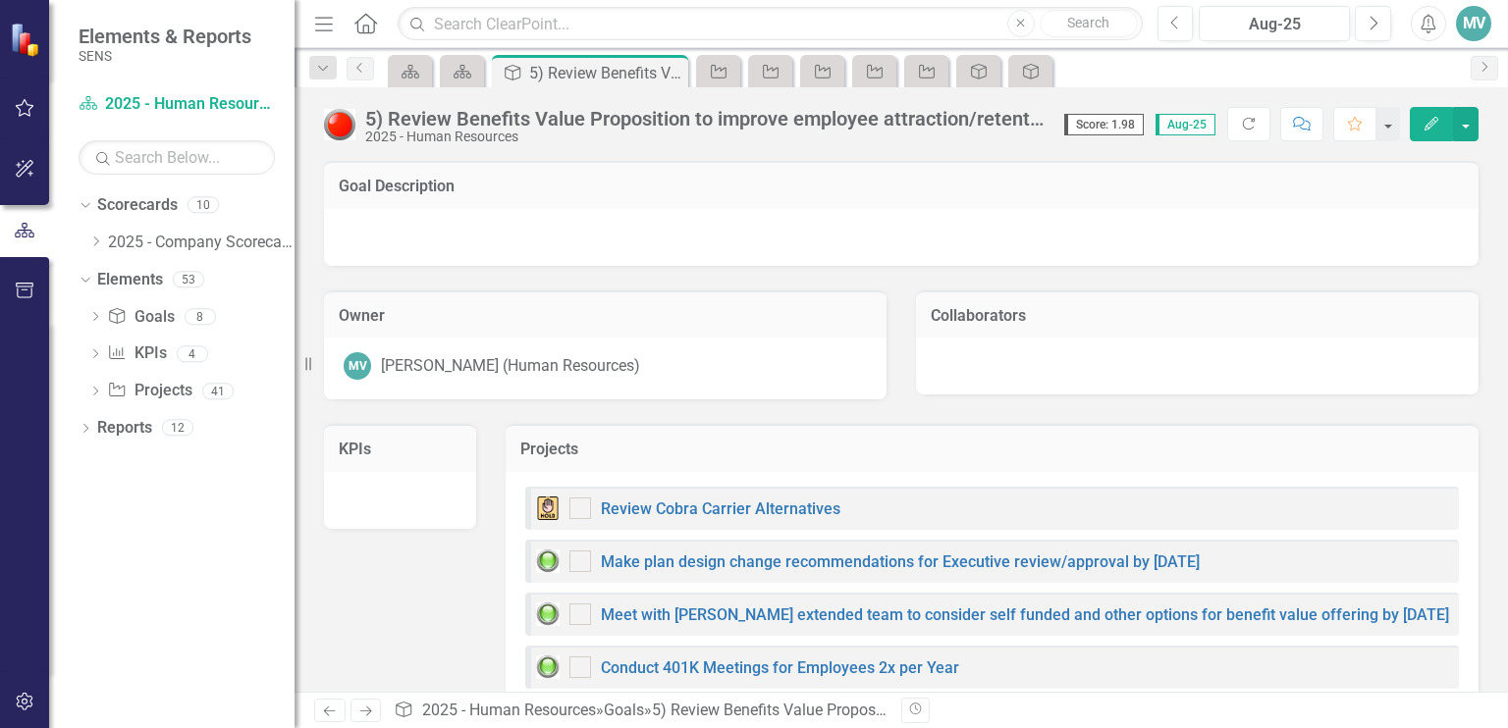
checkbox input "false"
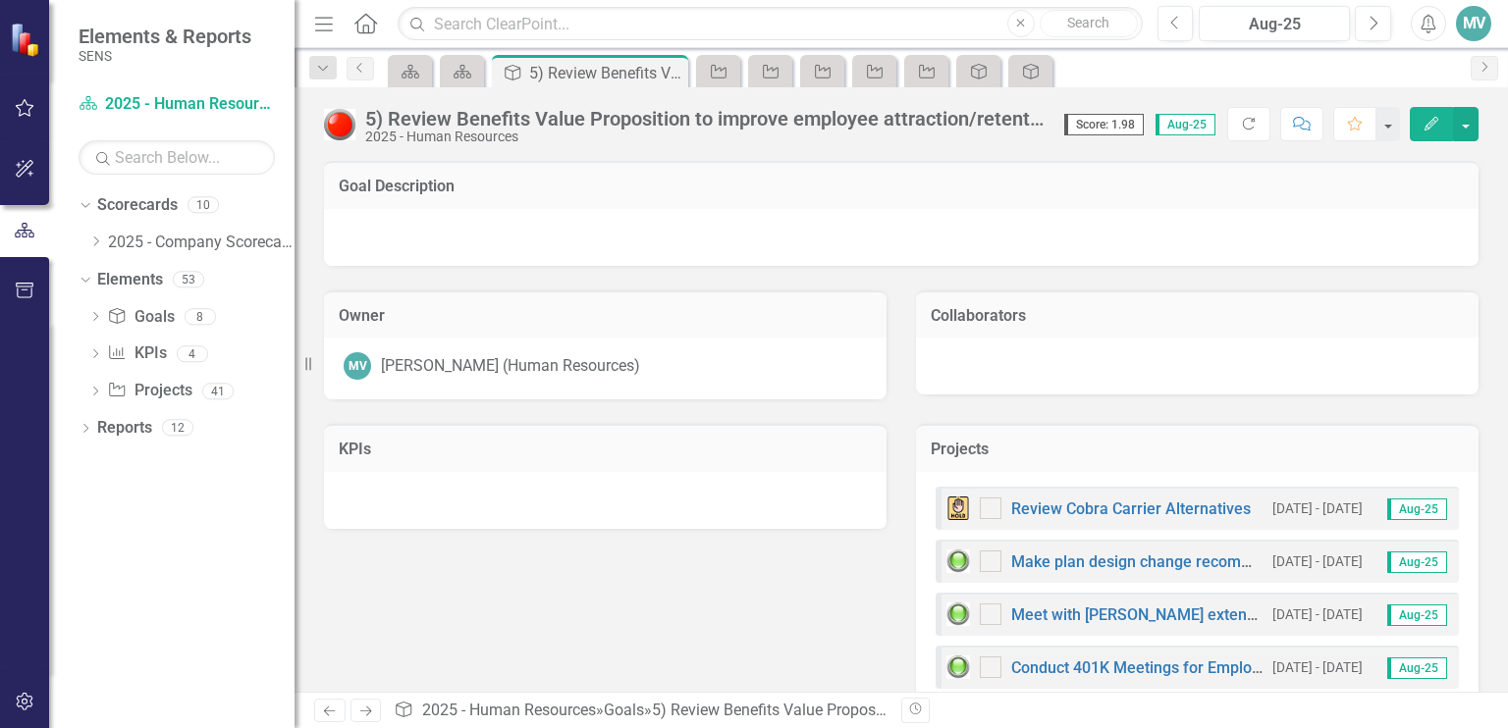
checkbox input "true"
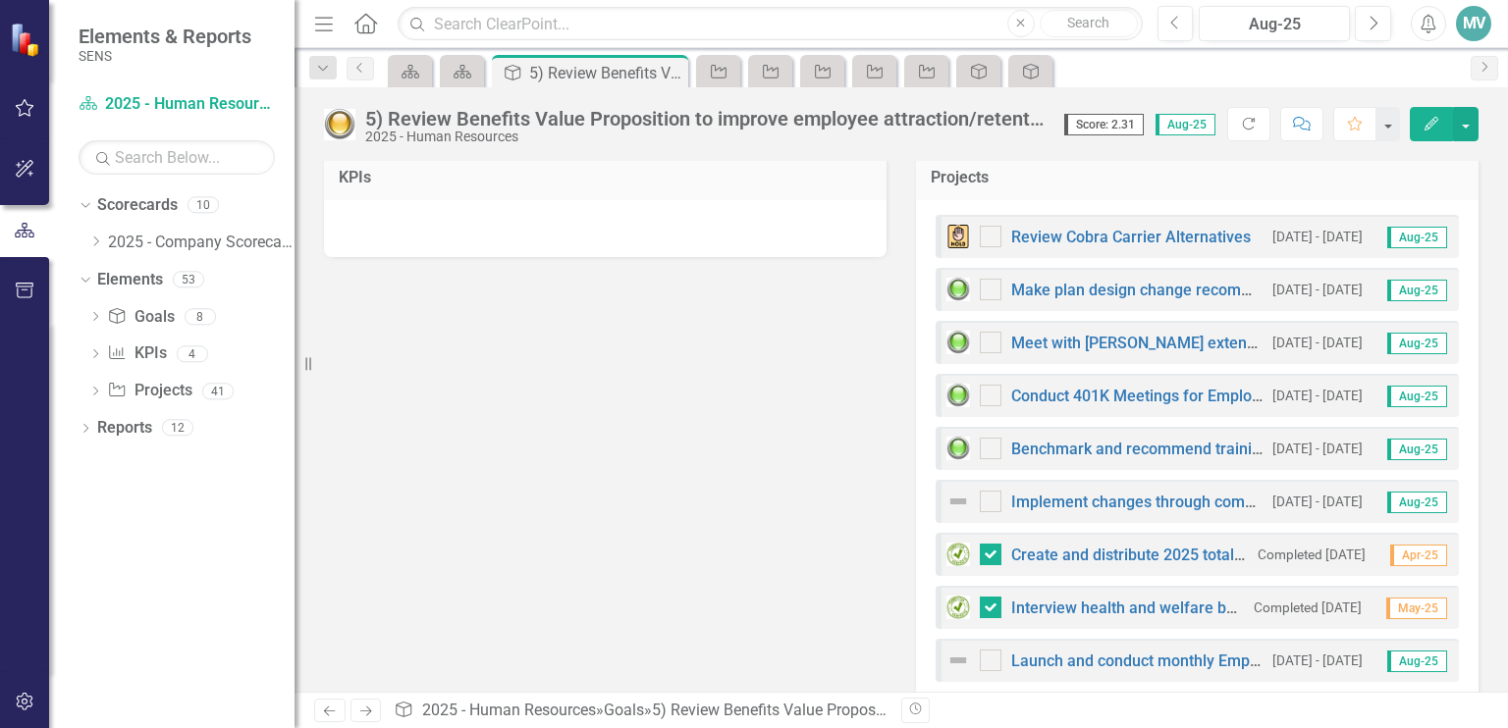
scroll to position [309, 0]
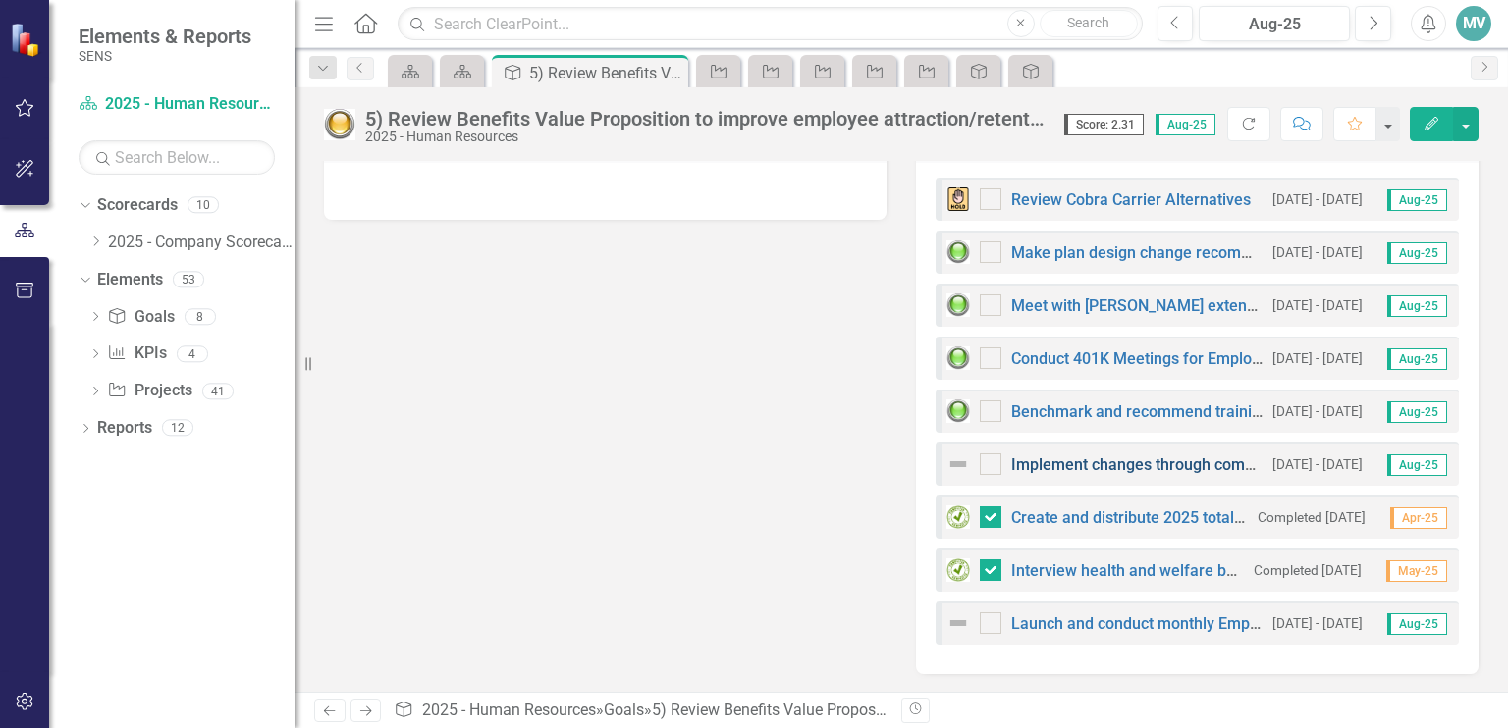
click at [1158, 468] on link "Implement changes through communication/ training/ open enrollment sessions" at bounding box center [1294, 464] width 567 height 19
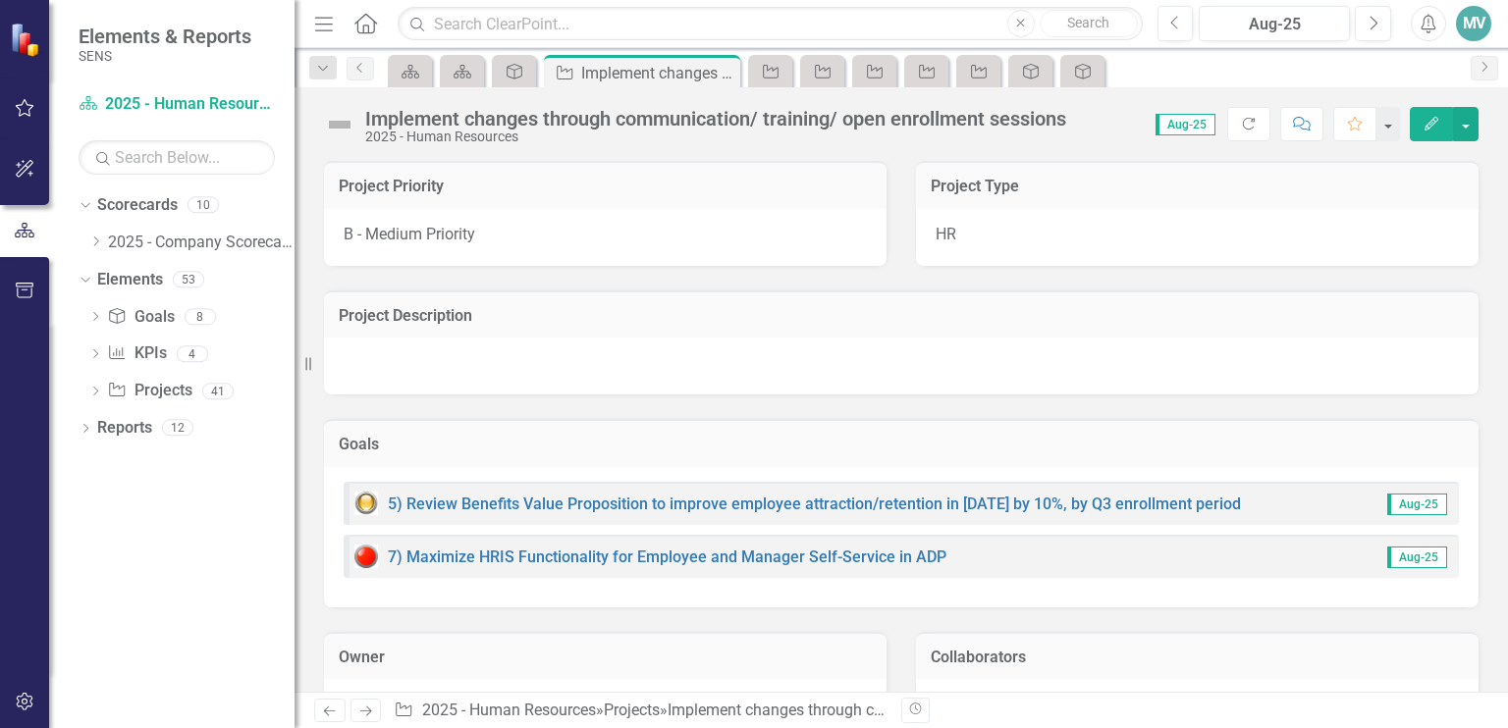
click at [1431, 125] on icon "Edit" at bounding box center [1431, 124] width 18 height 14
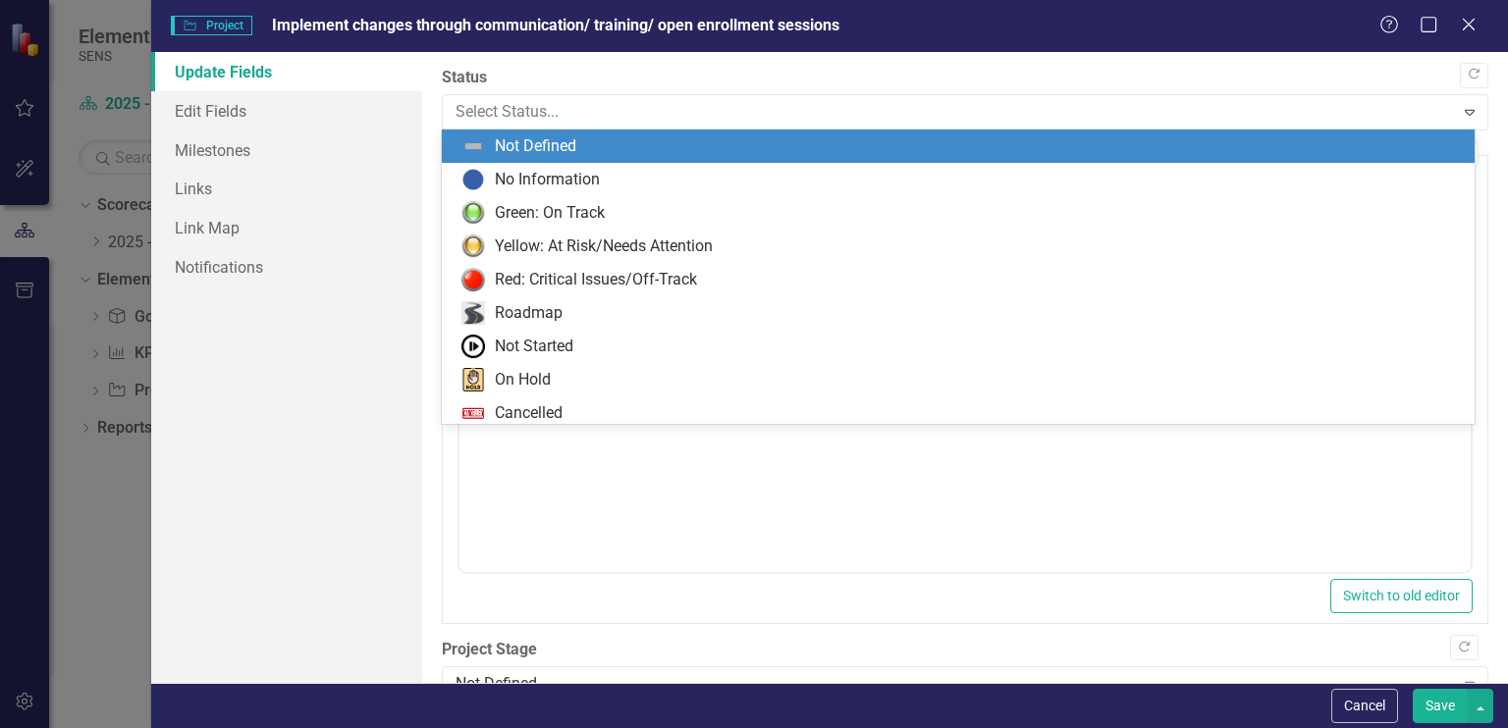
click at [620, 250] on div "Yellow: At Risk/Needs Attention" at bounding box center [604, 247] width 218 height 23
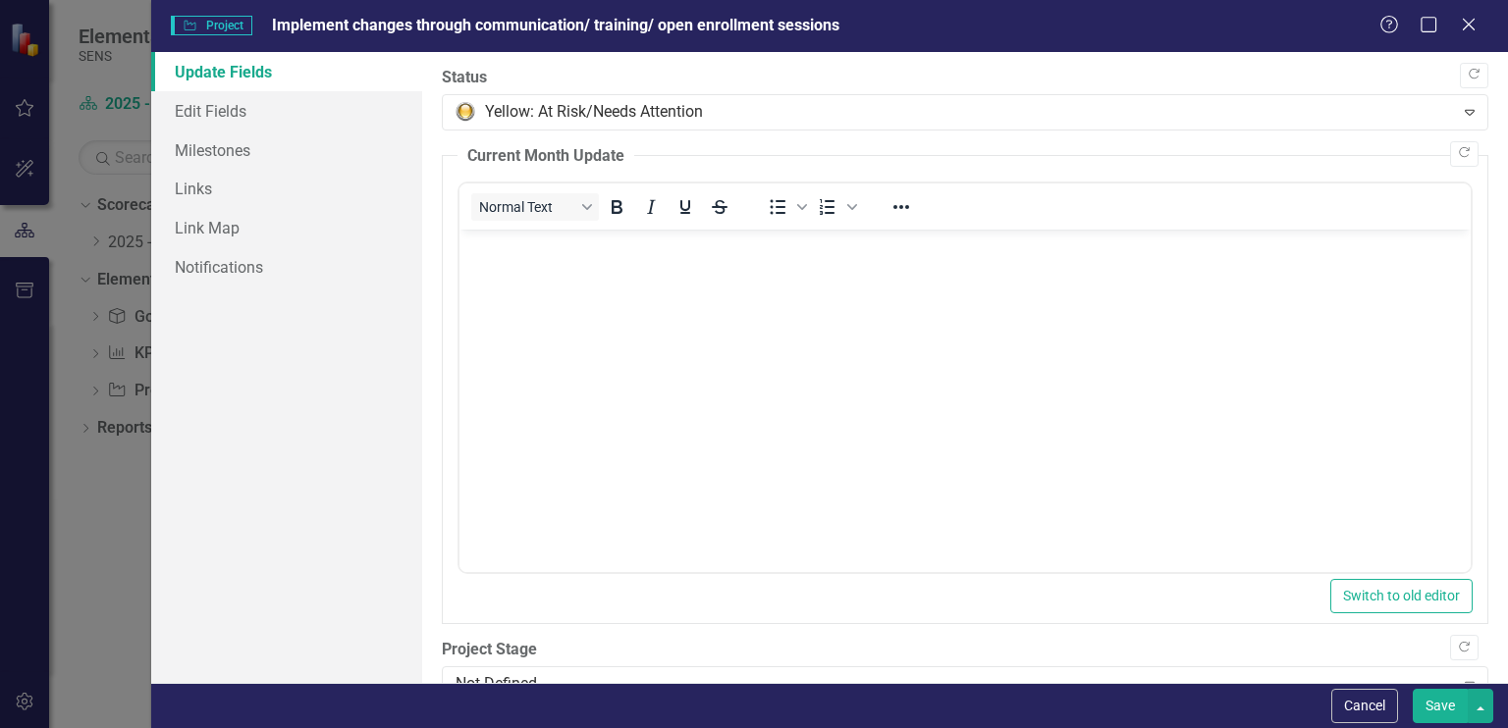
click at [1440, 716] on button "Save" at bounding box center [1439, 706] width 55 height 34
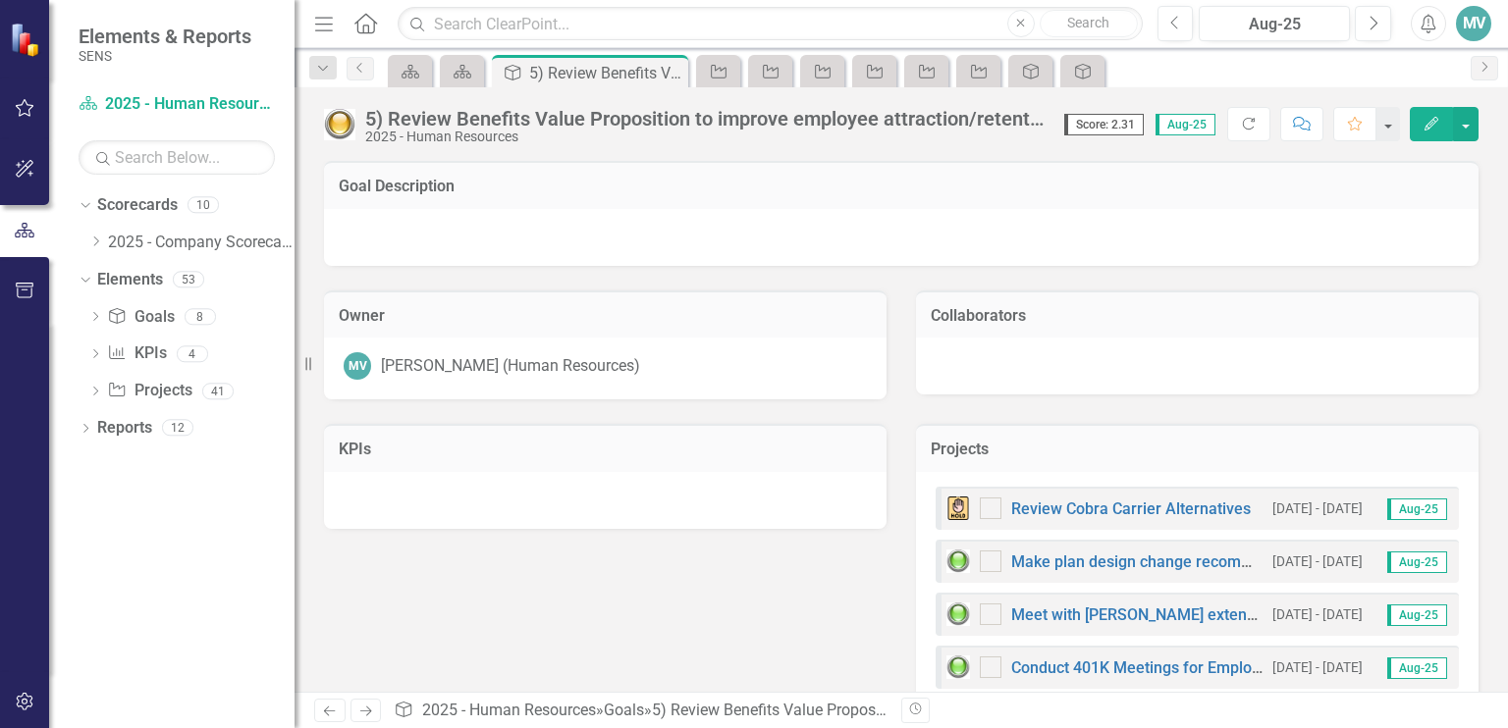
checkbox input "false"
checkbox input "true"
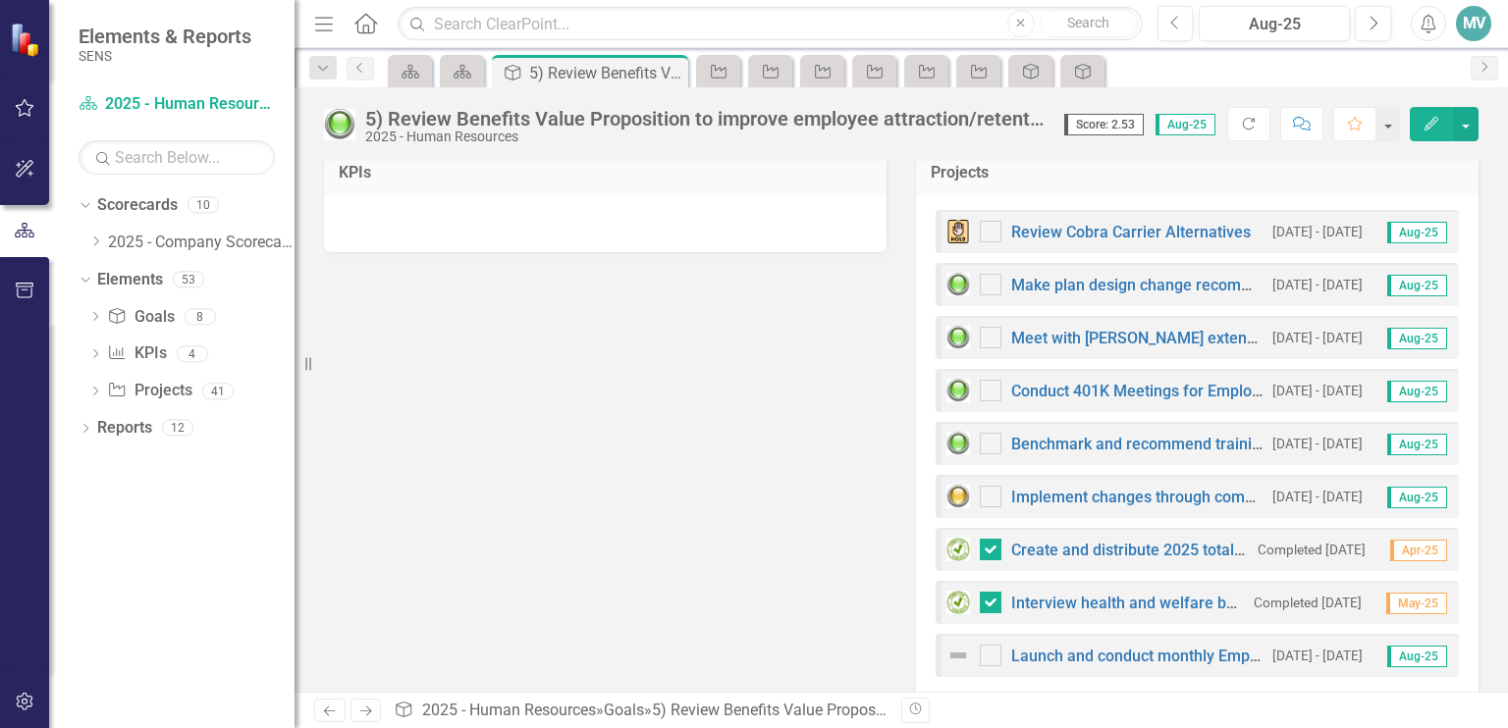
scroll to position [309, 0]
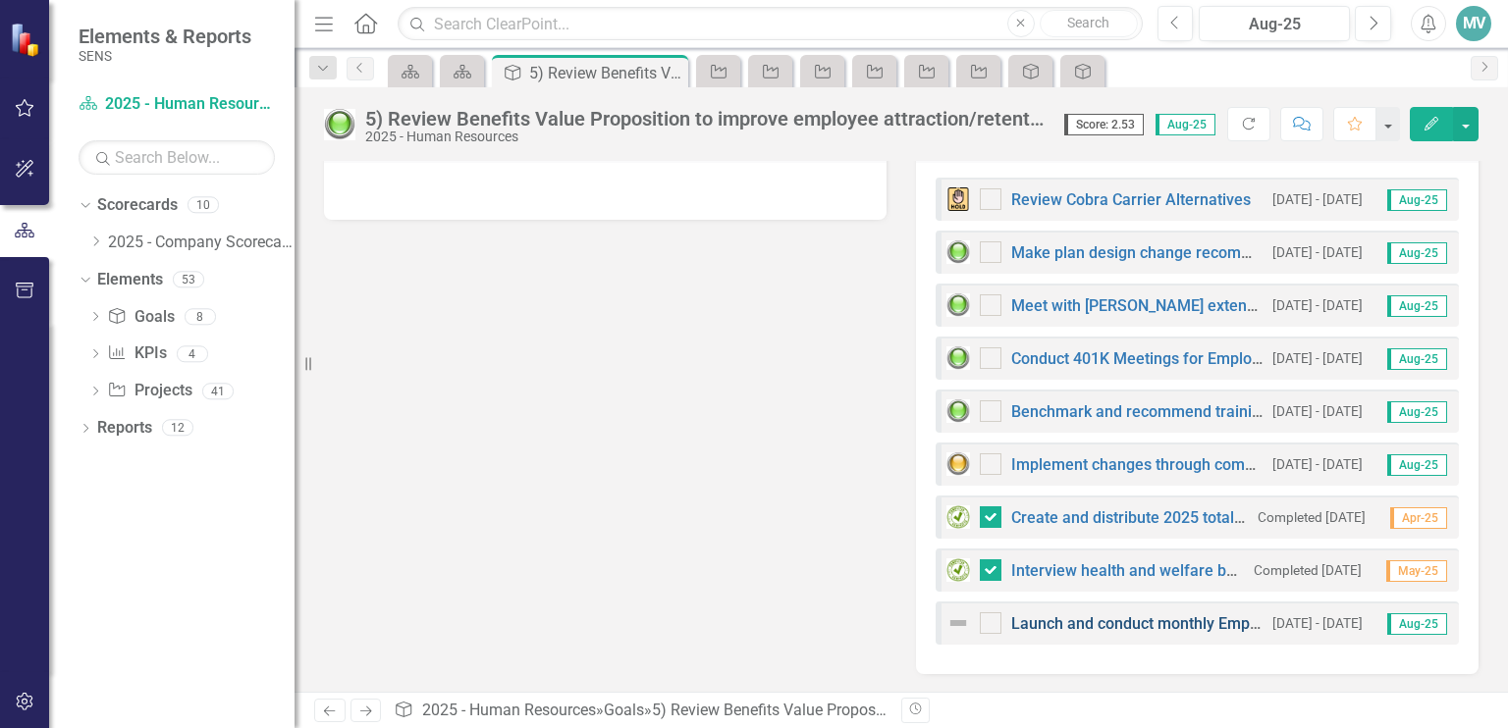
click at [1138, 625] on link "Launch and conduct monthly Employee Feedback group to enhance employee engageme…" at bounding box center [1410, 623] width 799 height 19
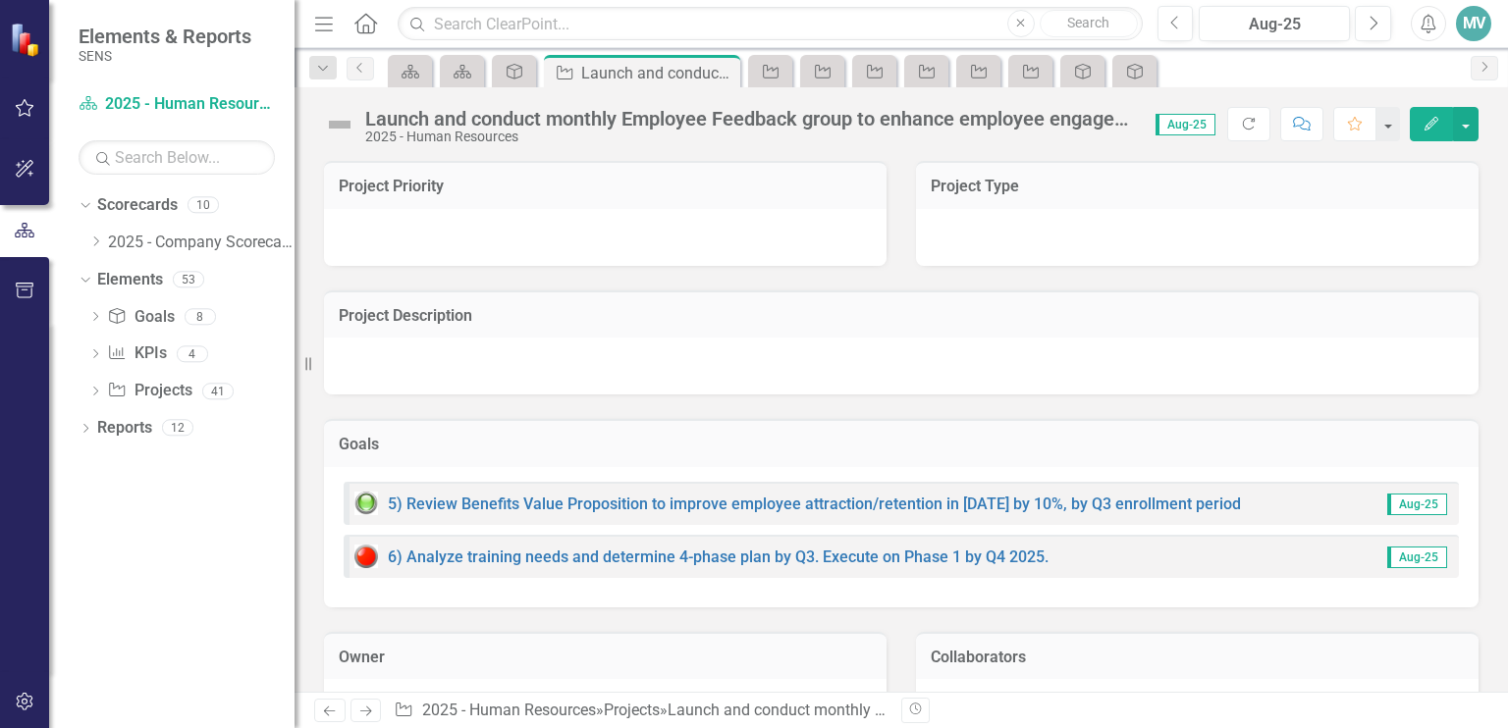
click at [1431, 123] on icon "button" at bounding box center [1431, 124] width 14 height 14
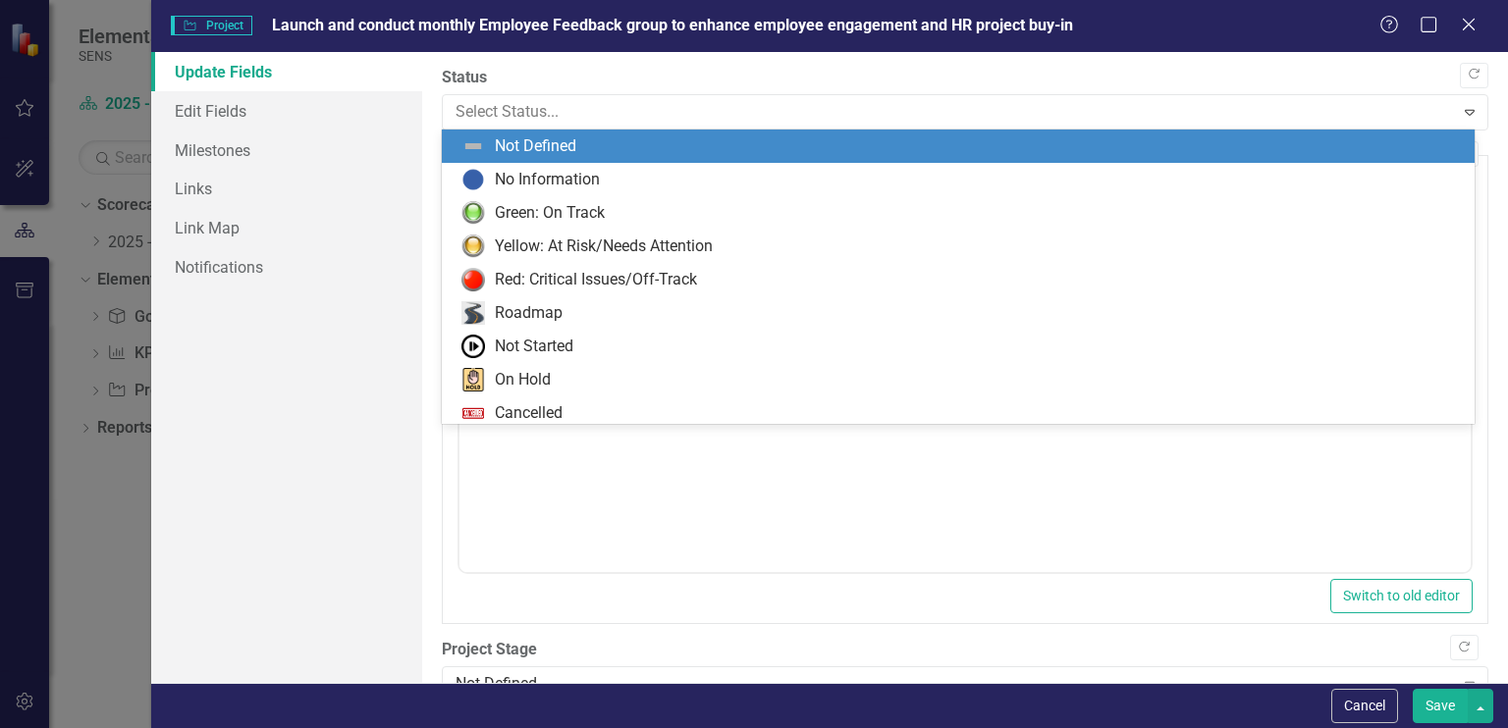
click at [565, 216] on div "Green: On Track" at bounding box center [550, 213] width 110 height 23
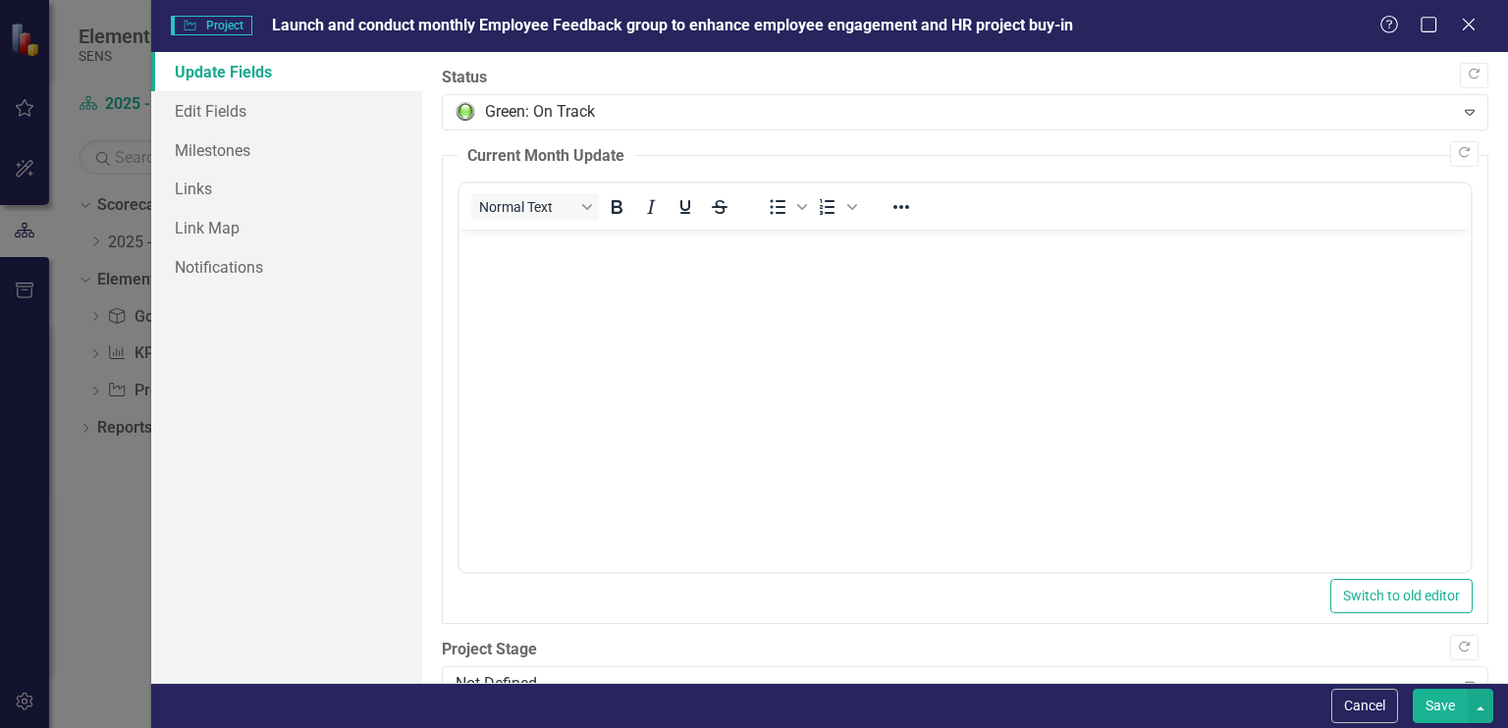
click at [1442, 718] on button "Save" at bounding box center [1439, 706] width 55 height 34
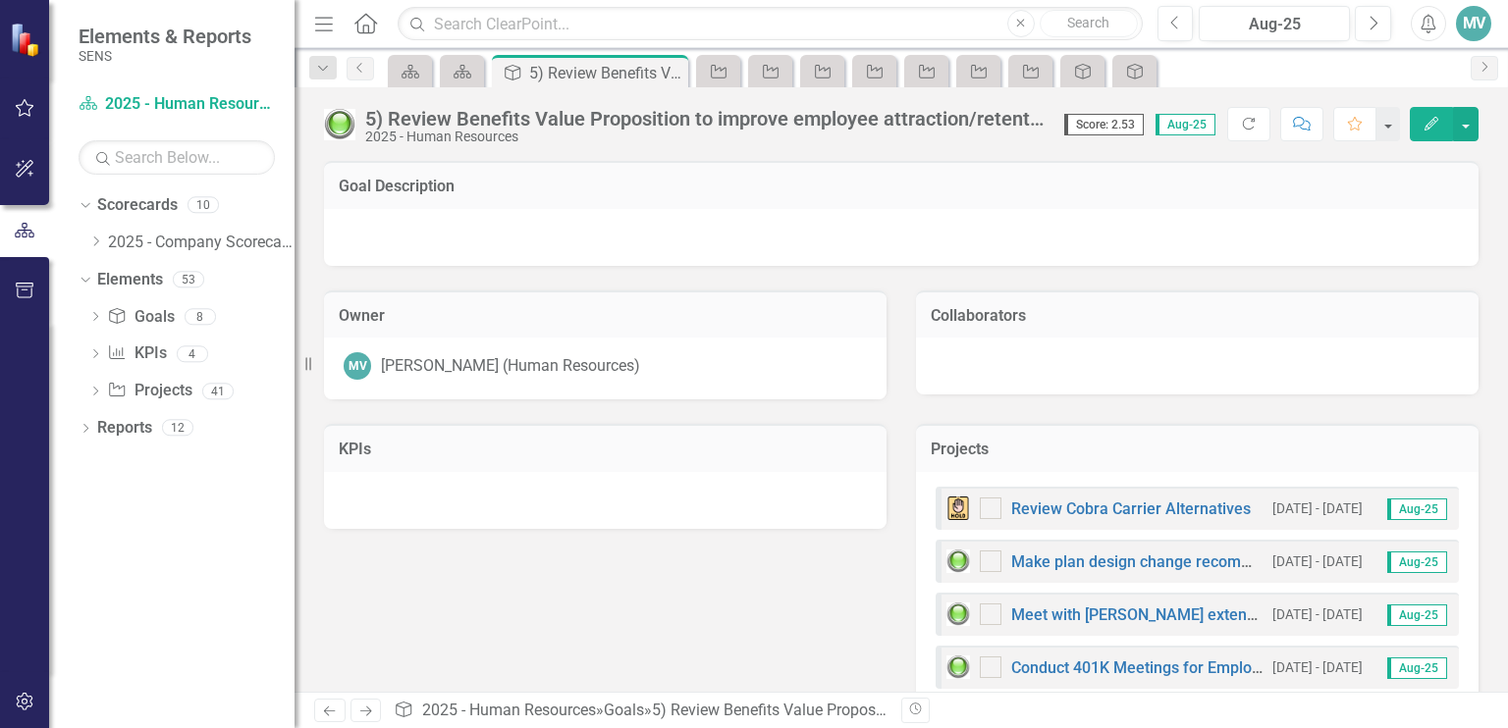
checkbox input "false"
checkbox input "true"
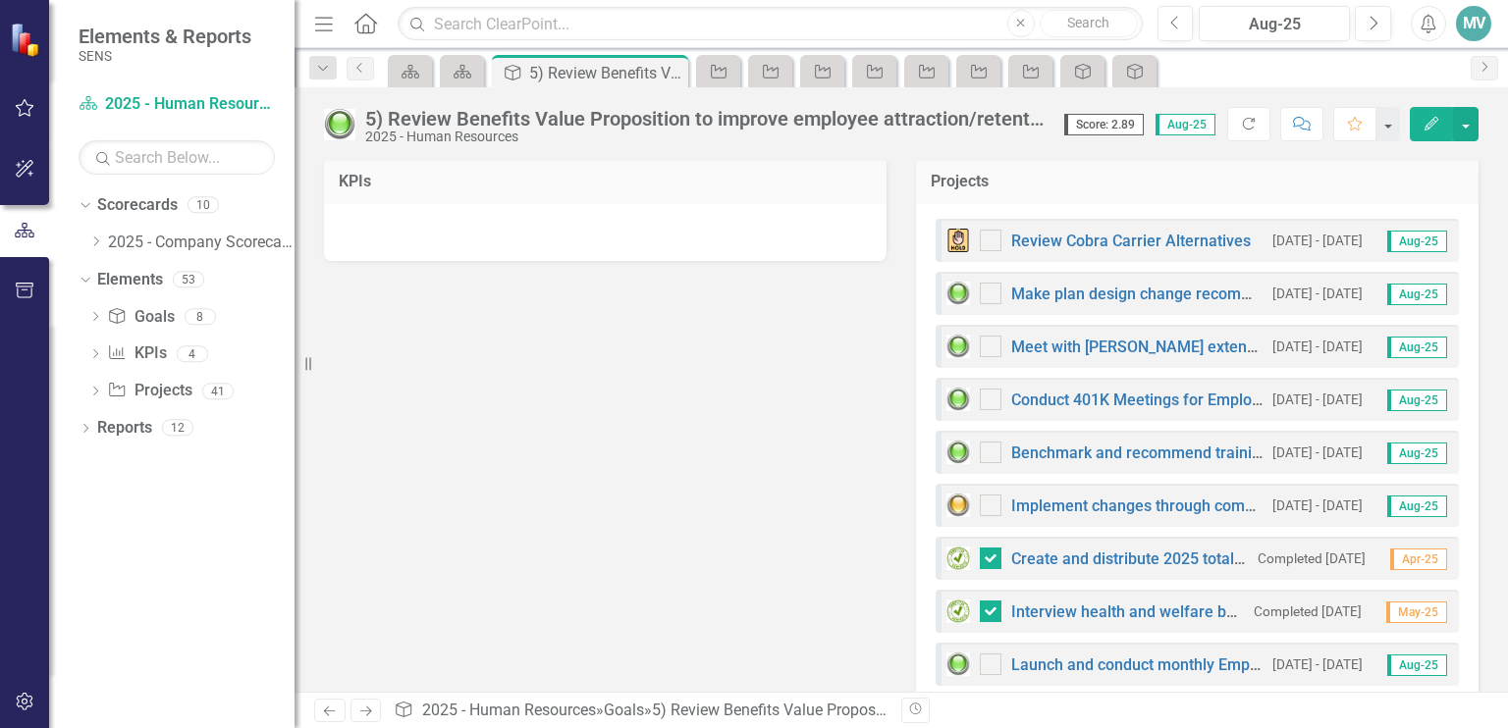
scroll to position [309, 0]
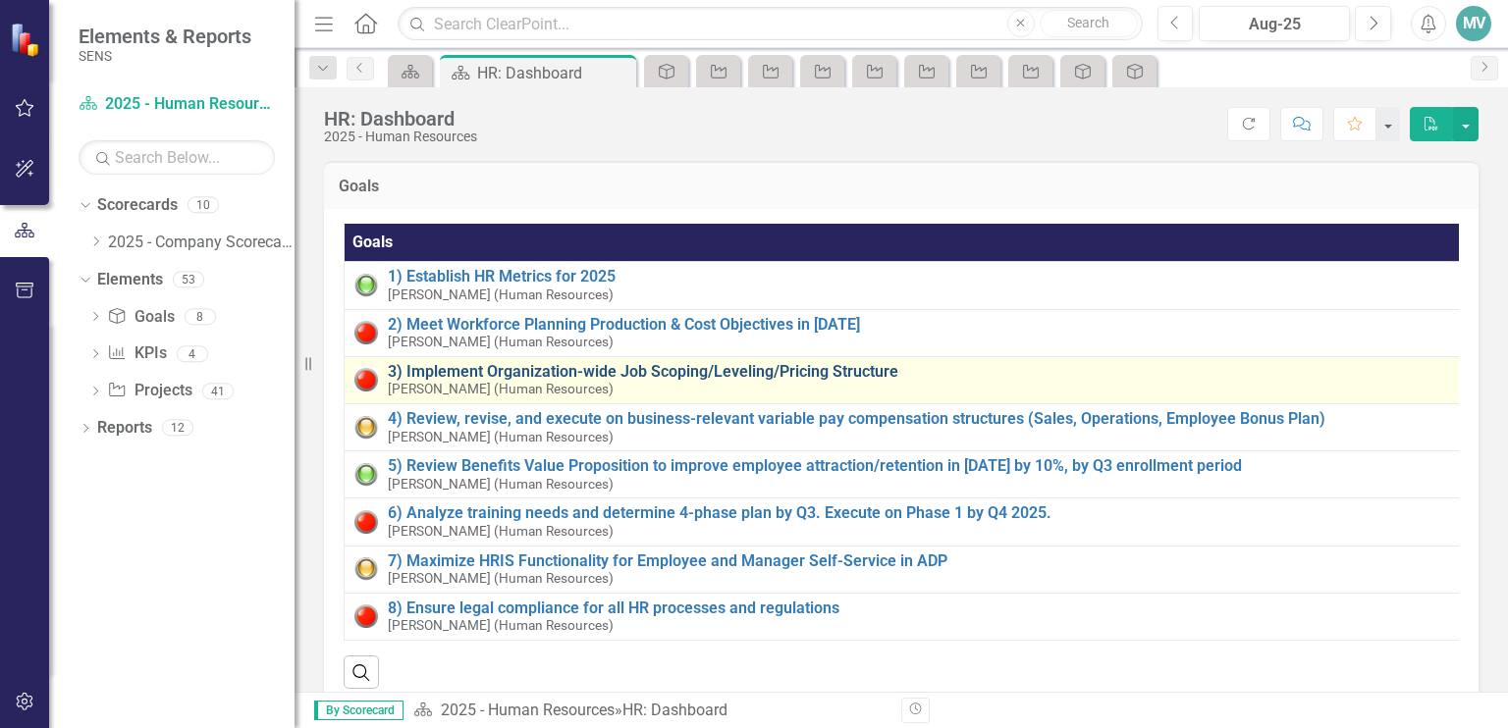
click at [567, 373] on link "3) Implement Organization-wide Job Scoping/Leveling/Pricing Structure" at bounding box center [921, 372] width 1066 height 18
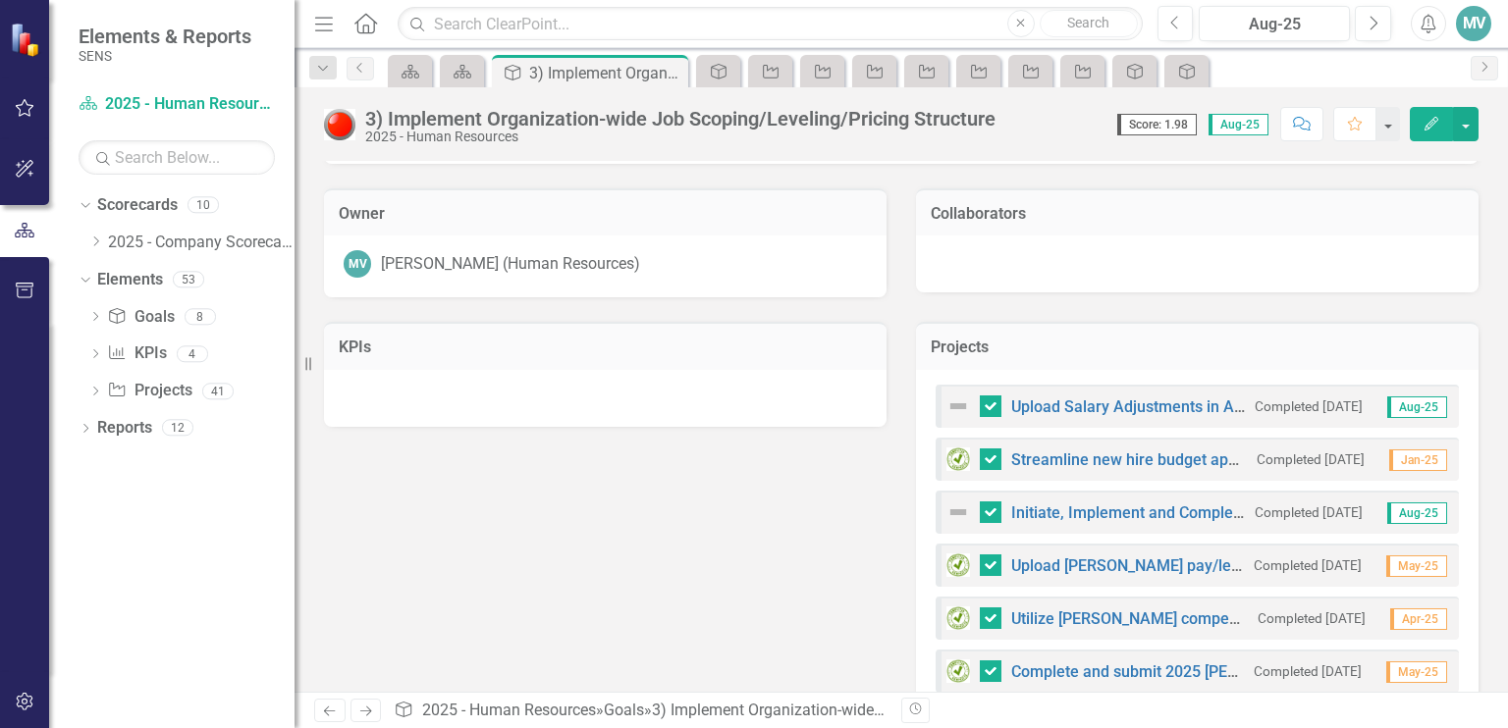
scroll to position [108, 0]
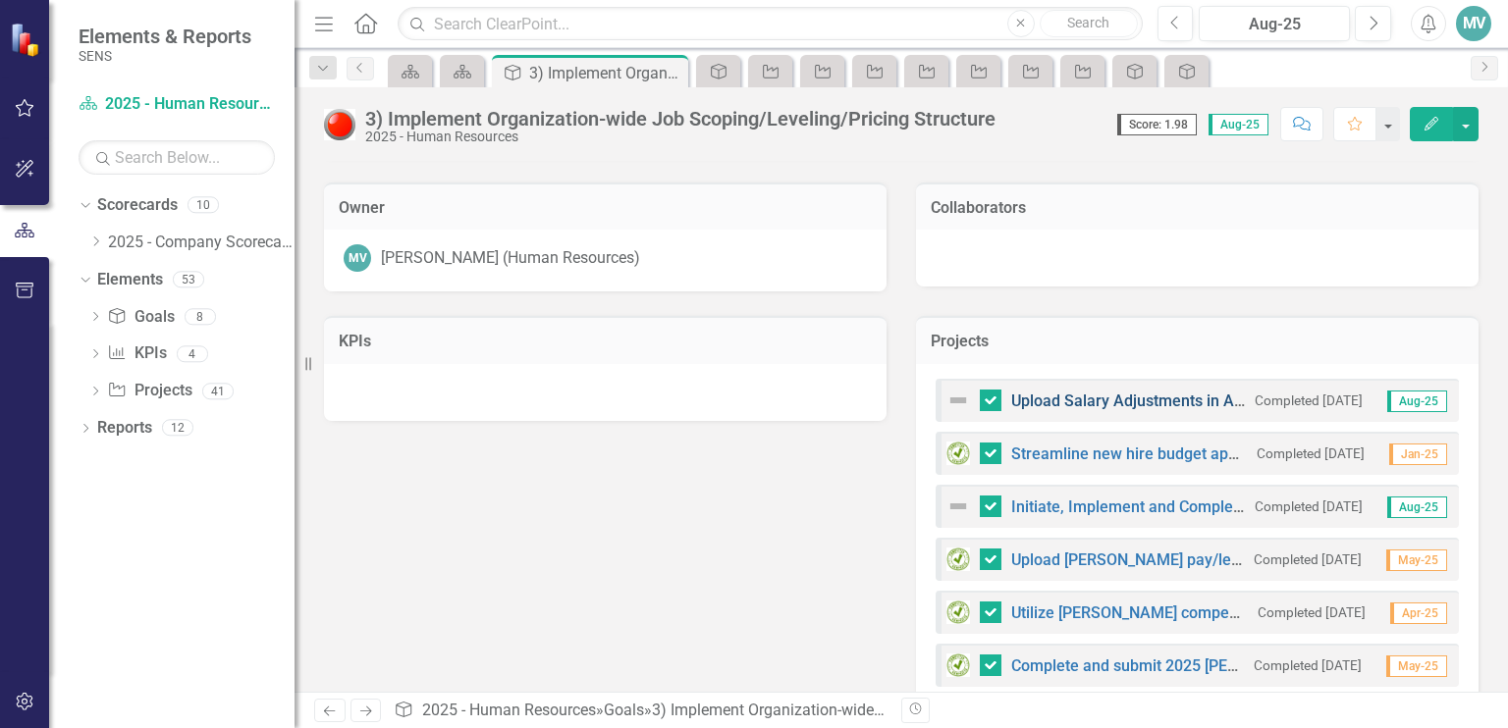
click at [1118, 406] on link "Upload Salary Adjustments in ADP" at bounding box center [1132, 401] width 242 height 19
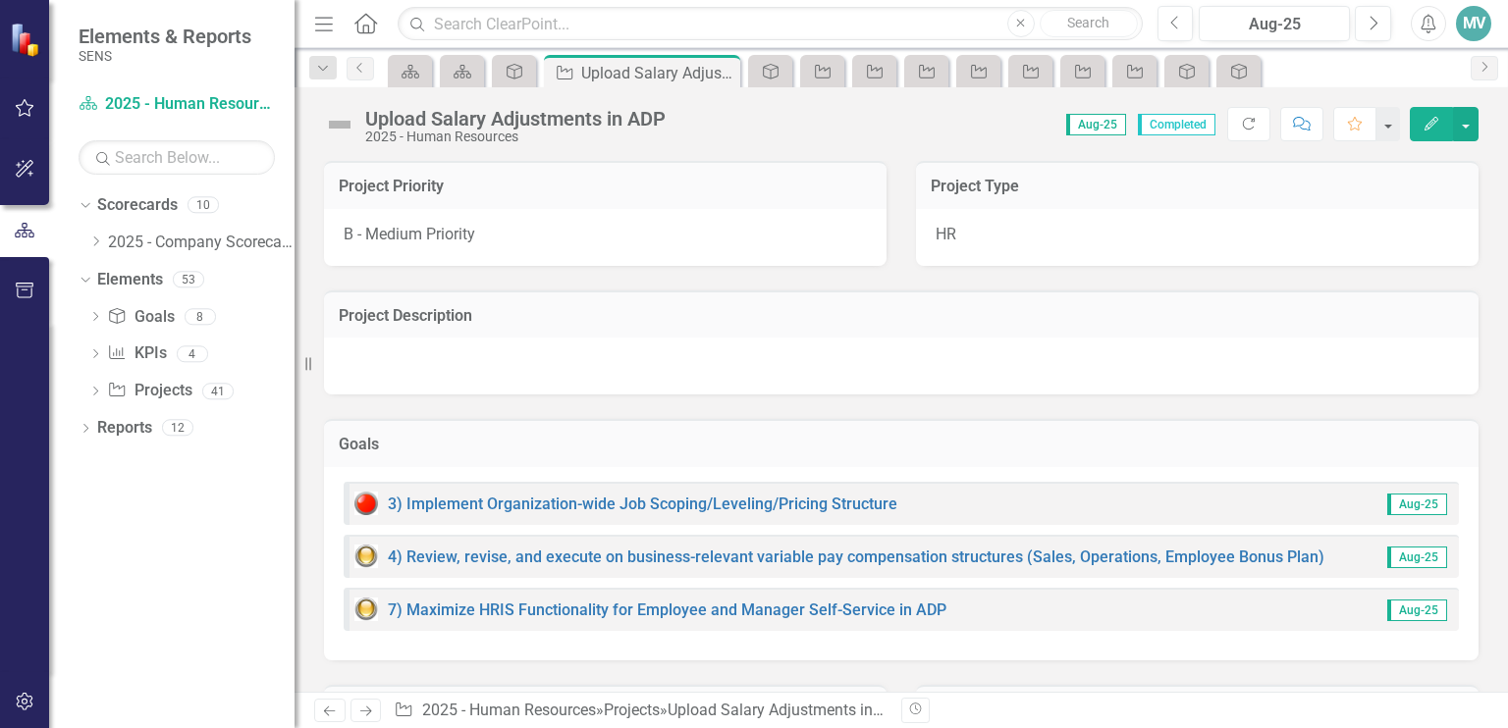
click at [1431, 124] on icon "Edit" at bounding box center [1431, 124] width 18 height 14
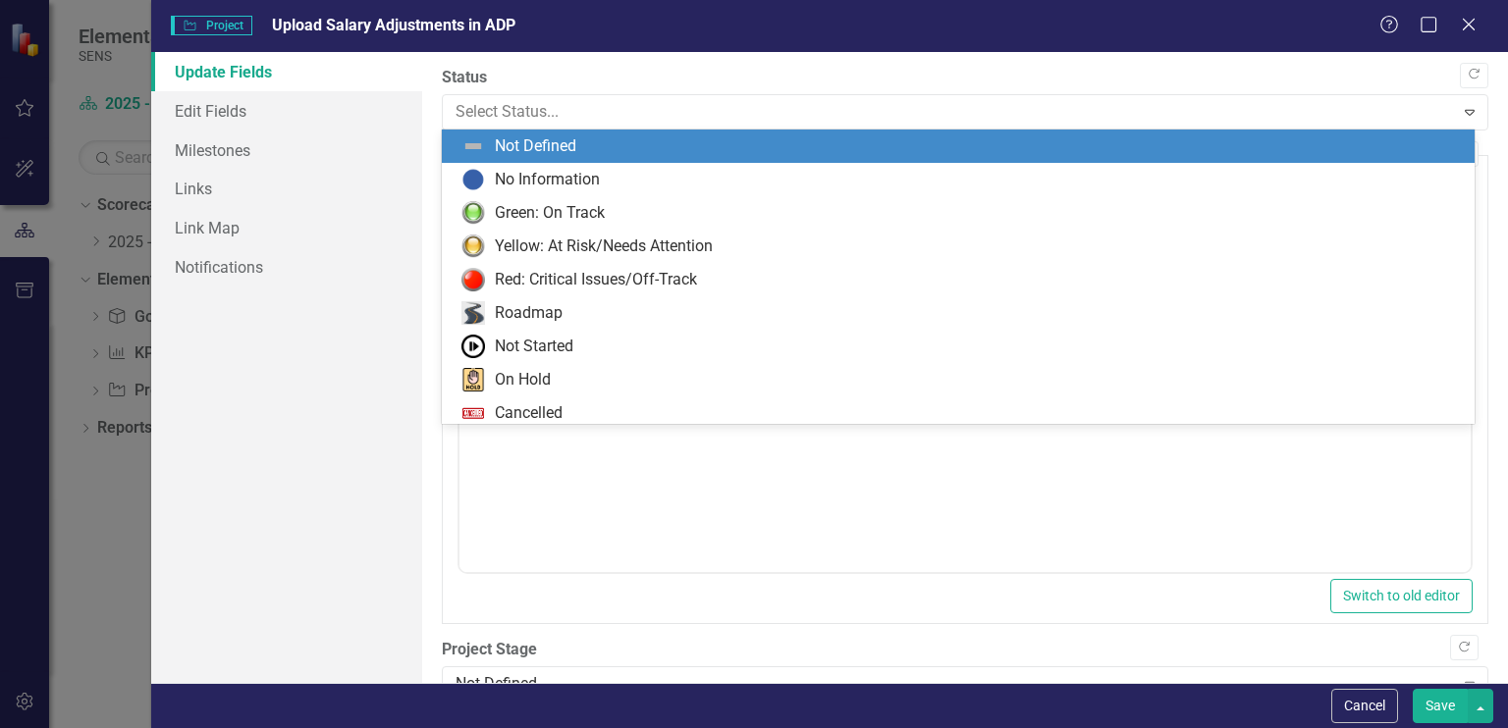
click at [551, 215] on div "Green: On Track" at bounding box center [550, 213] width 110 height 23
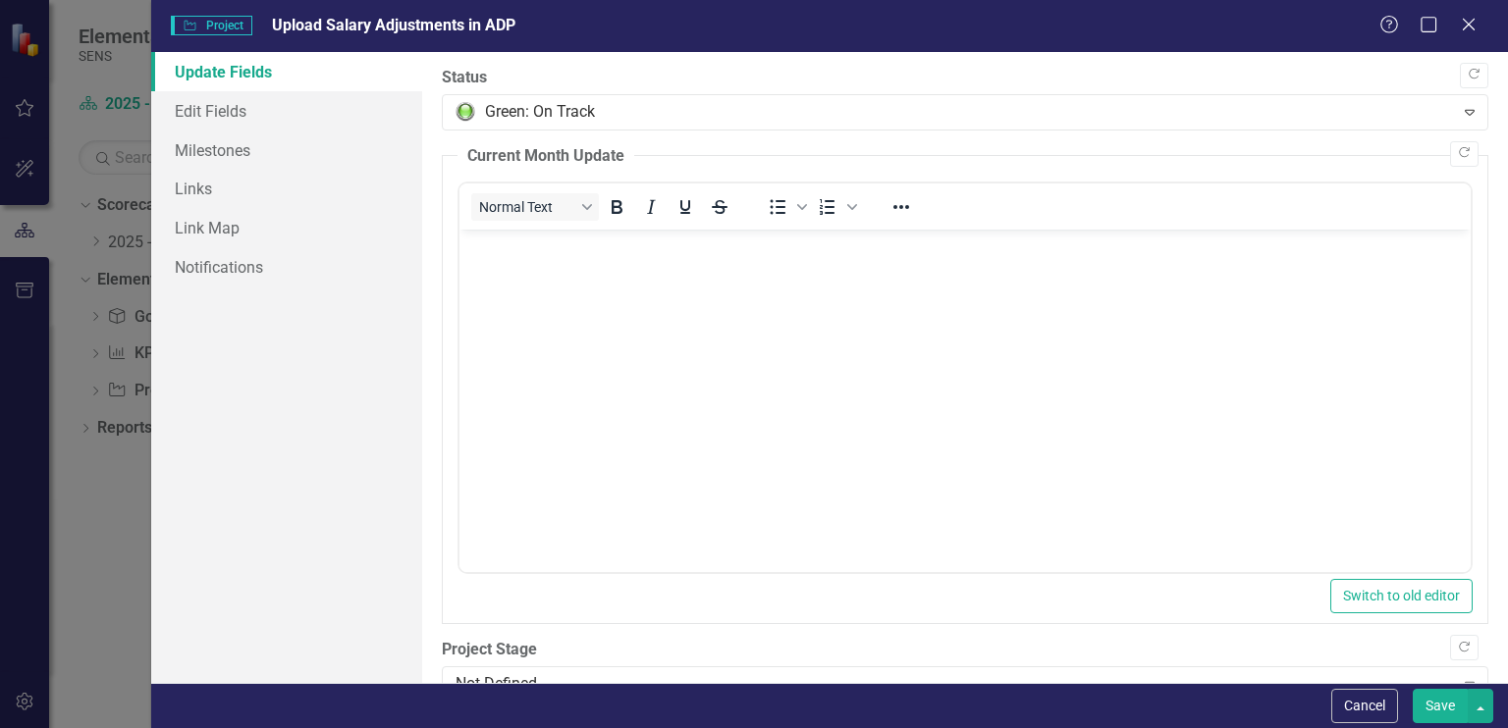
click at [1443, 716] on button "Save" at bounding box center [1439, 706] width 55 height 34
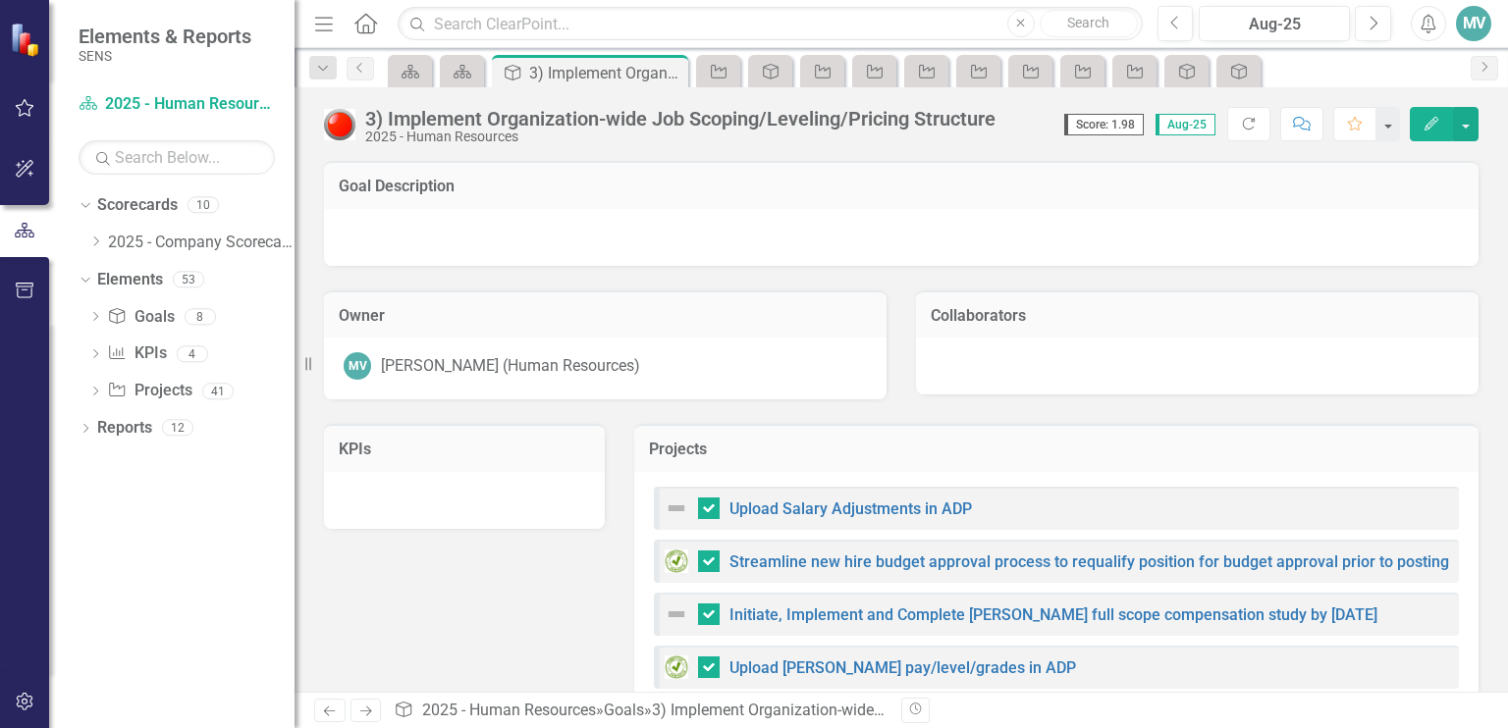
checkbox input "false"
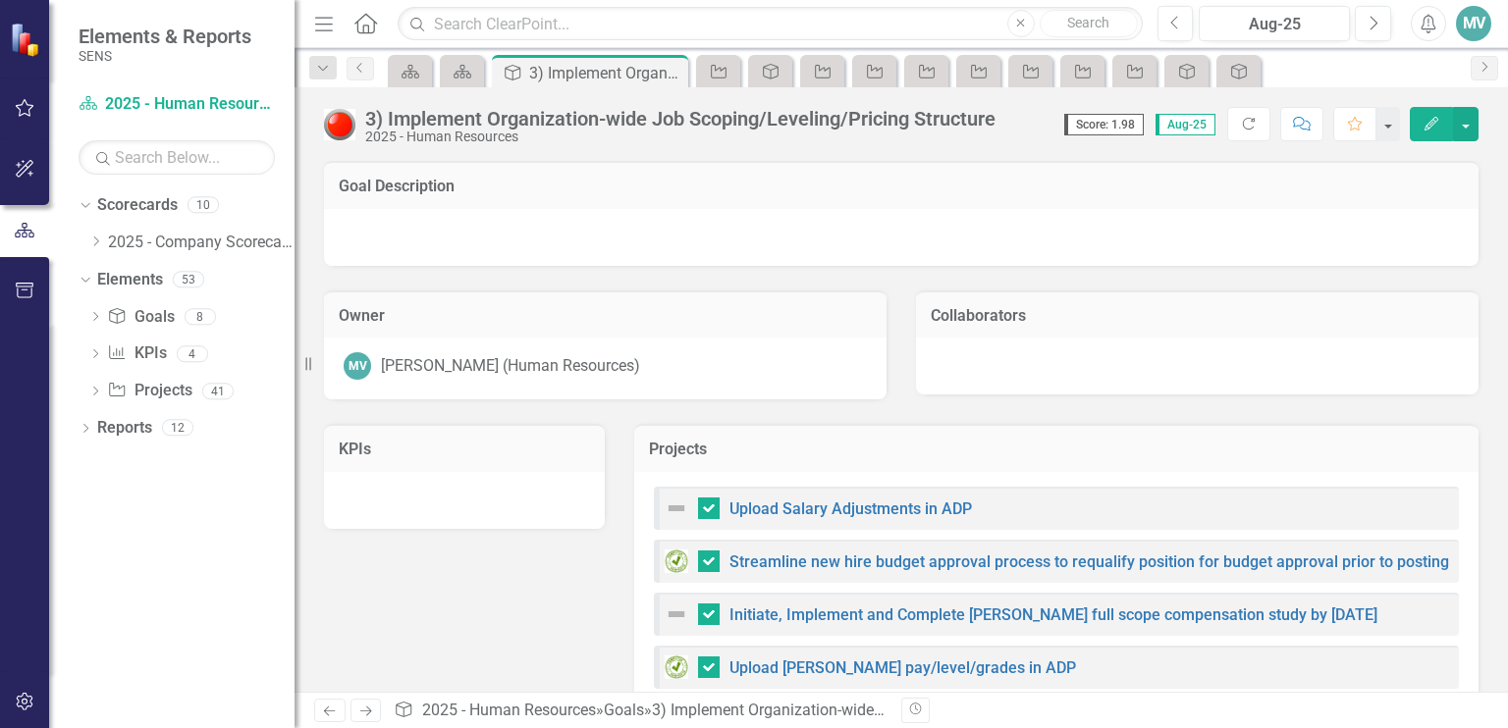
checkbox input "false"
checkbox input "true"
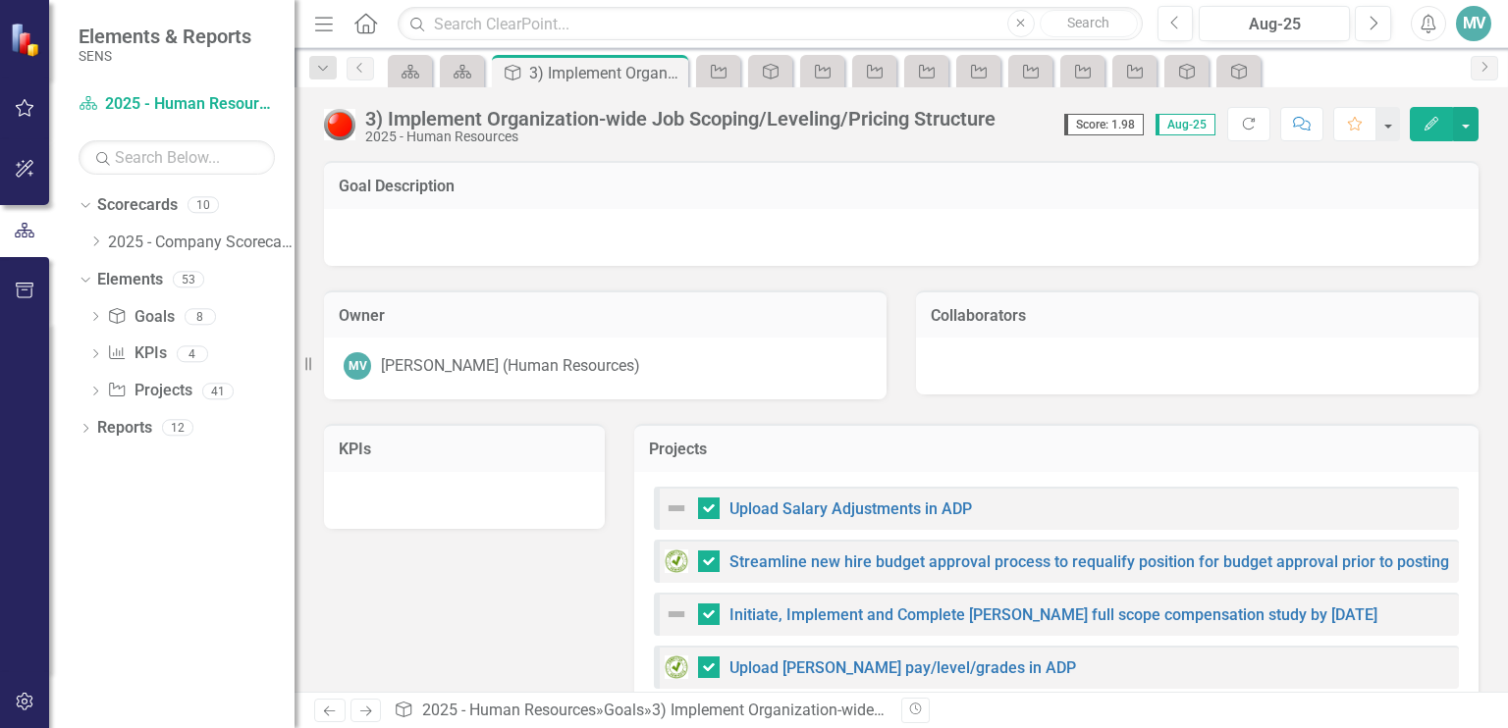
checkbox input "true"
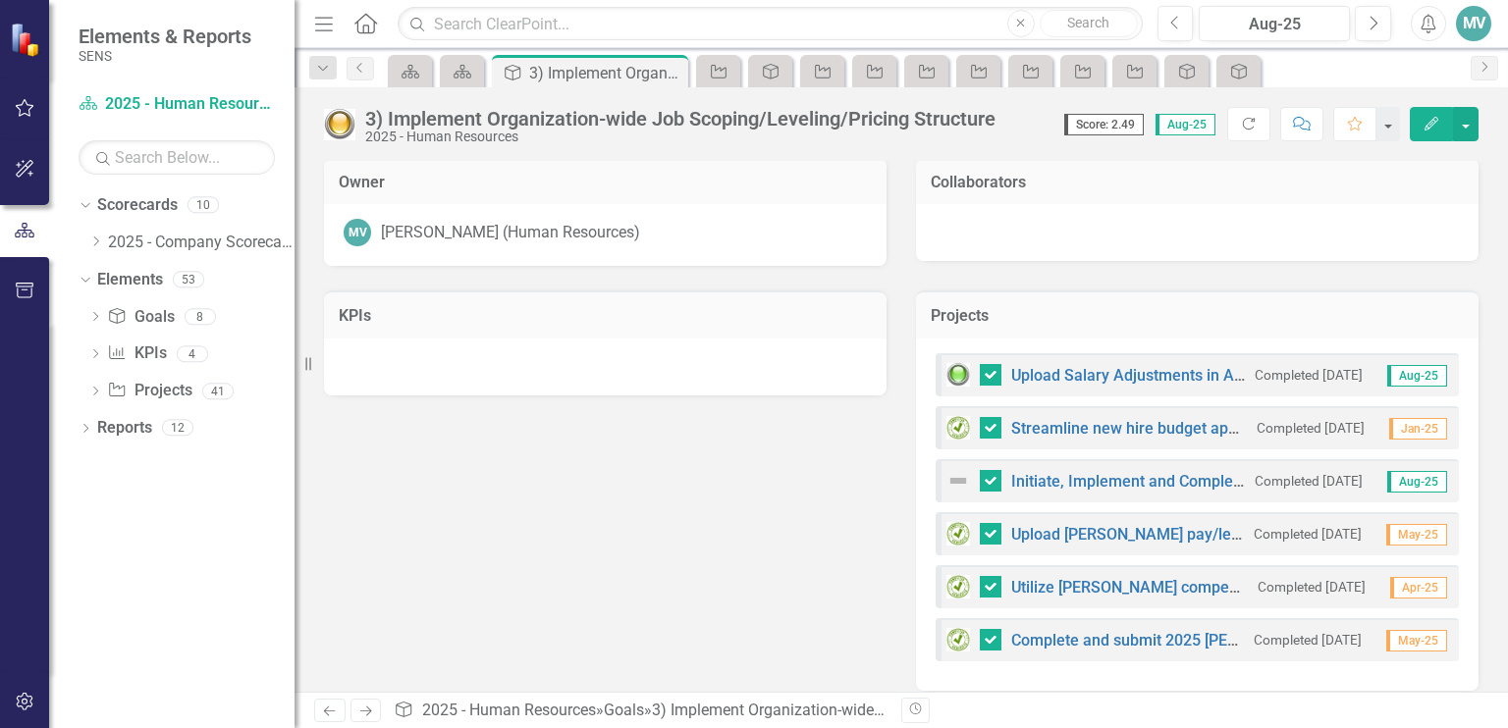
scroll to position [134, 0]
click at [1154, 488] on div "Initiate, Implement and Complete [PERSON_NAME] full scope compensation study by…" at bounding box center [1095, 480] width 298 height 24
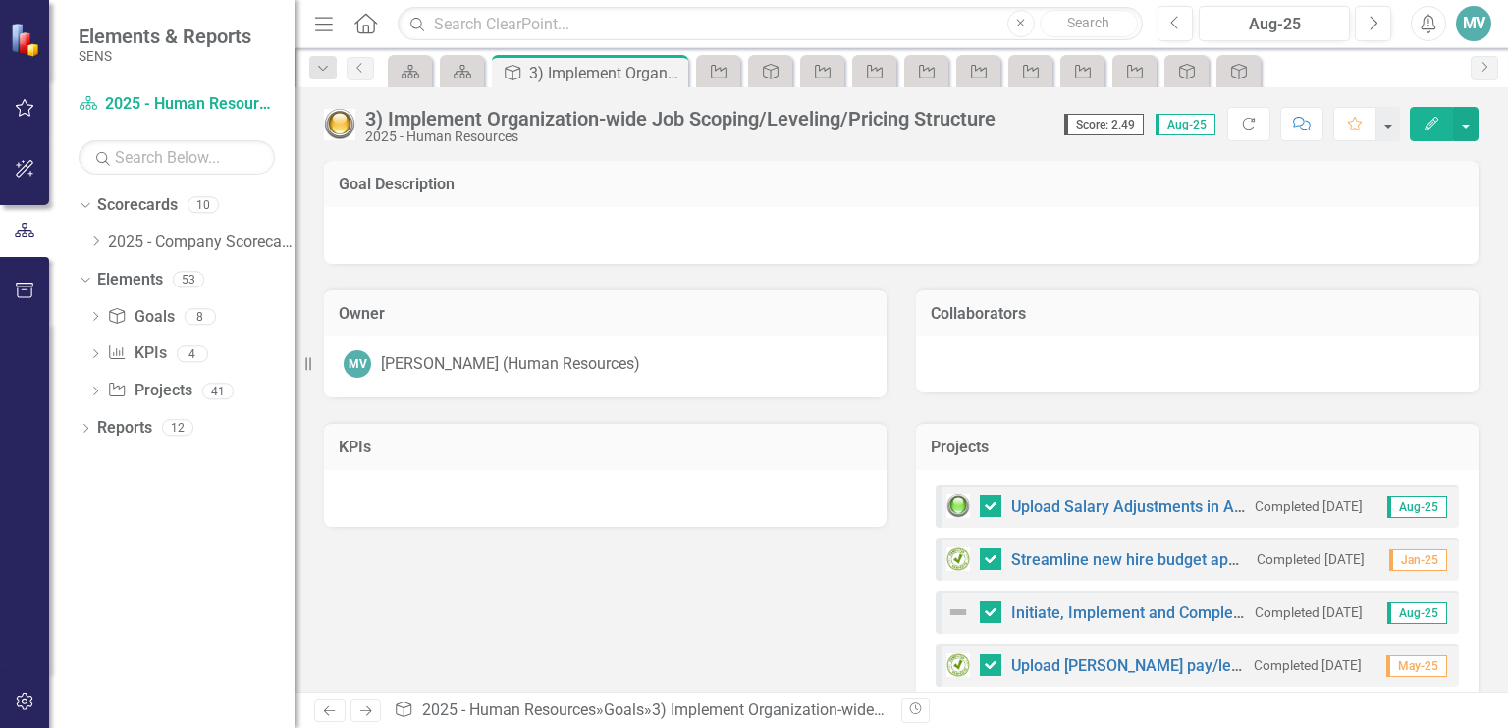
scroll to position [0, 0]
click at [1089, 565] on link "Streamline new hire budget approval process to requalify position for budget ap…" at bounding box center [1370, 562] width 719 height 19
click at [1094, 620] on link "Initiate, Implement and Complete [PERSON_NAME] full scope compensation study by…" at bounding box center [1335, 615] width 648 height 19
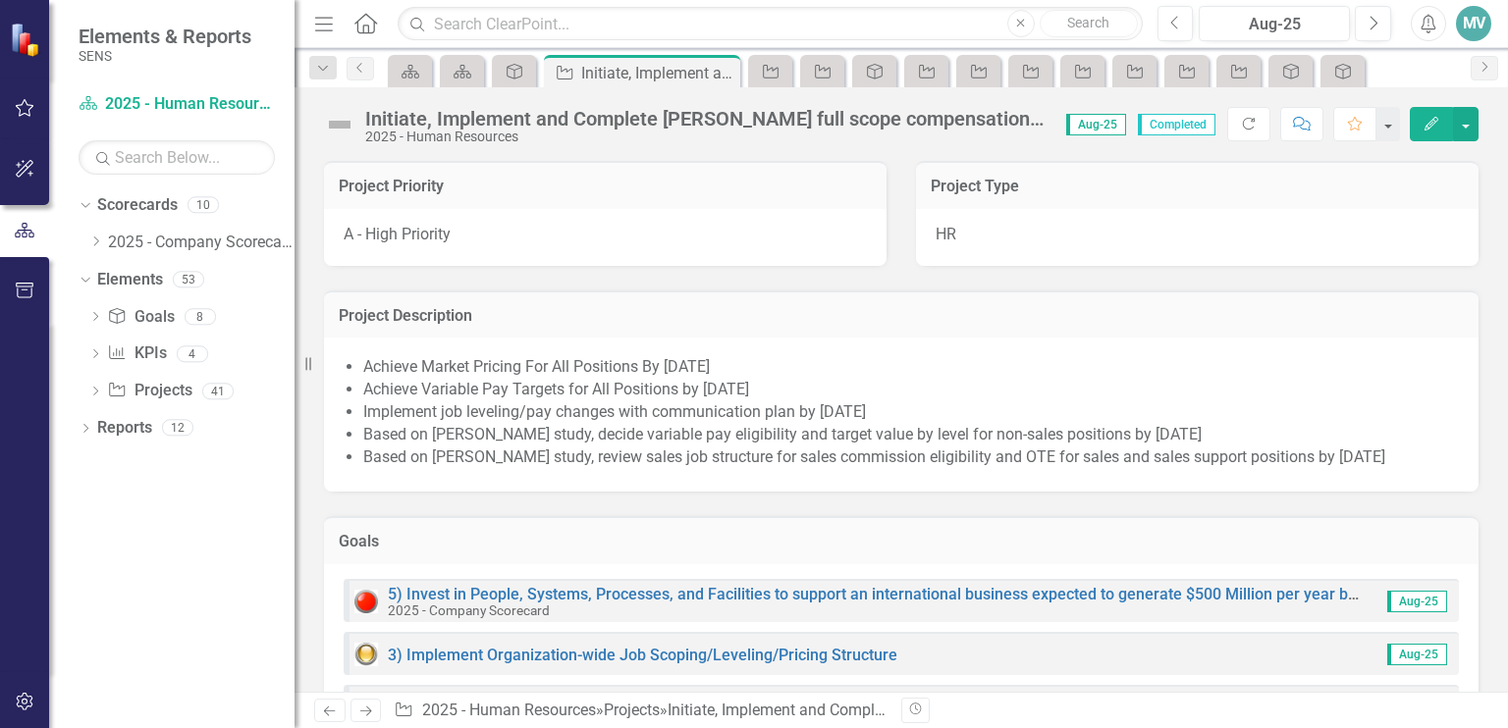
click at [1431, 123] on icon "button" at bounding box center [1431, 124] width 14 height 14
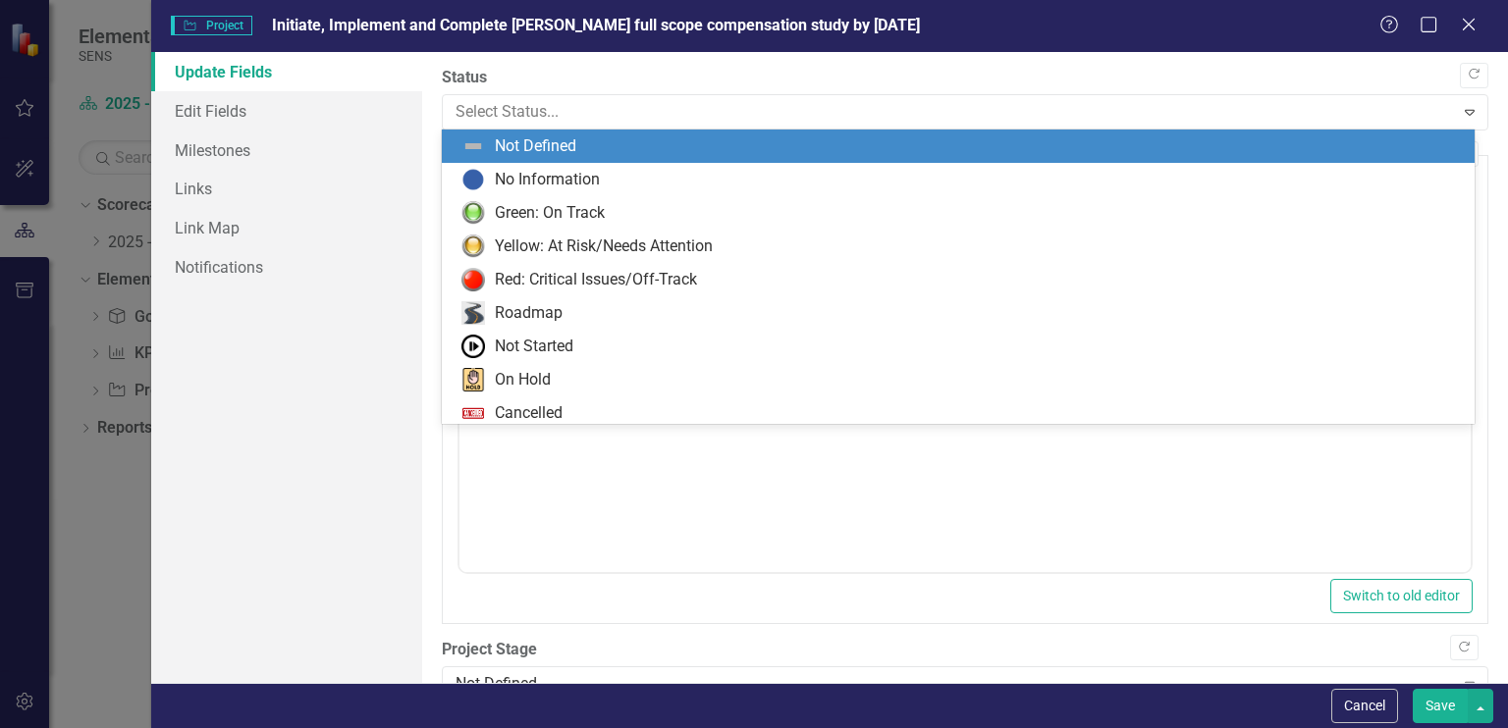
click at [534, 220] on div "Green: On Track" at bounding box center [550, 213] width 110 height 23
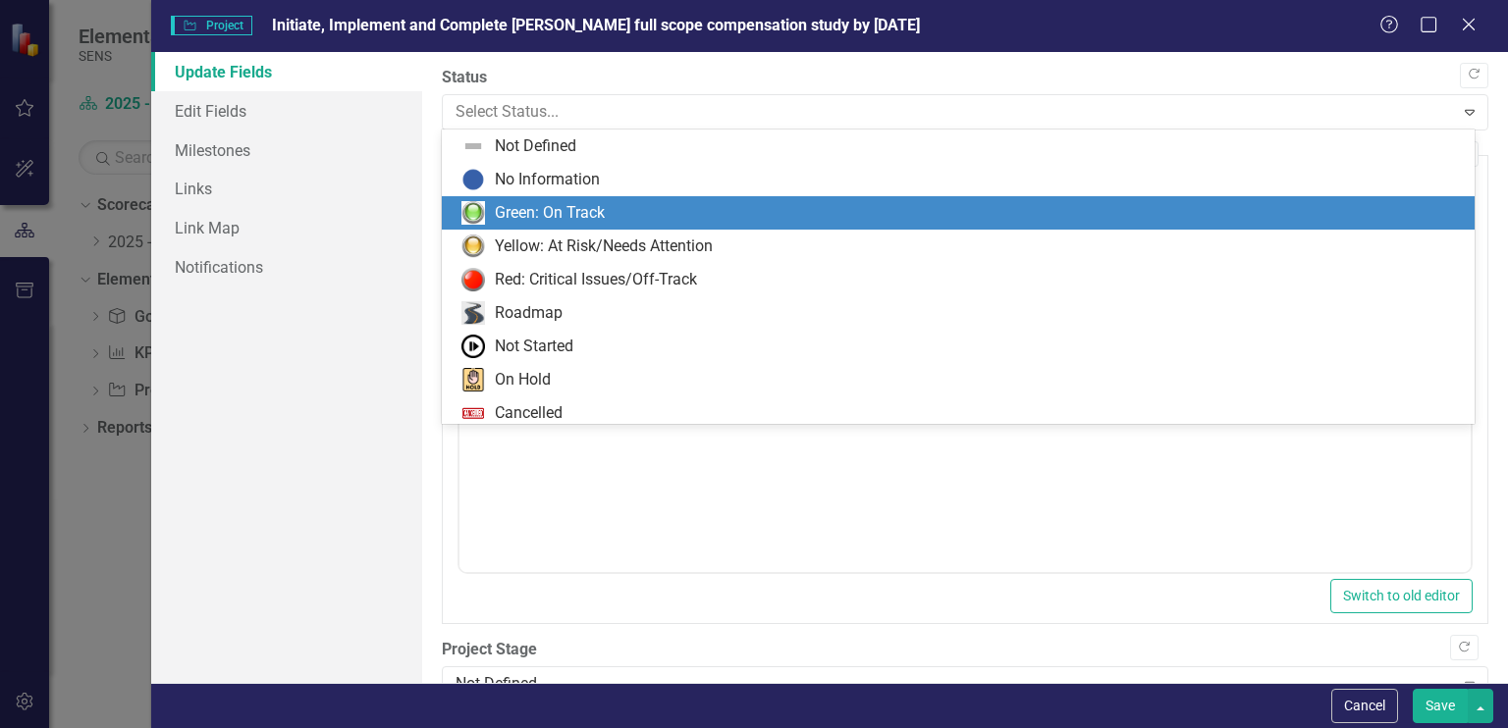
scroll to position [39, 0]
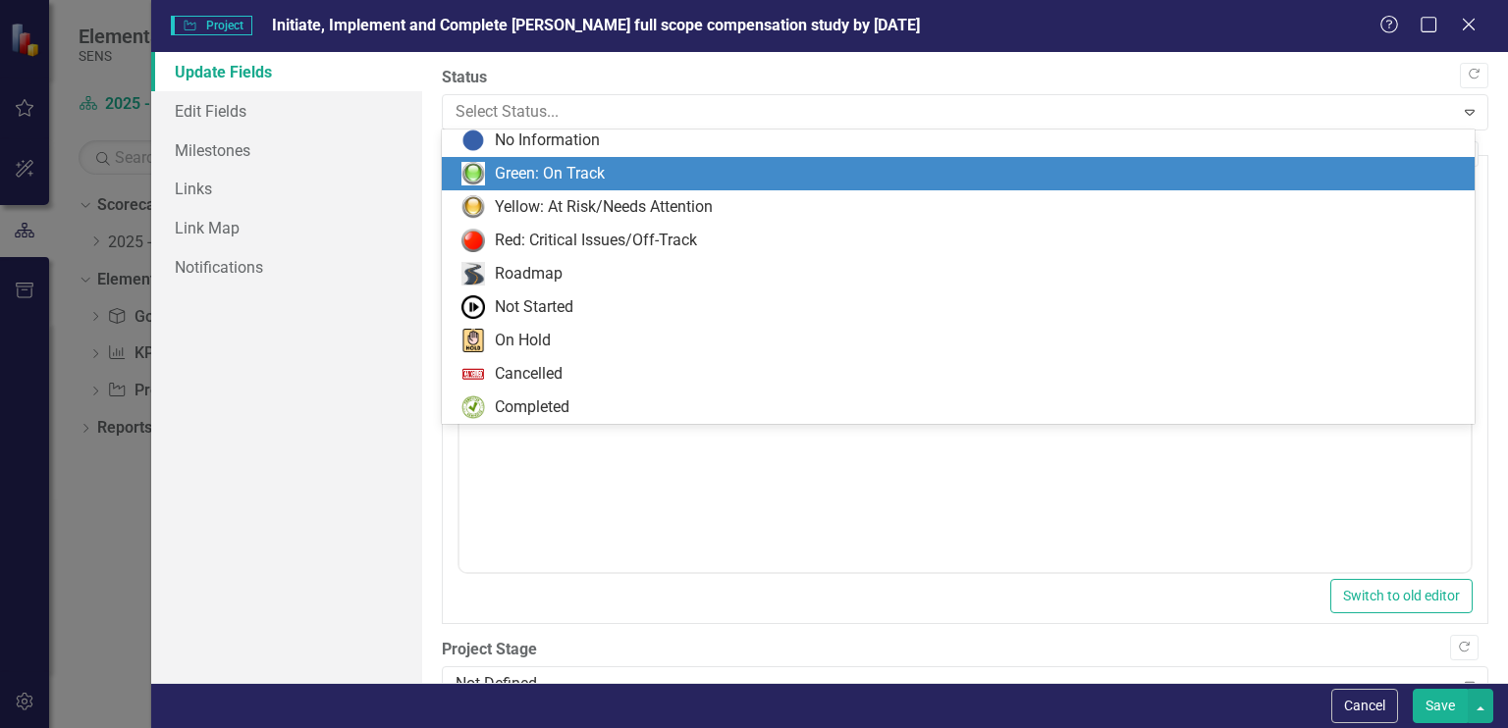
click at [514, 409] on div "Completed" at bounding box center [532, 408] width 75 height 23
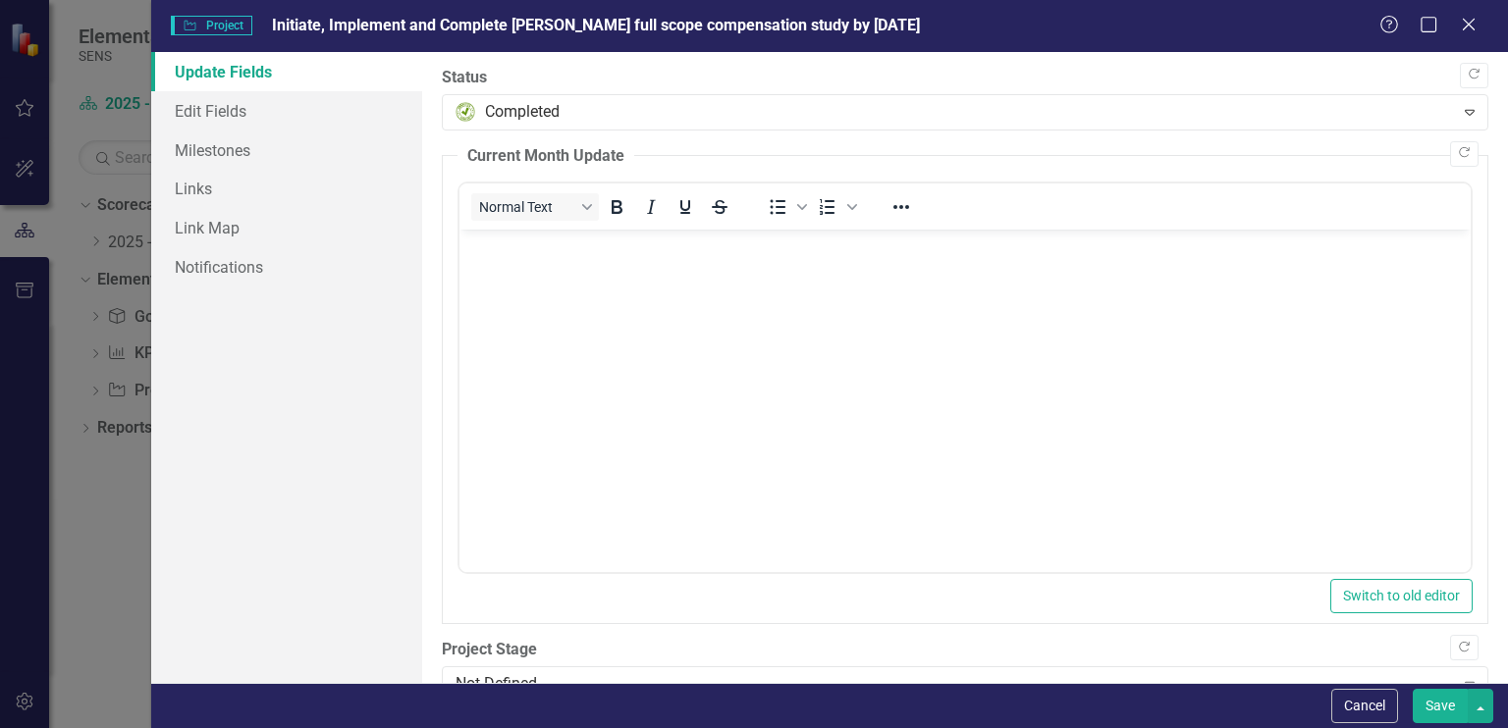
click at [1428, 711] on button "Save" at bounding box center [1439, 706] width 55 height 34
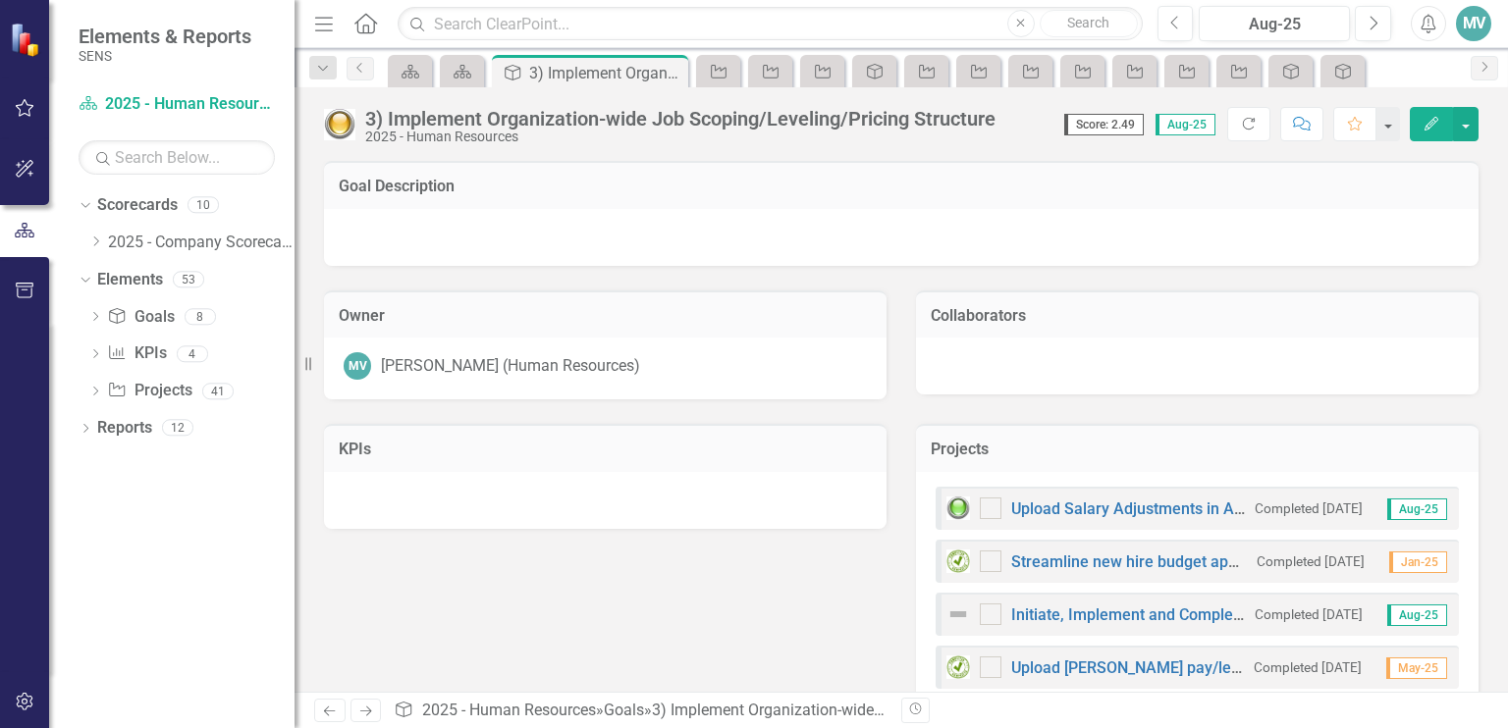
checkbox input "false"
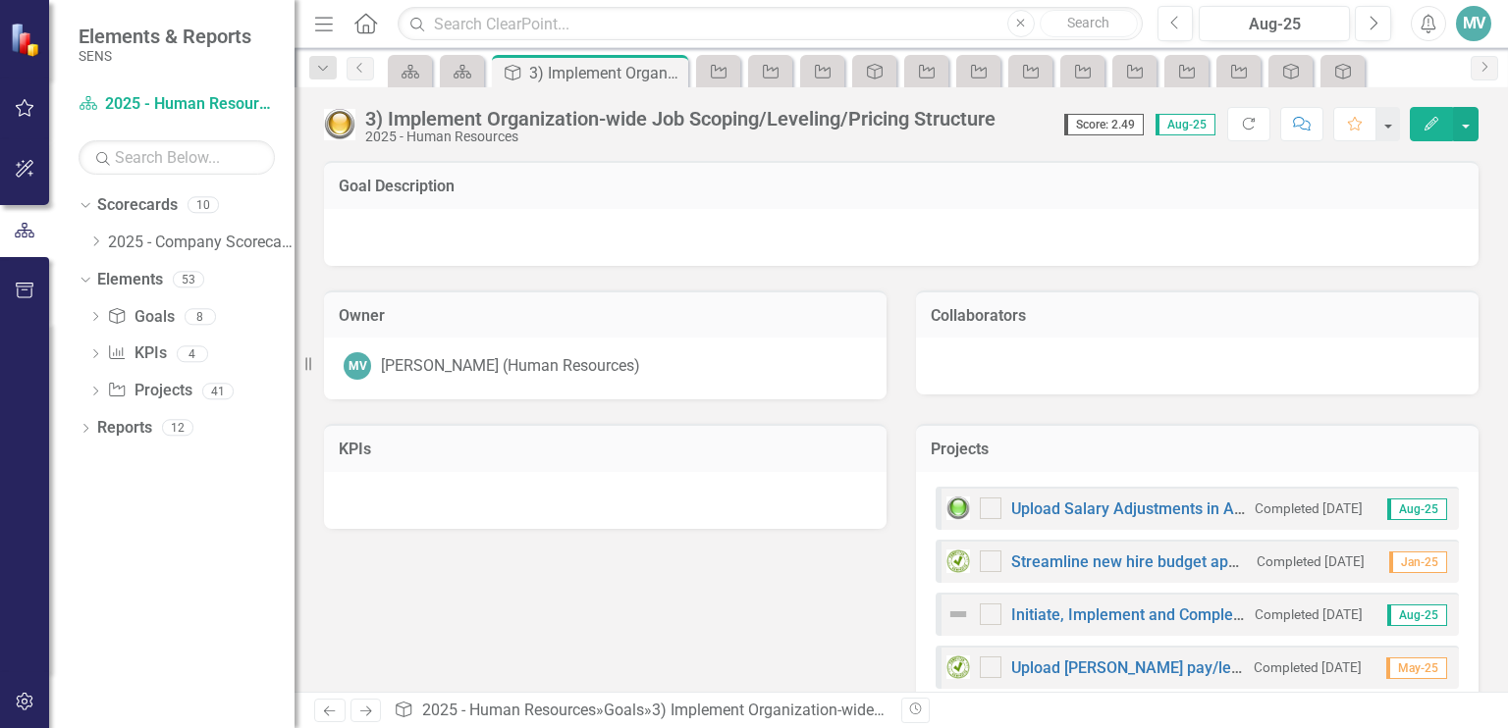
checkbox input "false"
checkbox input "true"
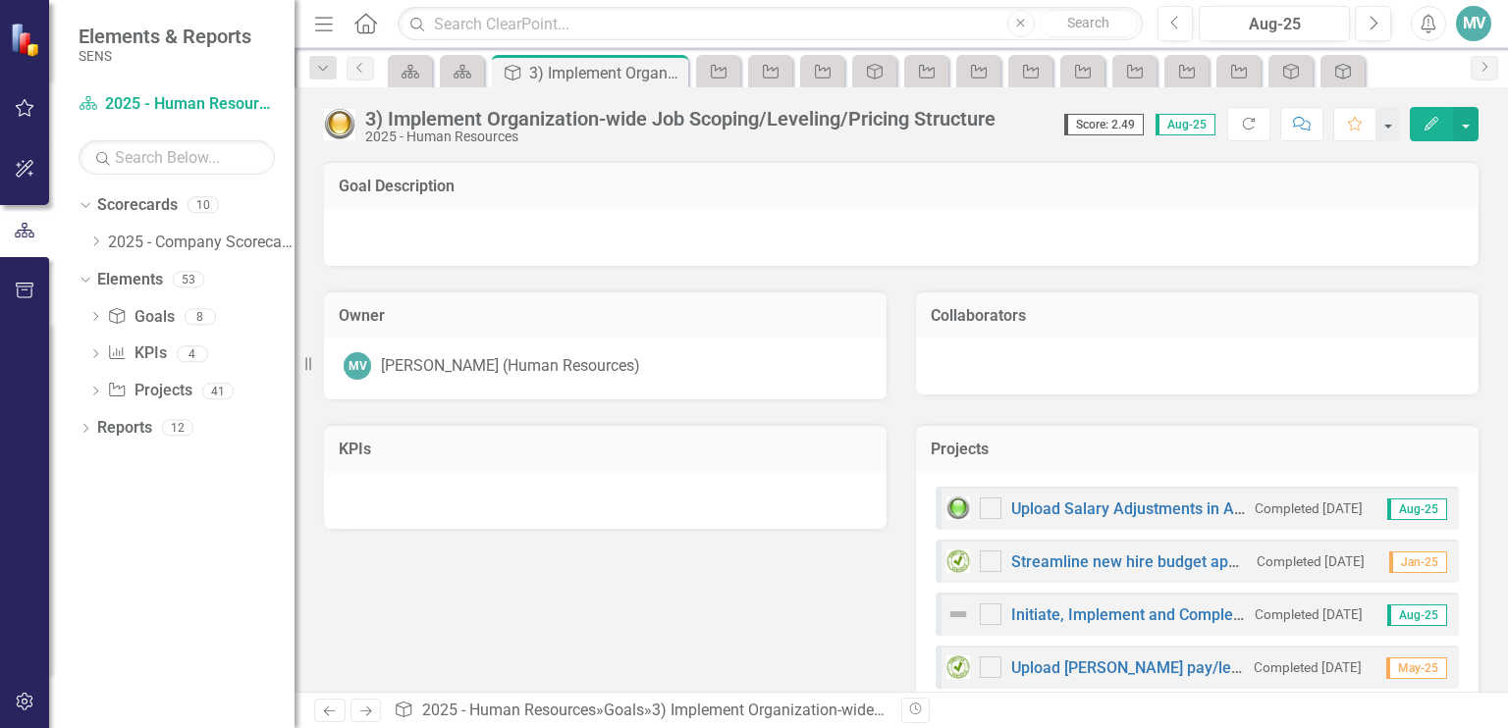
checkbox input "true"
click at [1105, 514] on link "Upload Salary Adjustments in ADP" at bounding box center [1132, 509] width 242 height 19
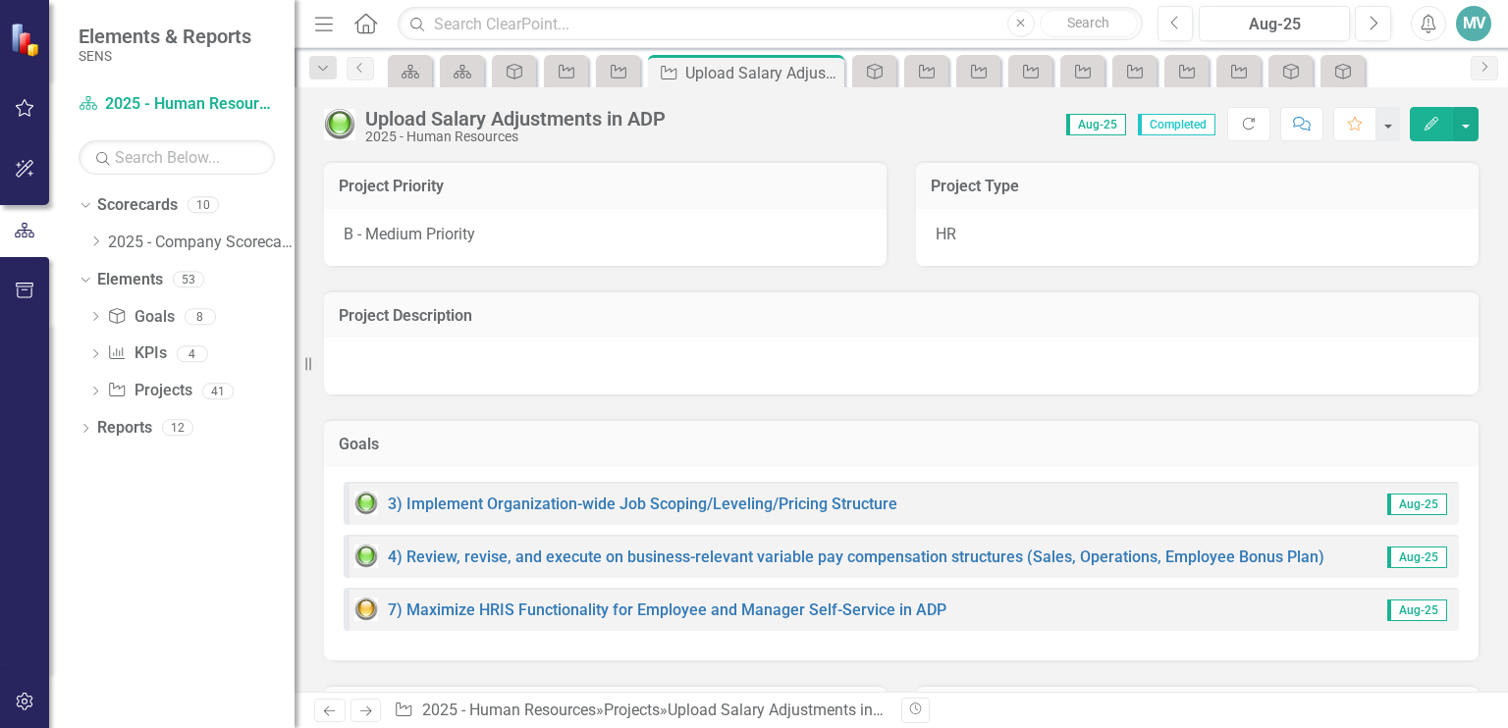
click at [1431, 123] on icon "button" at bounding box center [1431, 124] width 14 height 14
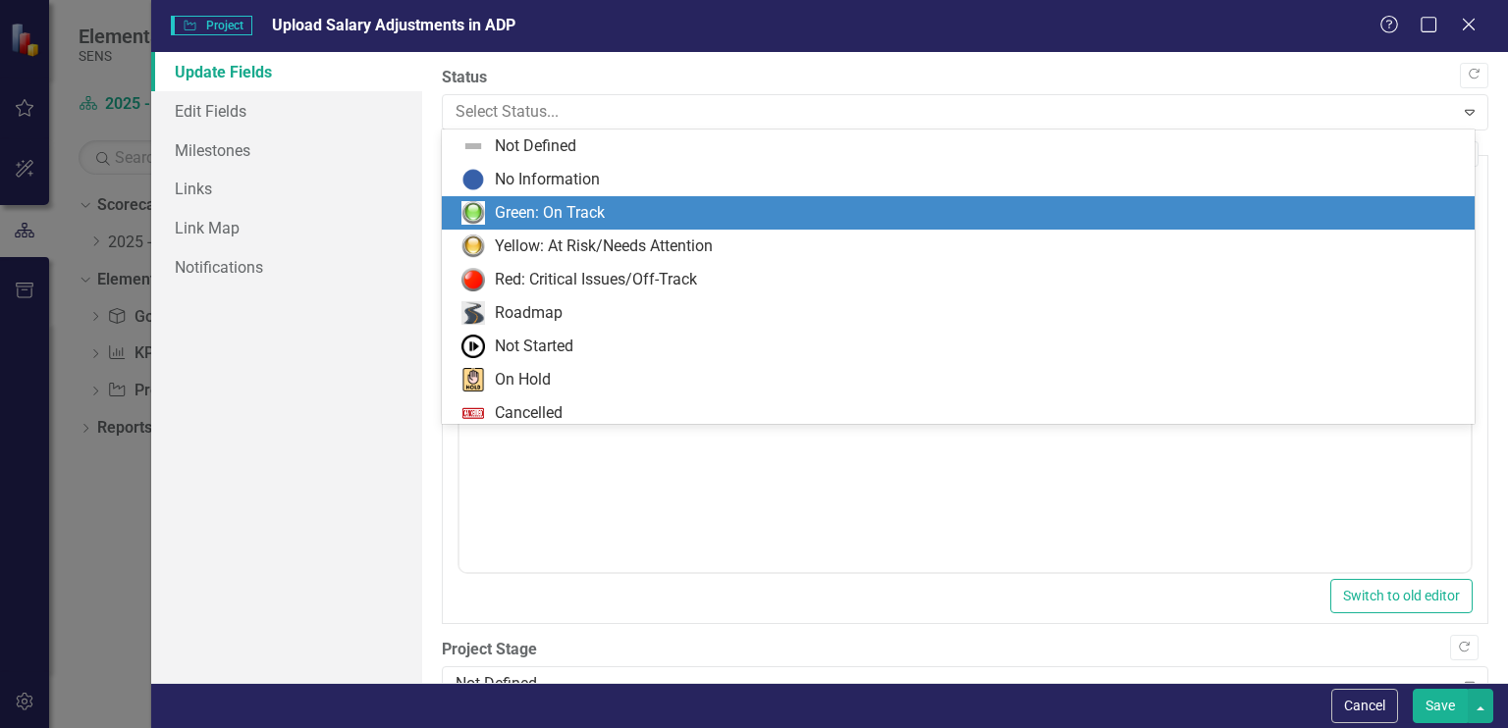
scroll to position [39, 0]
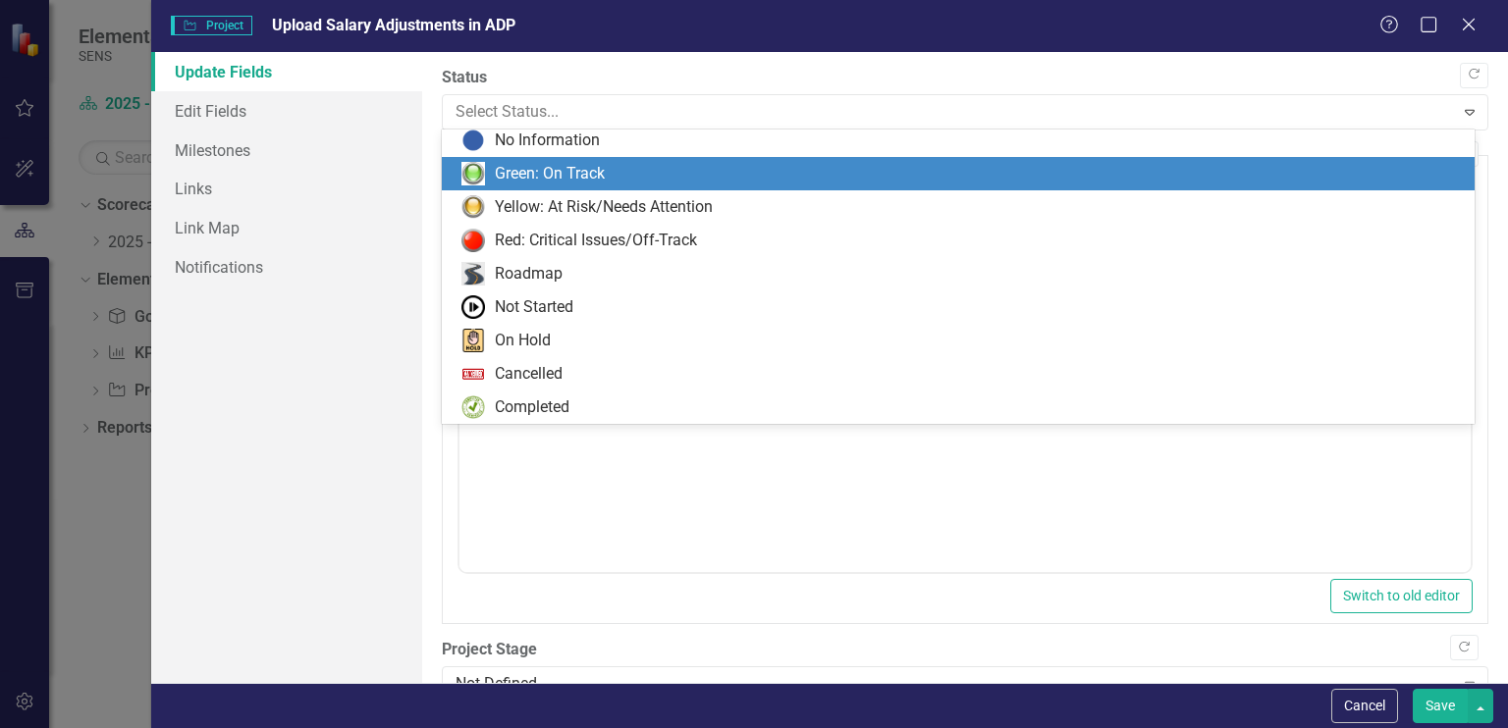
click at [543, 416] on div "Completed" at bounding box center [532, 408] width 75 height 23
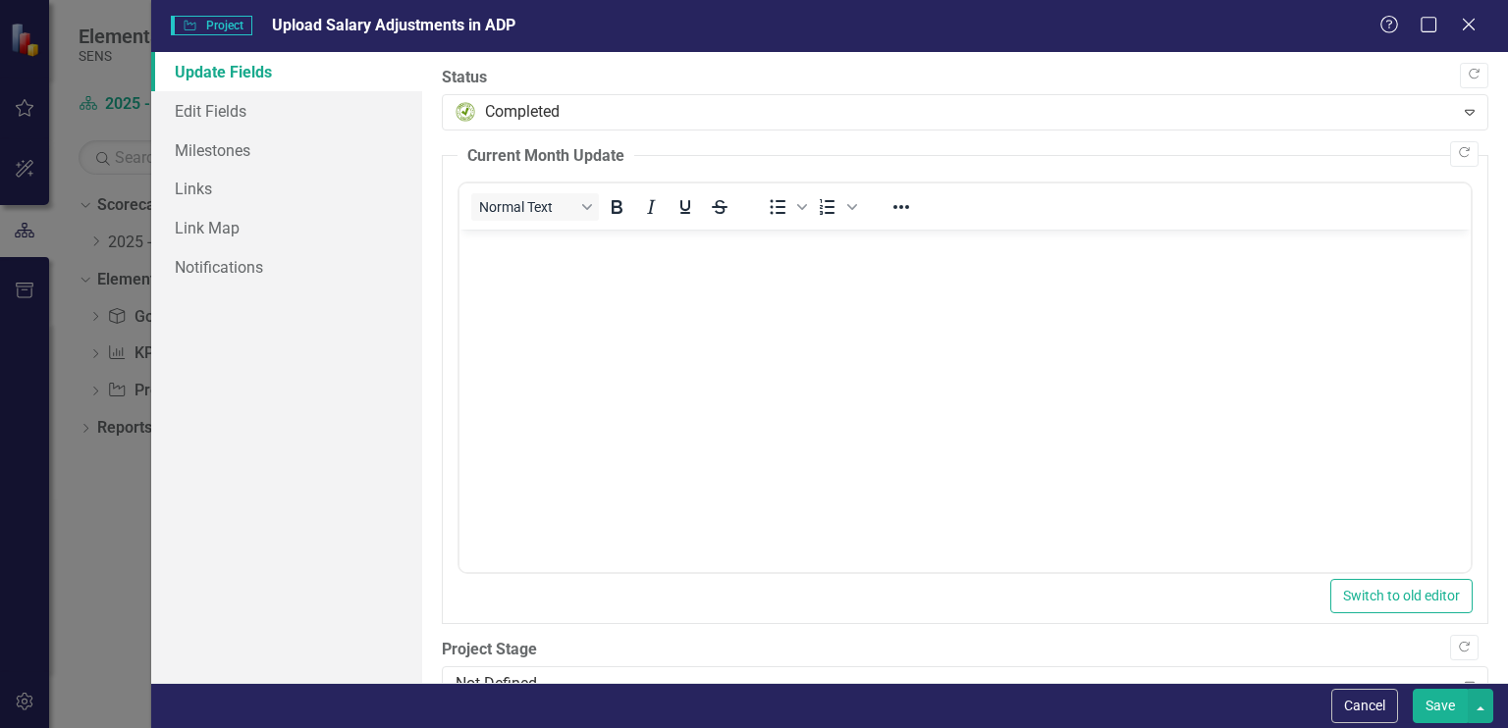
click at [1429, 705] on button "Save" at bounding box center [1439, 706] width 55 height 34
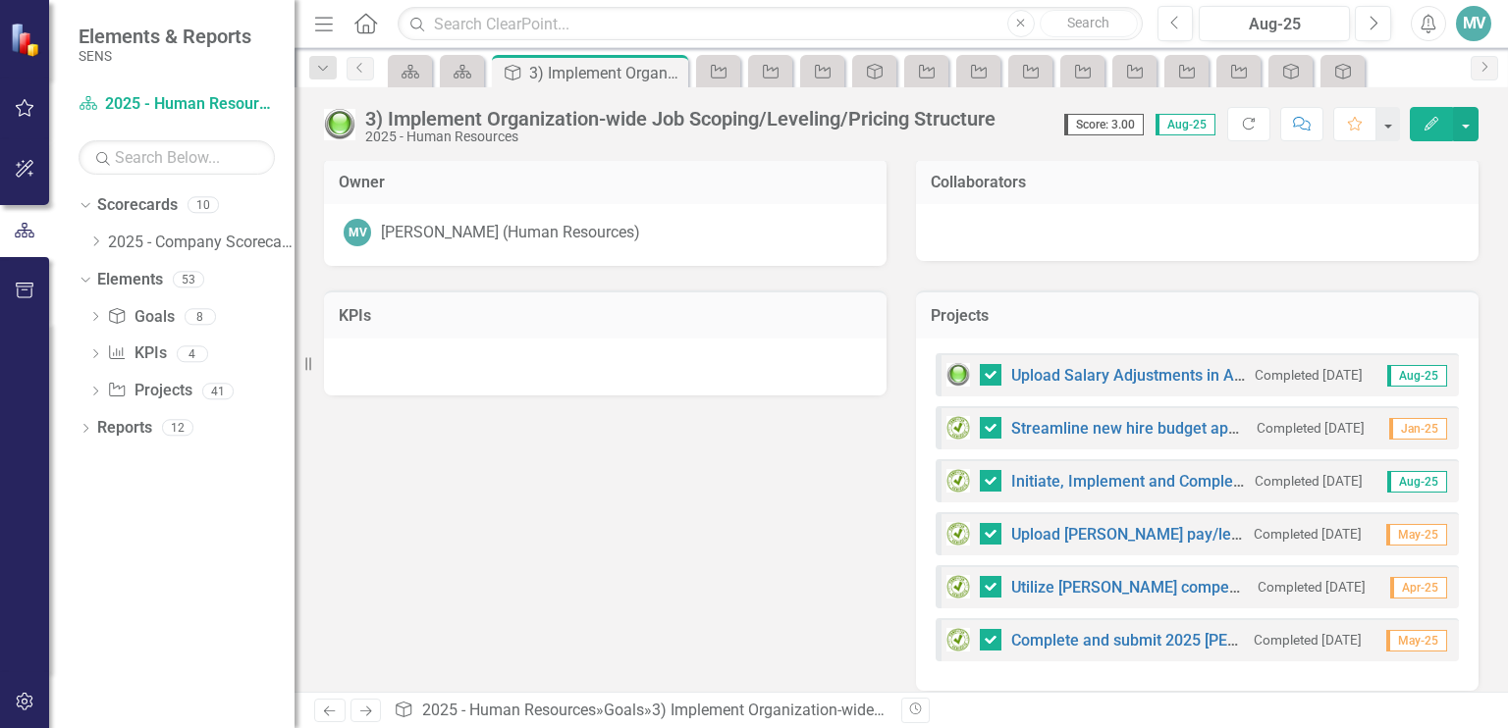
scroll to position [149, 0]
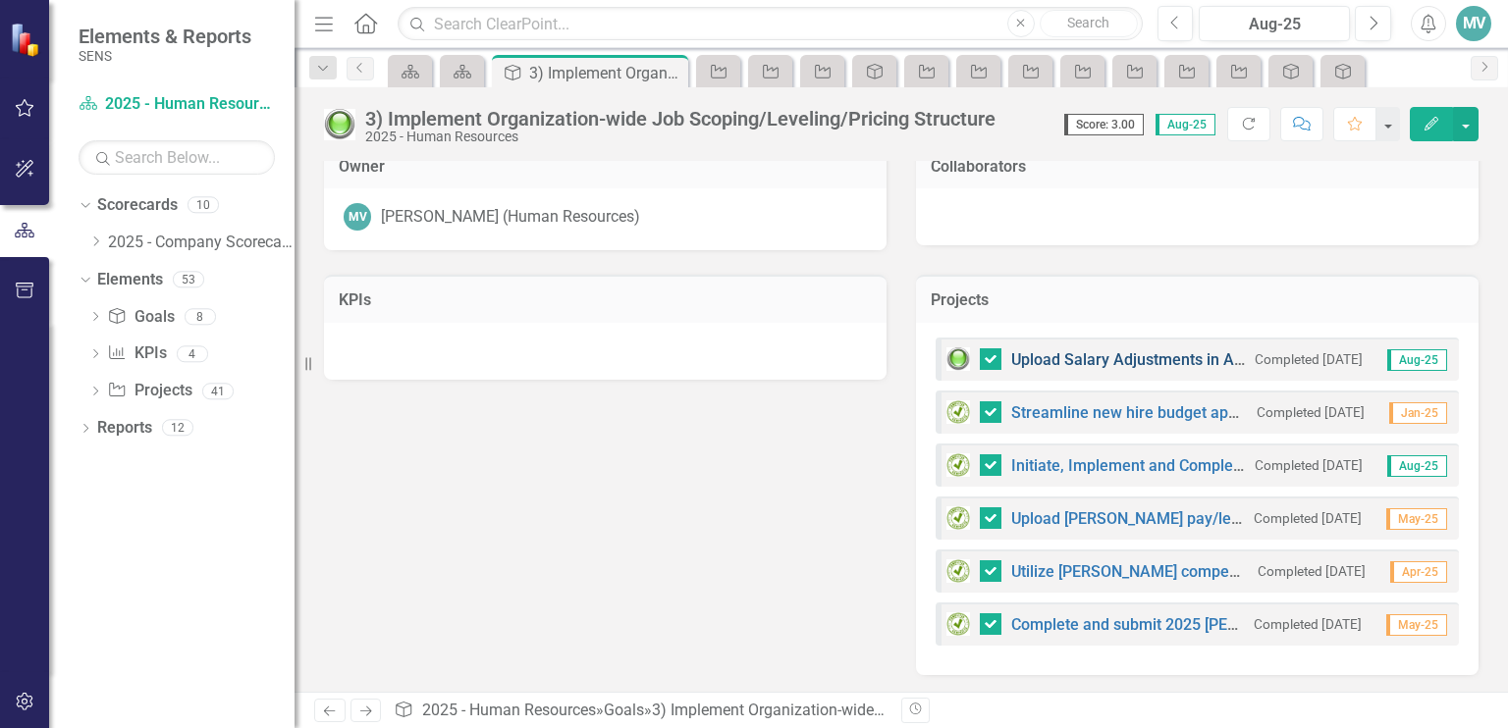
click at [1117, 365] on link "Upload Salary Adjustments in ADP" at bounding box center [1132, 359] width 242 height 19
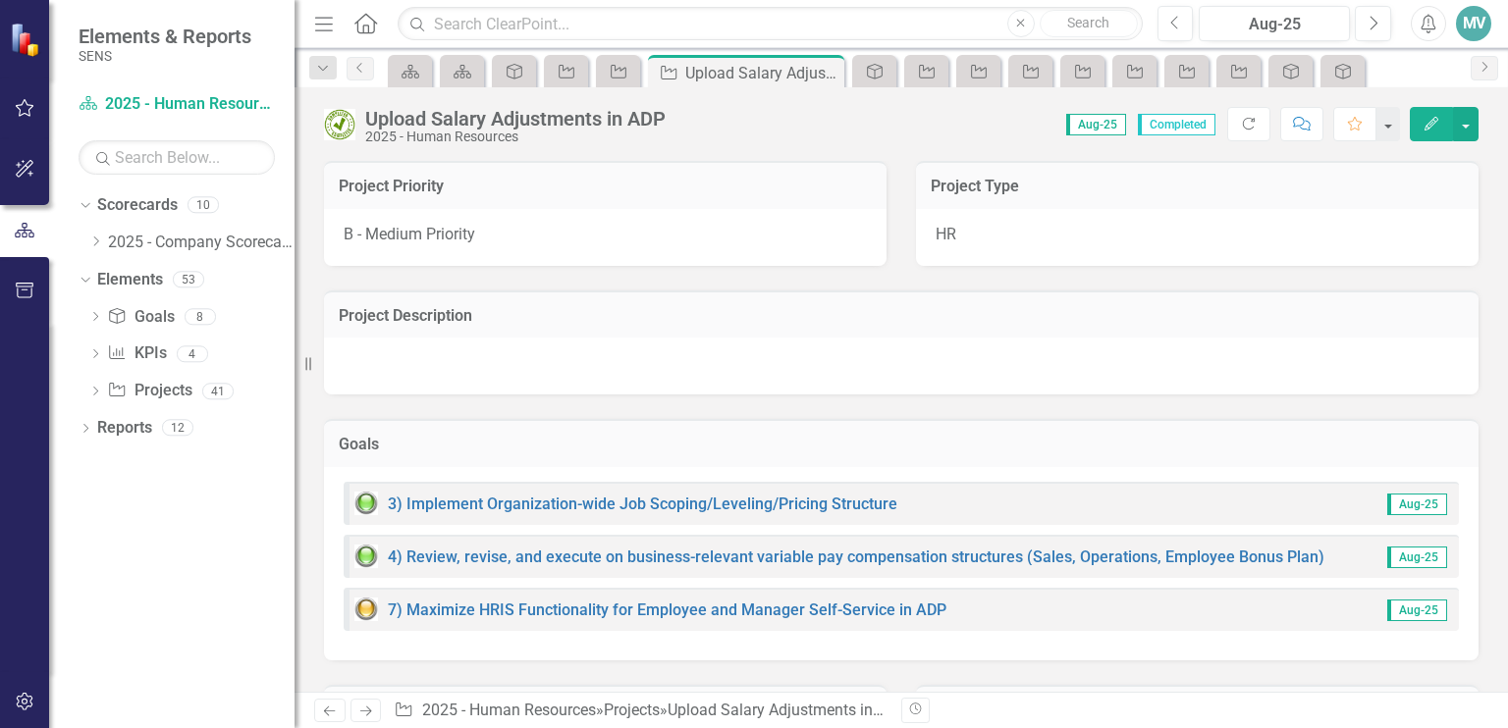
click at [1431, 125] on icon "Edit" at bounding box center [1431, 124] width 18 height 14
